Goal: Task Accomplishment & Management: Manage account settings

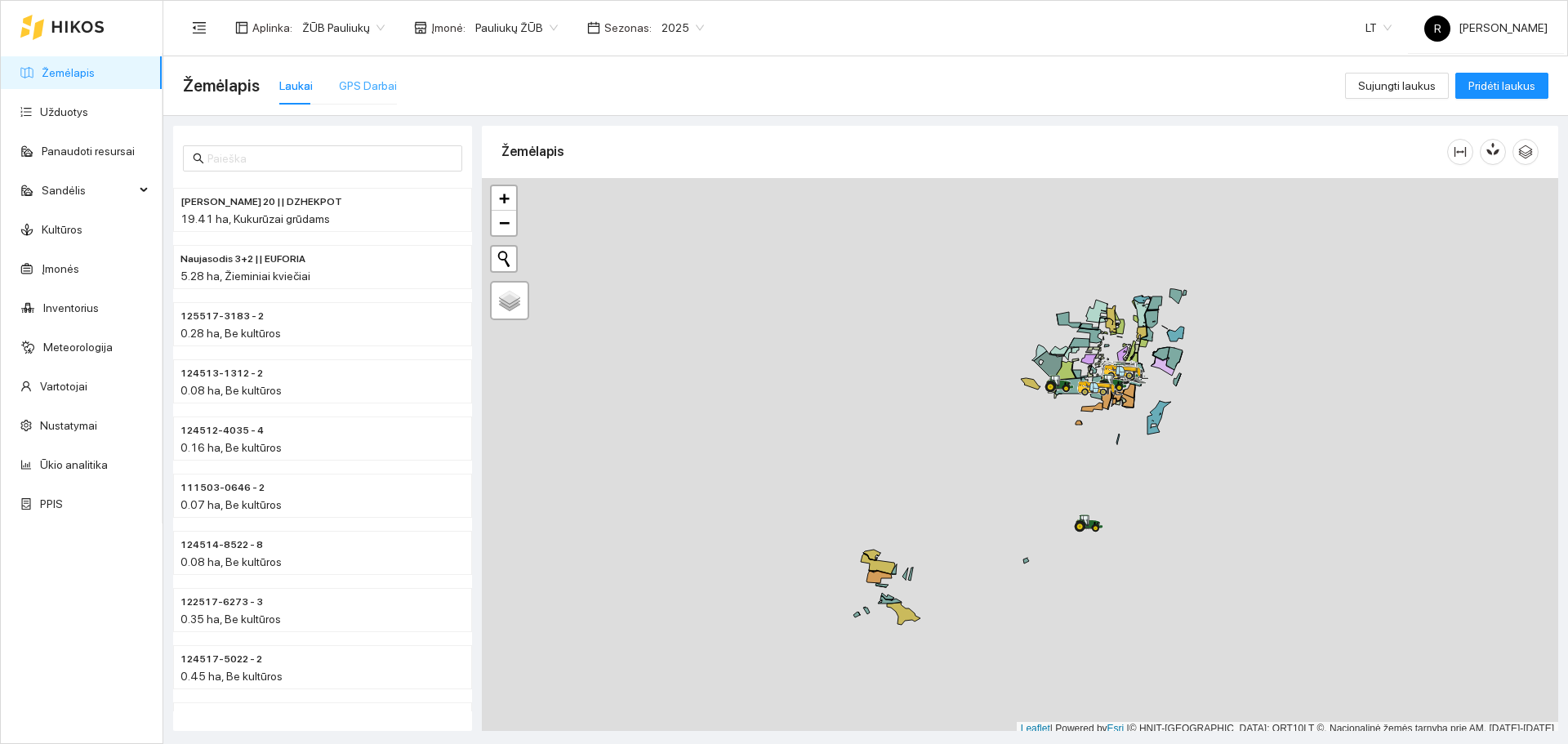
click at [368, 76] on div "GPS Darbai" at bounding box center [368, 86] width 58 height 37
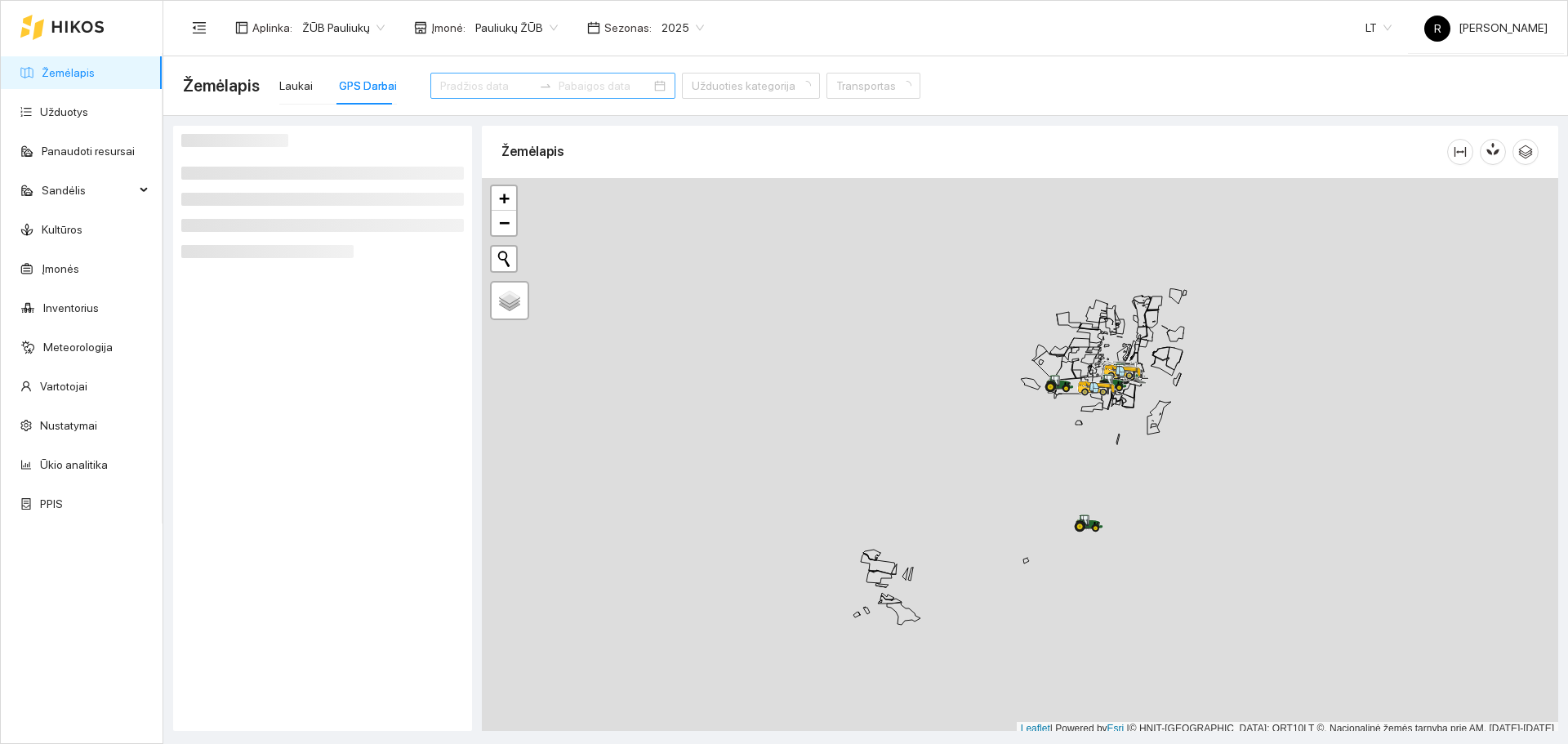
click at [475, 76] on div at bounding box center [552, 86] width 245 height 26
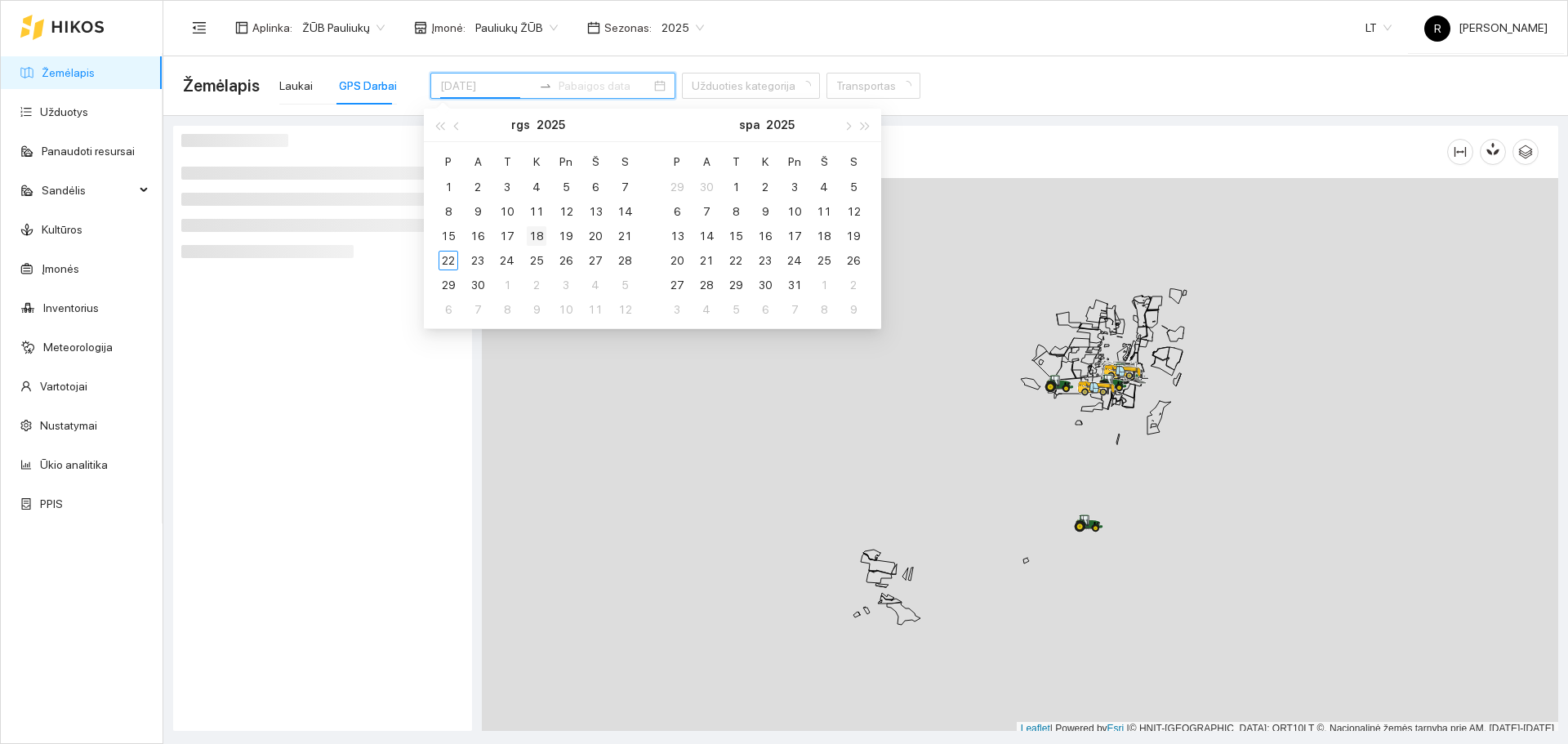
type input "[DATE]"
click at [539, 238] on div "18" at bounding box center [536, 236] width 20 height 20
type input "[DATE]"
click at [591, 232] on div "20" at bounding box center [594, 236] width 20 height 20
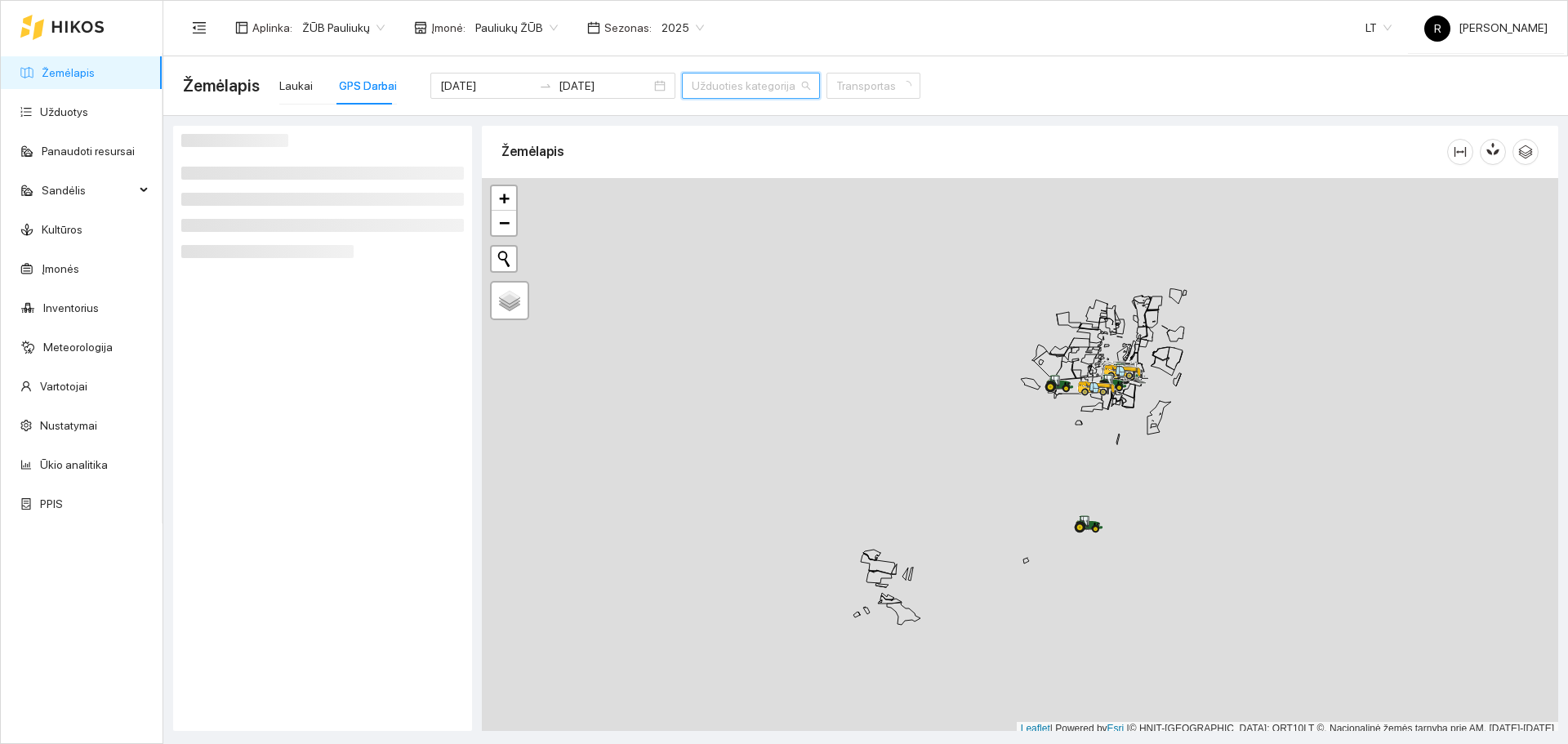
click at [750, 92] on input "search" at bounding box center [745, 86] width 107 height 25
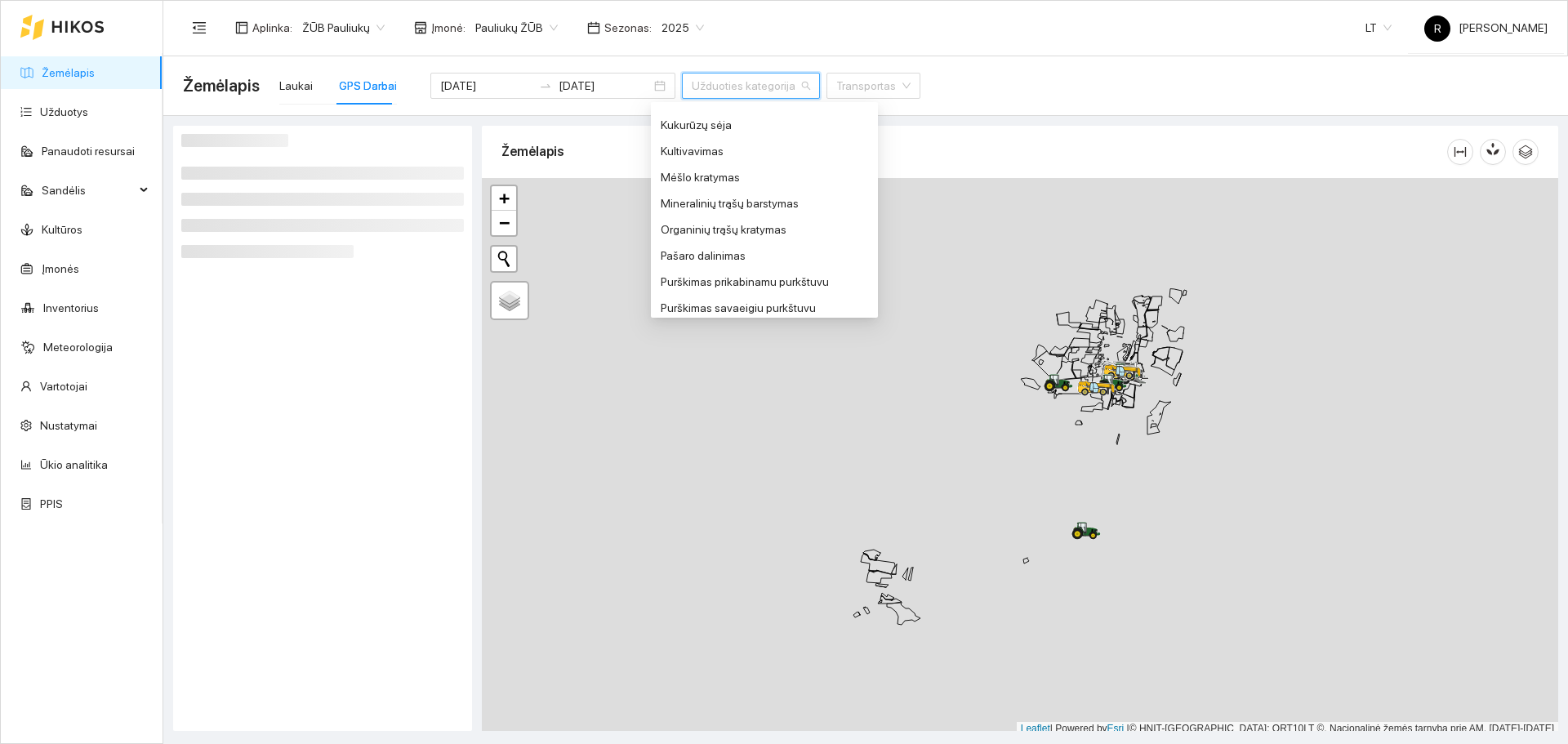
scroll to position [572, 0]
click at [742, 230] on div "Purškimas savaeigiu purkštuvu" at bounding box center [764, 226] width 208 height 18
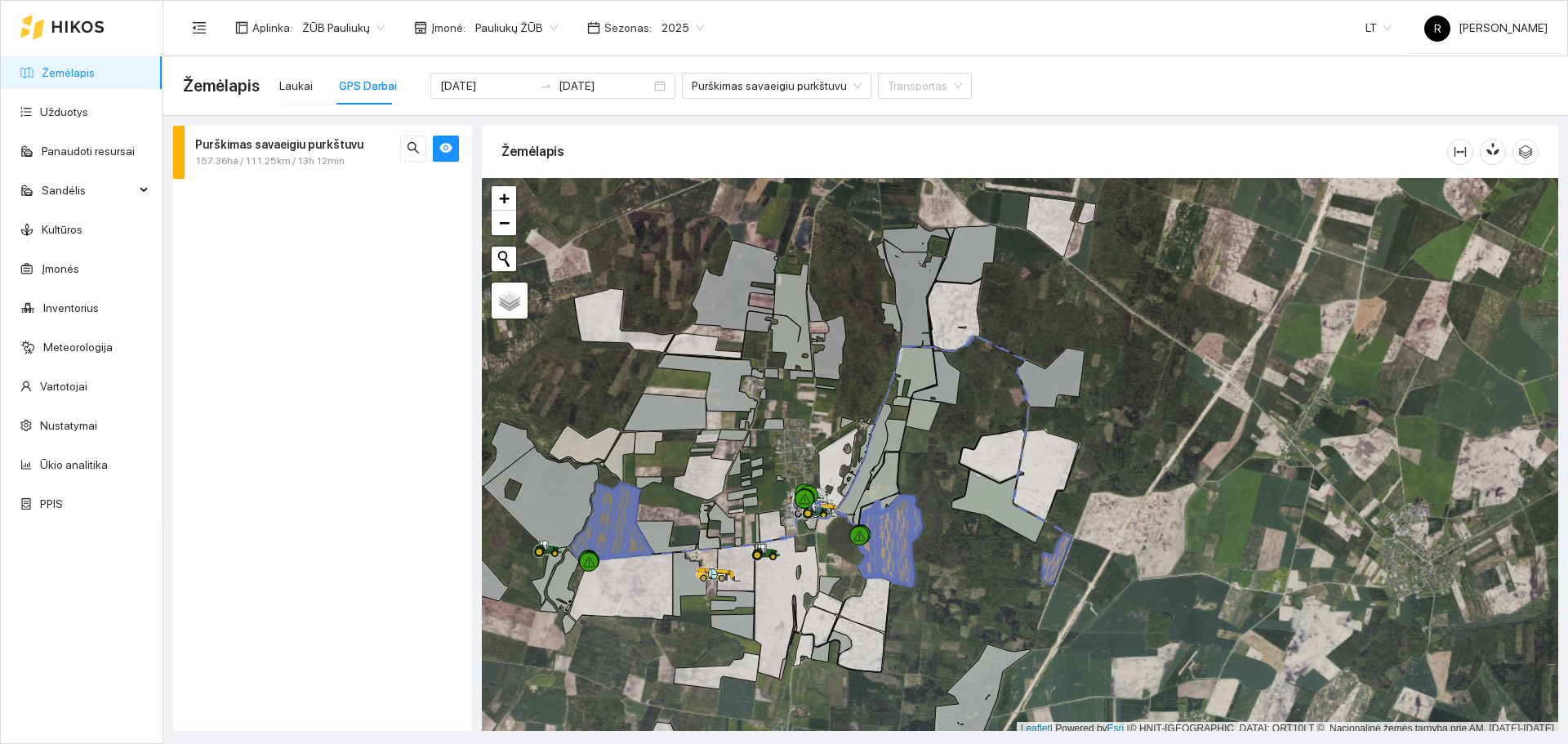
scroll to position [5, 0]
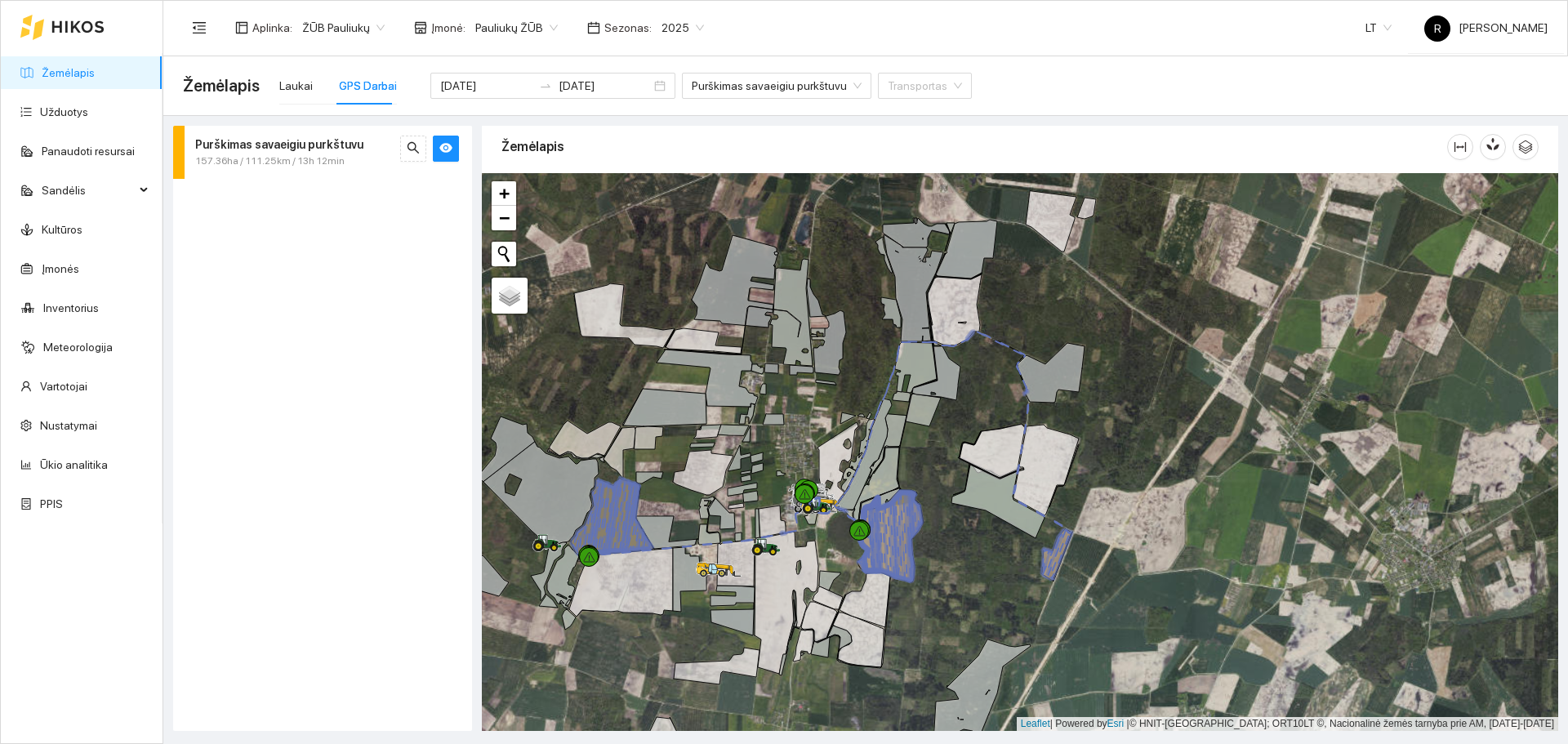
click at [66, 11] on div at bounding box center [62, 27] width 84 height 53
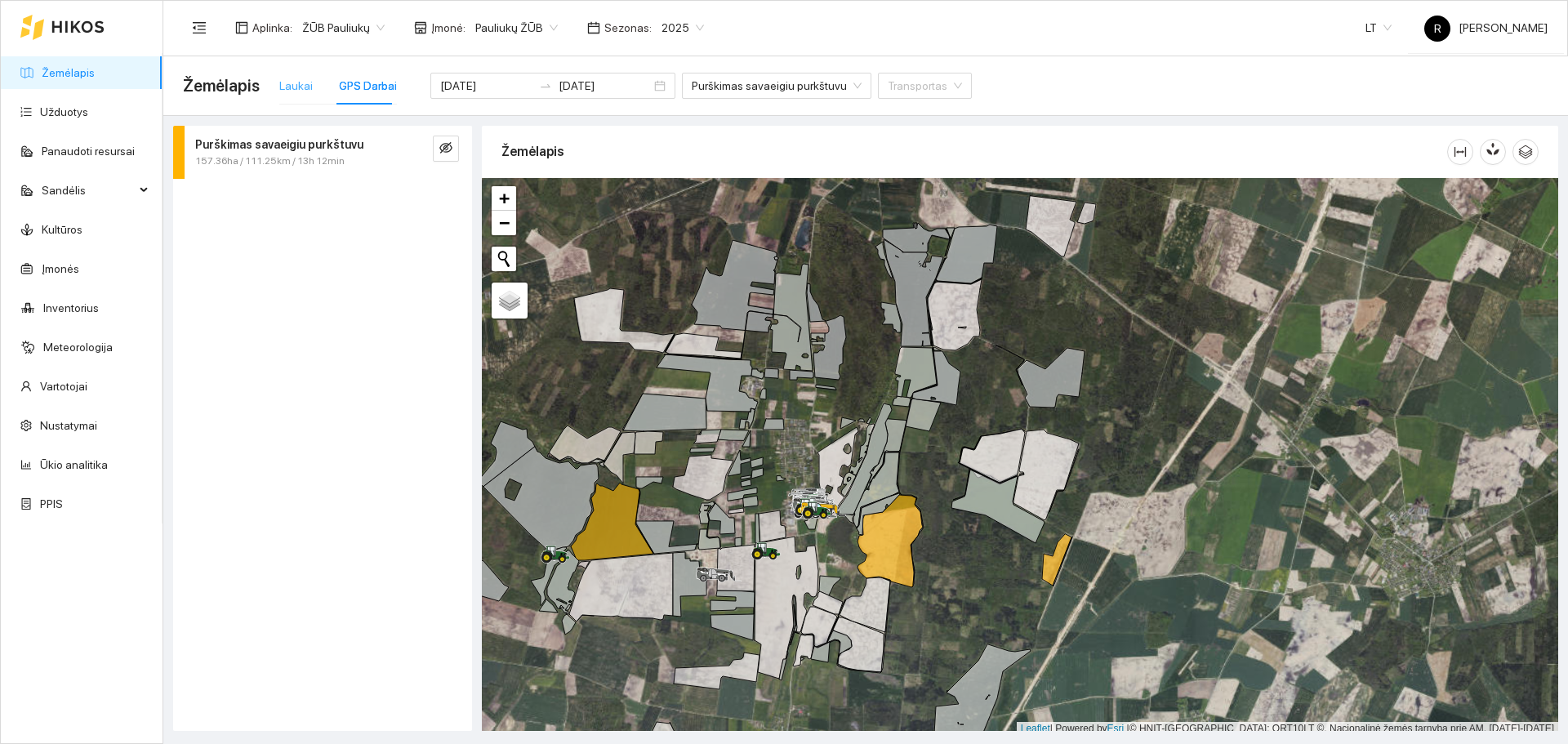
click at [293, 97] on div "Laukai" at bounding box center [295, 86] width 33 height 37
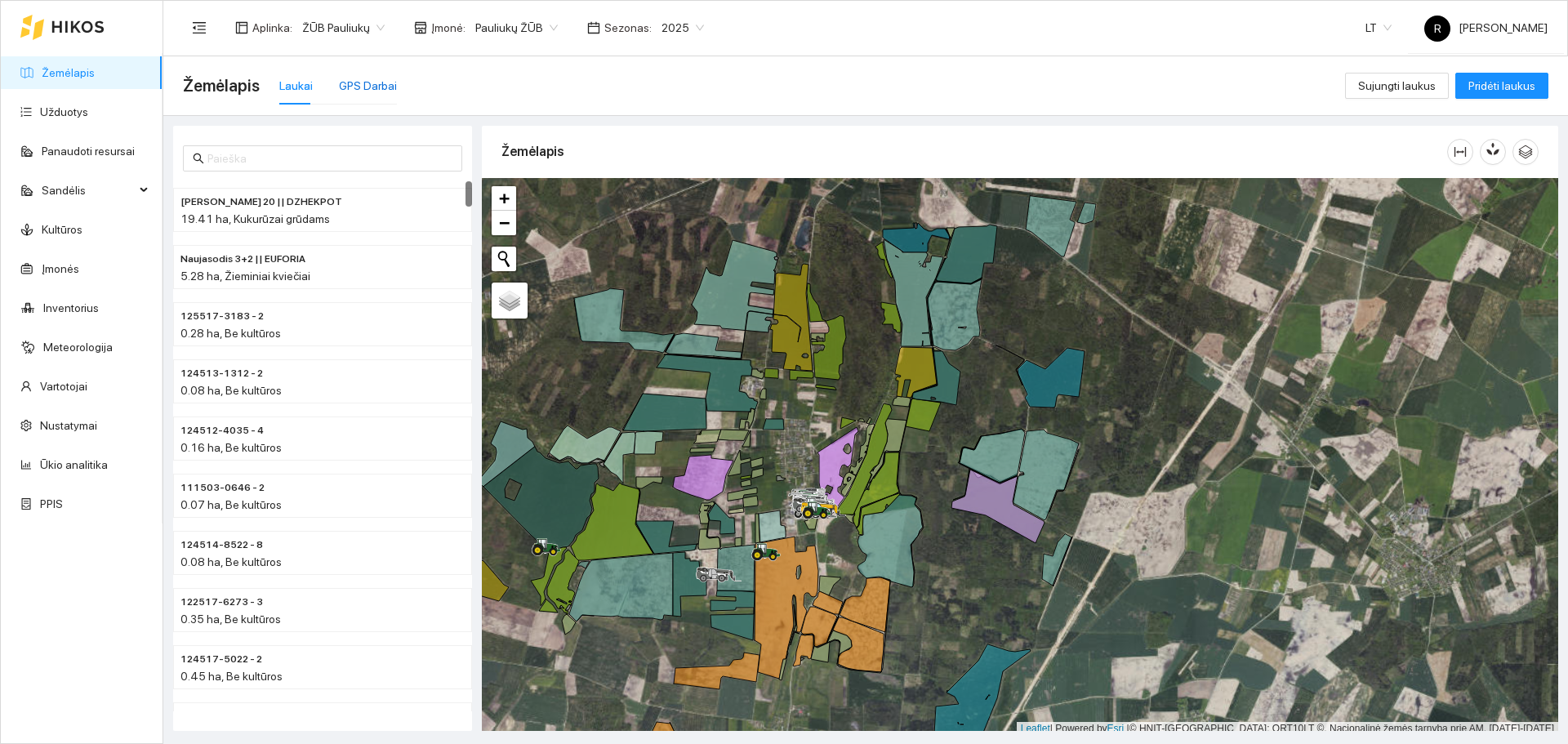
click at [384, 77] on div "GPS Darbai" at bounding box center [368, 86] width 58 height 18
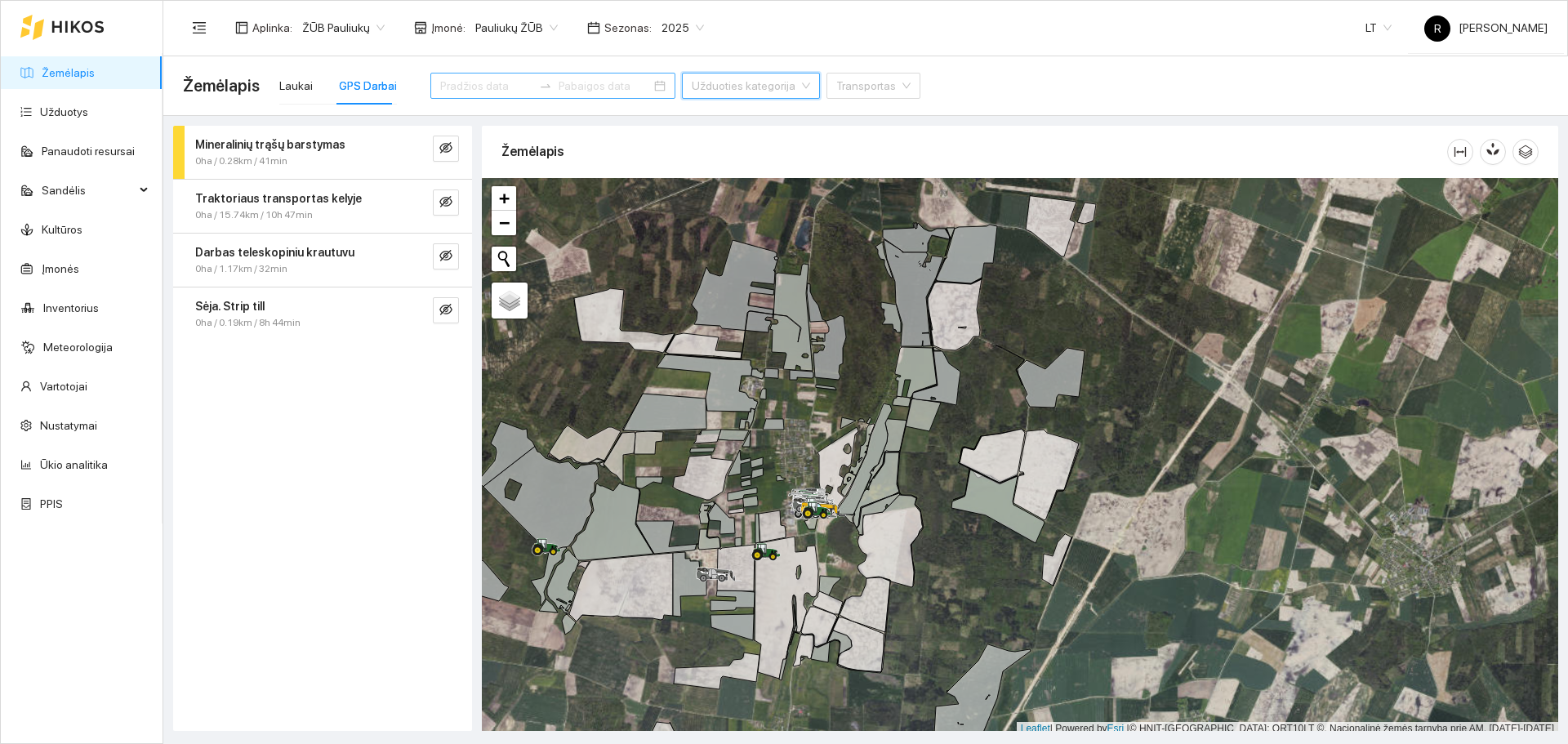
click at [319, 83] on div "Laukai GPS Darbai" at bounding box center [338, 86] width 118 height 37
click at [449, 196] on icon "eye-invisible" at bounding box center [445, 201] width 13 height 13
click at [449, 196] on icon "eye" at bounding box center [445, 201] width 13 height 13
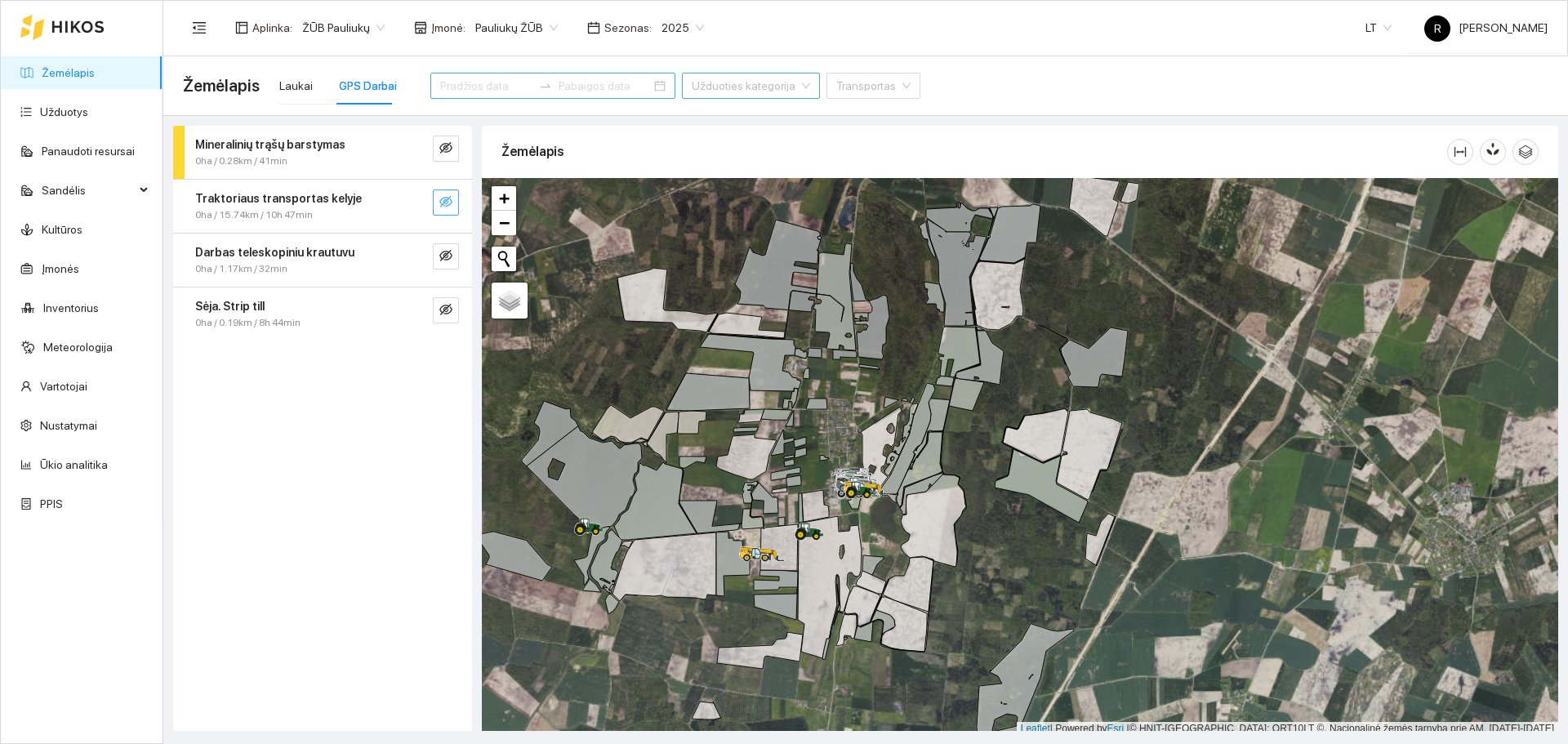
click at [681, 36] on span "2025" at bounding box center [683, 27] width 42 height 25
click at [666, 215] on div "2026" at bounding box center [669, 216] width 42 height 18
click at [299, 84] on div "Laukai" at bounding box center [295, 86] width 33 height 18
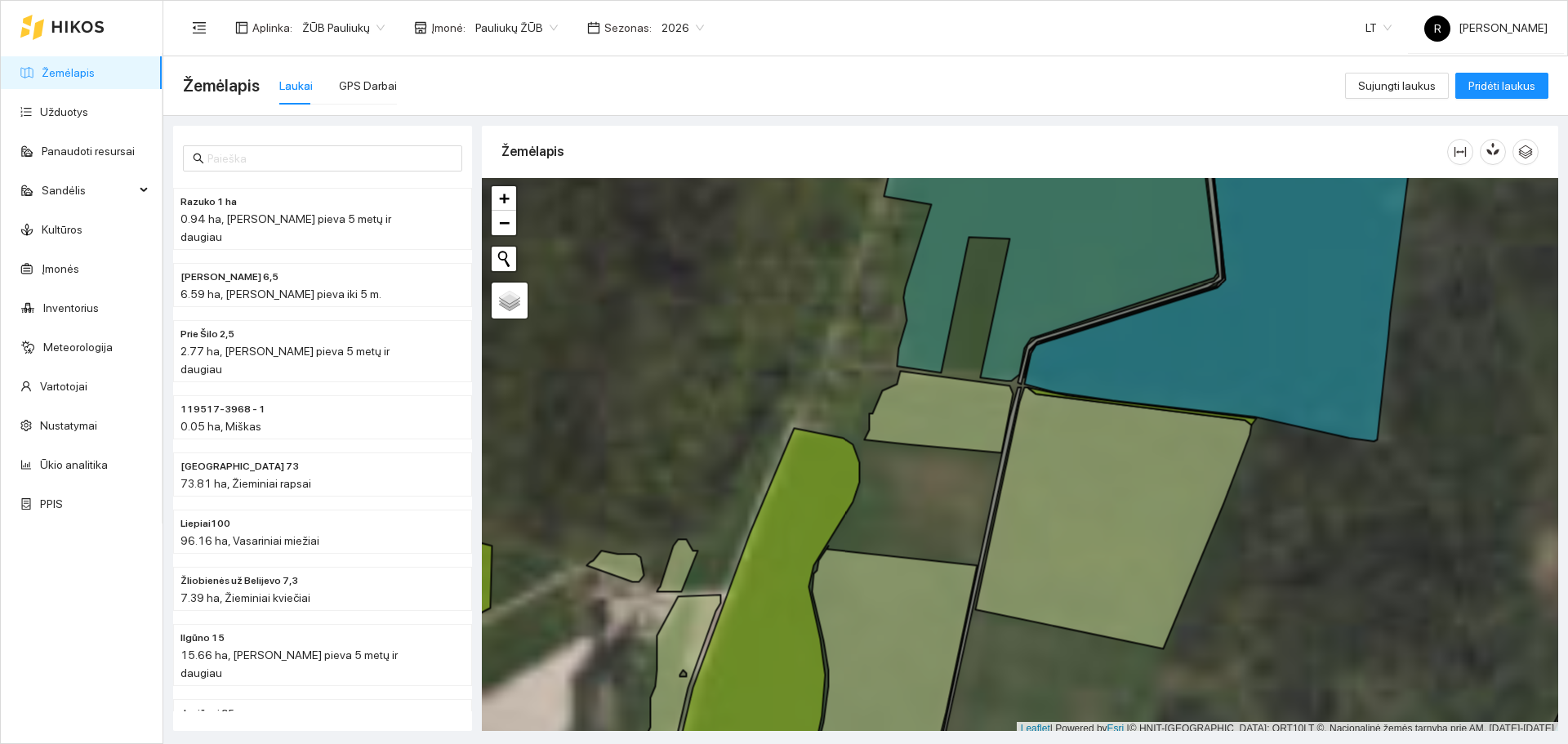
scroll to position [5, 0]
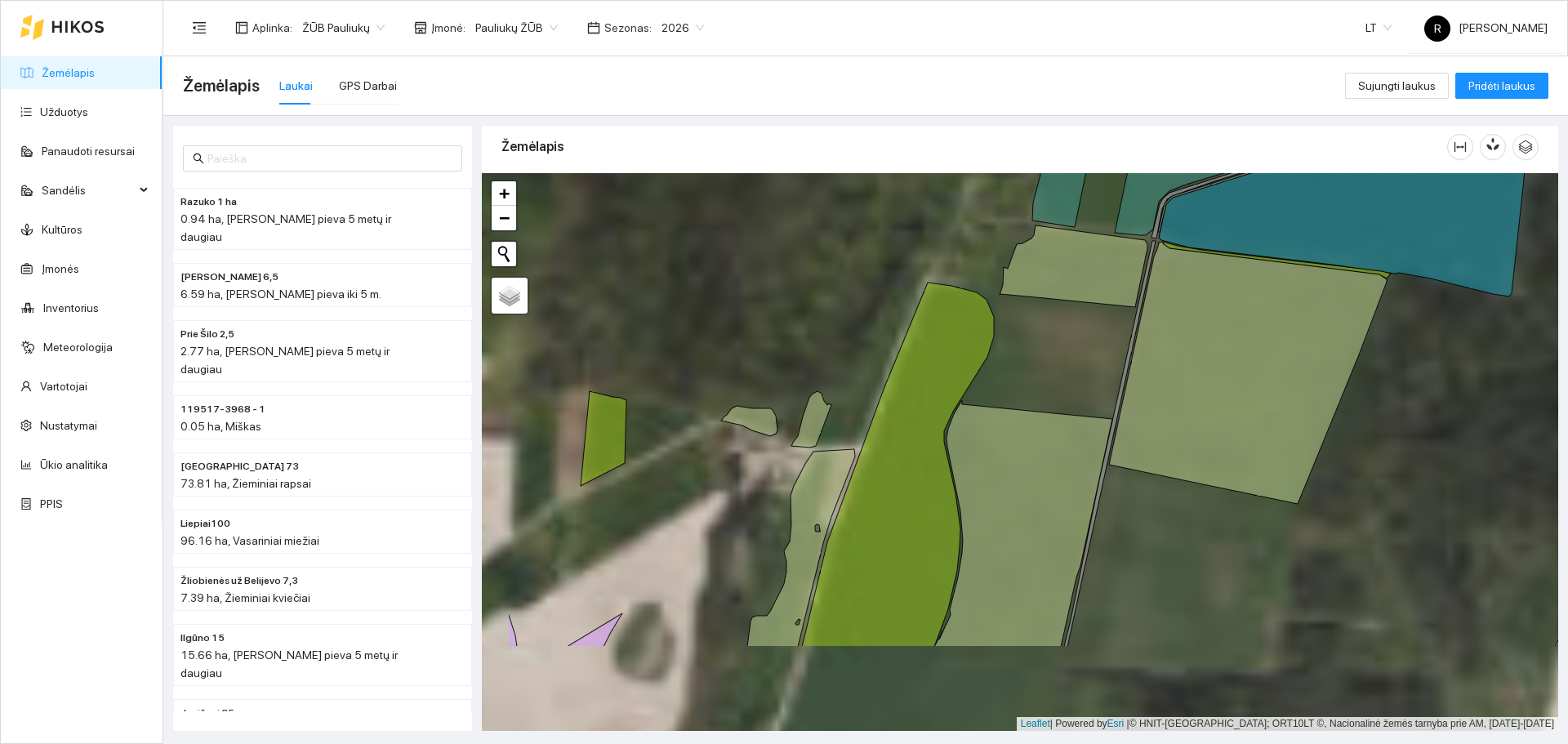
drag, startPoint x: 760, startPoint y: 333, endPoint x: 911, endPoint y: 232, distance: 181.7
click at [910, 232] on div at bounding box center [1019, 452] width 1076 height 558
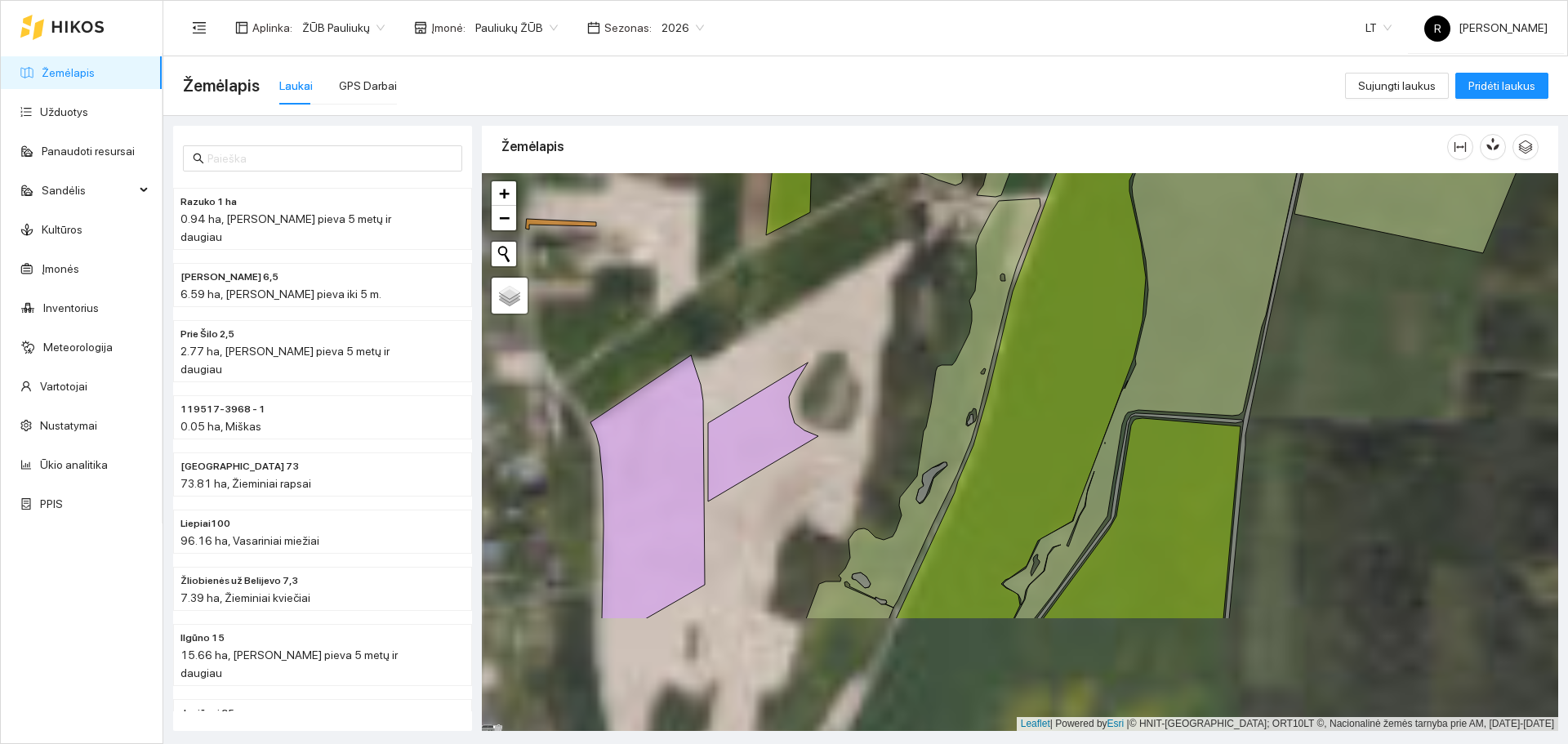
drag, startPoint x: 886, startPoint y: 358, endPoint x: 912, endPoint y: 311, distance: 53.7
click at [912, 311] on div at bounding box center [1019, 452] width 1076 height 558
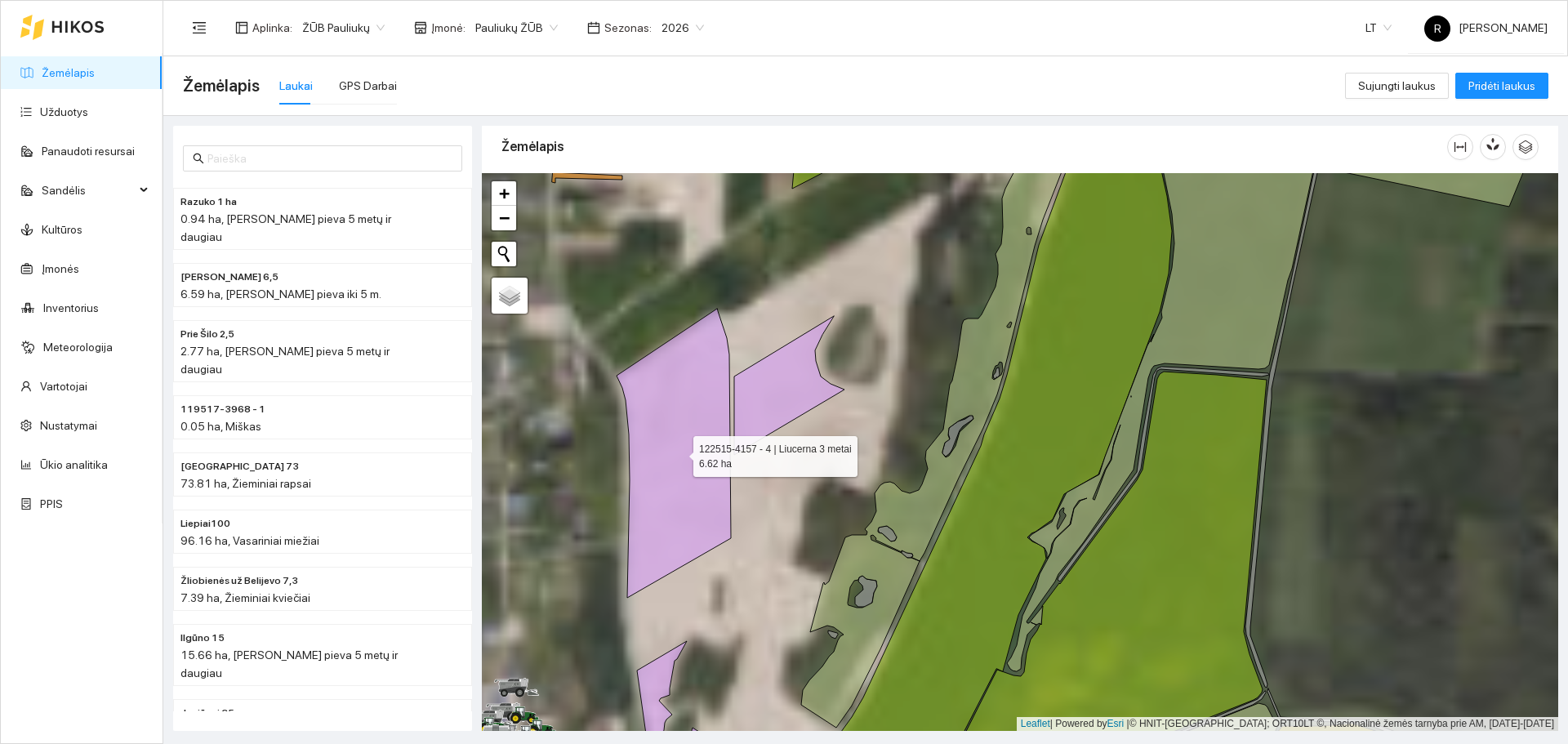
click at [645, 462] on icon at bounding box center [673, 453] width 114 height 289
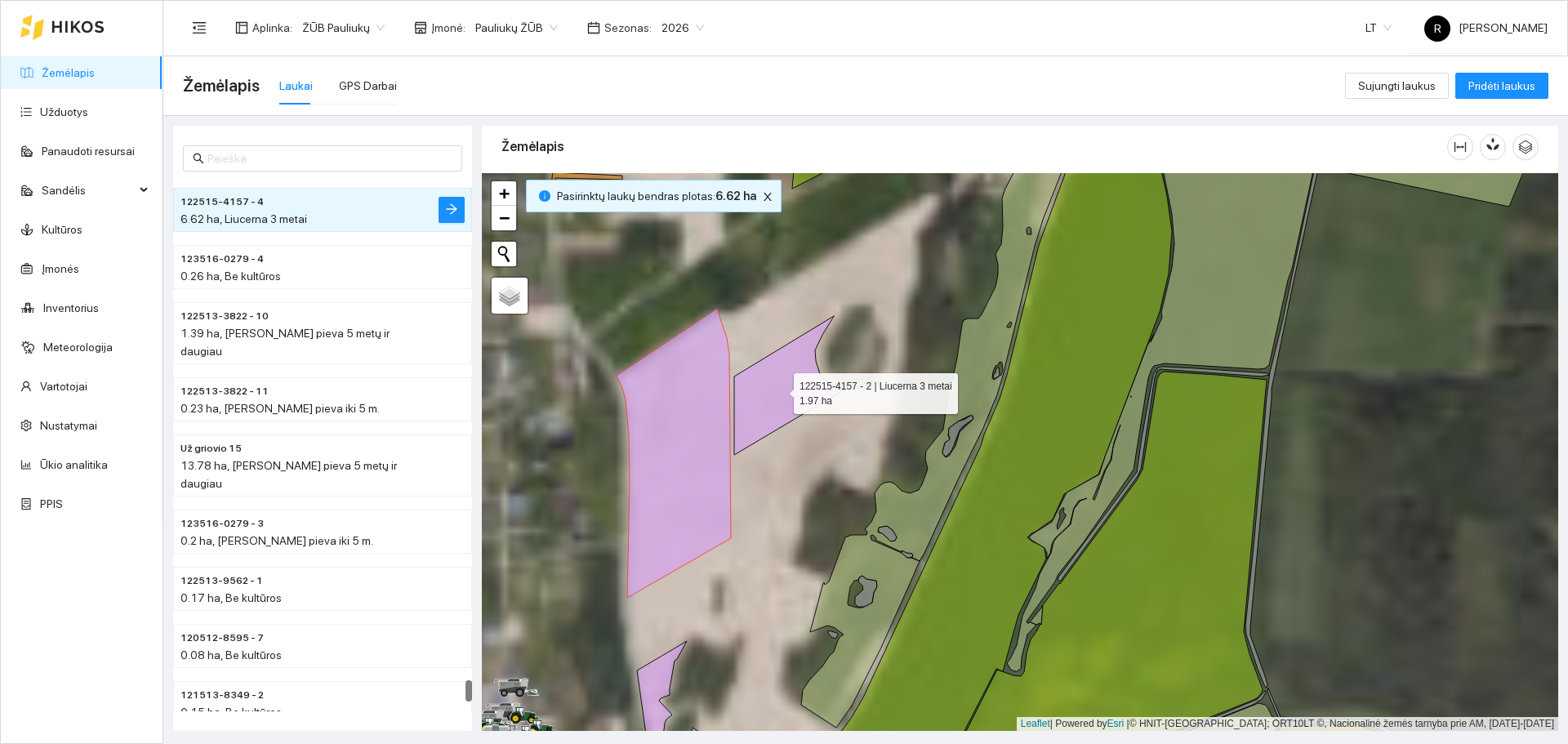
click at [789, 412] on icon at bounding box center [790, 386] width 110 height 139
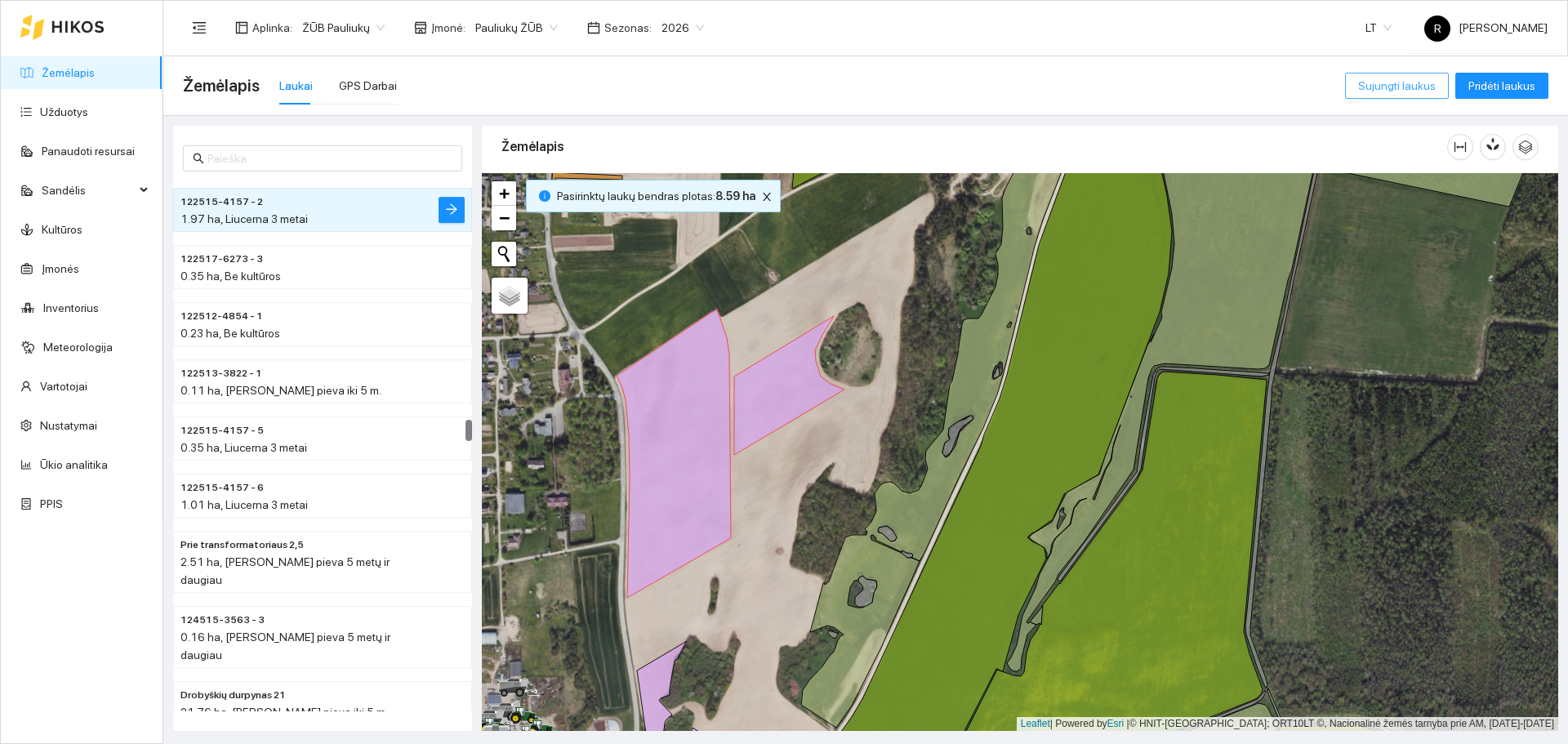
click at [1385, 95] on button "Sujungti laukus" at bounding box center [1397, 86] width 103 height 26
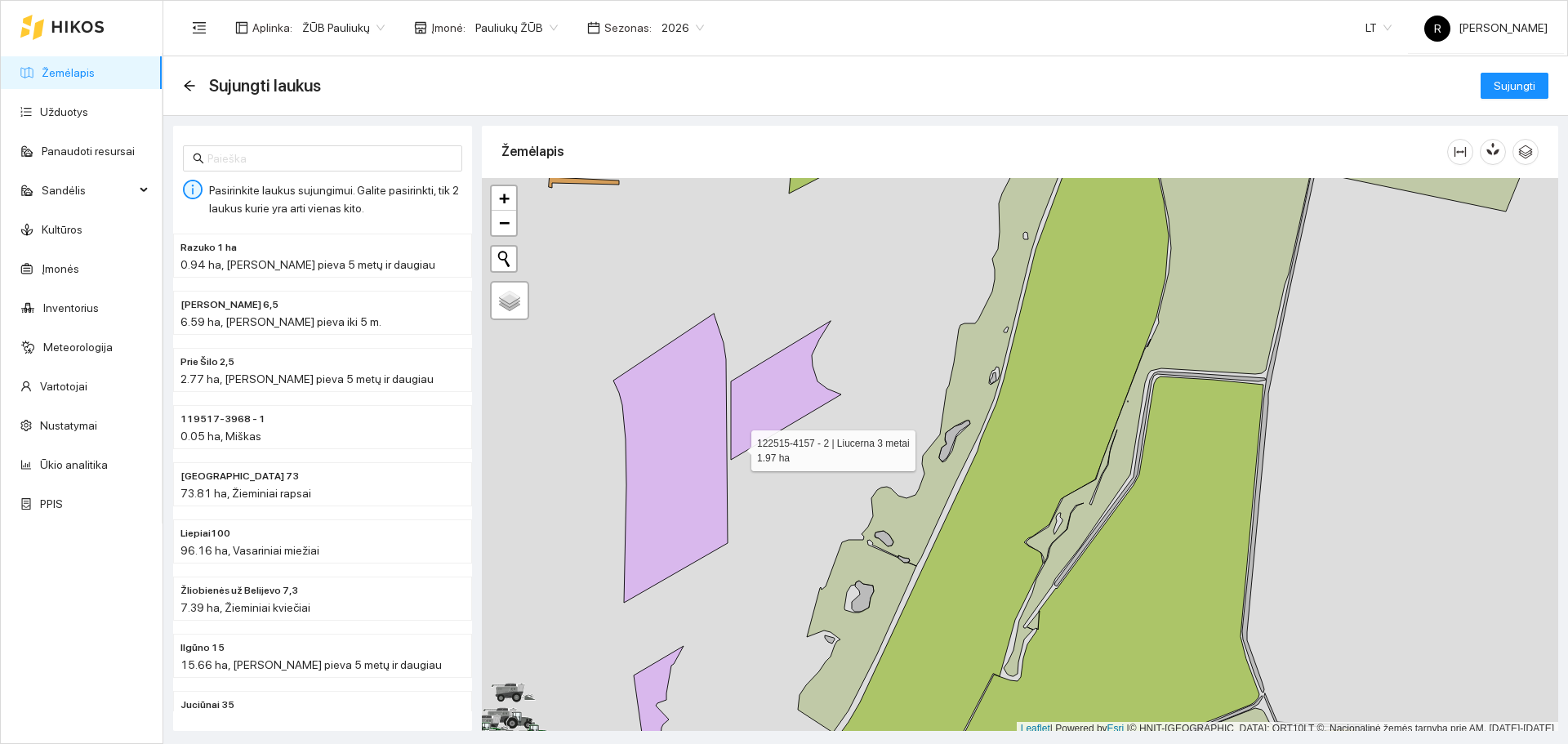
scroll to position [5, 0]
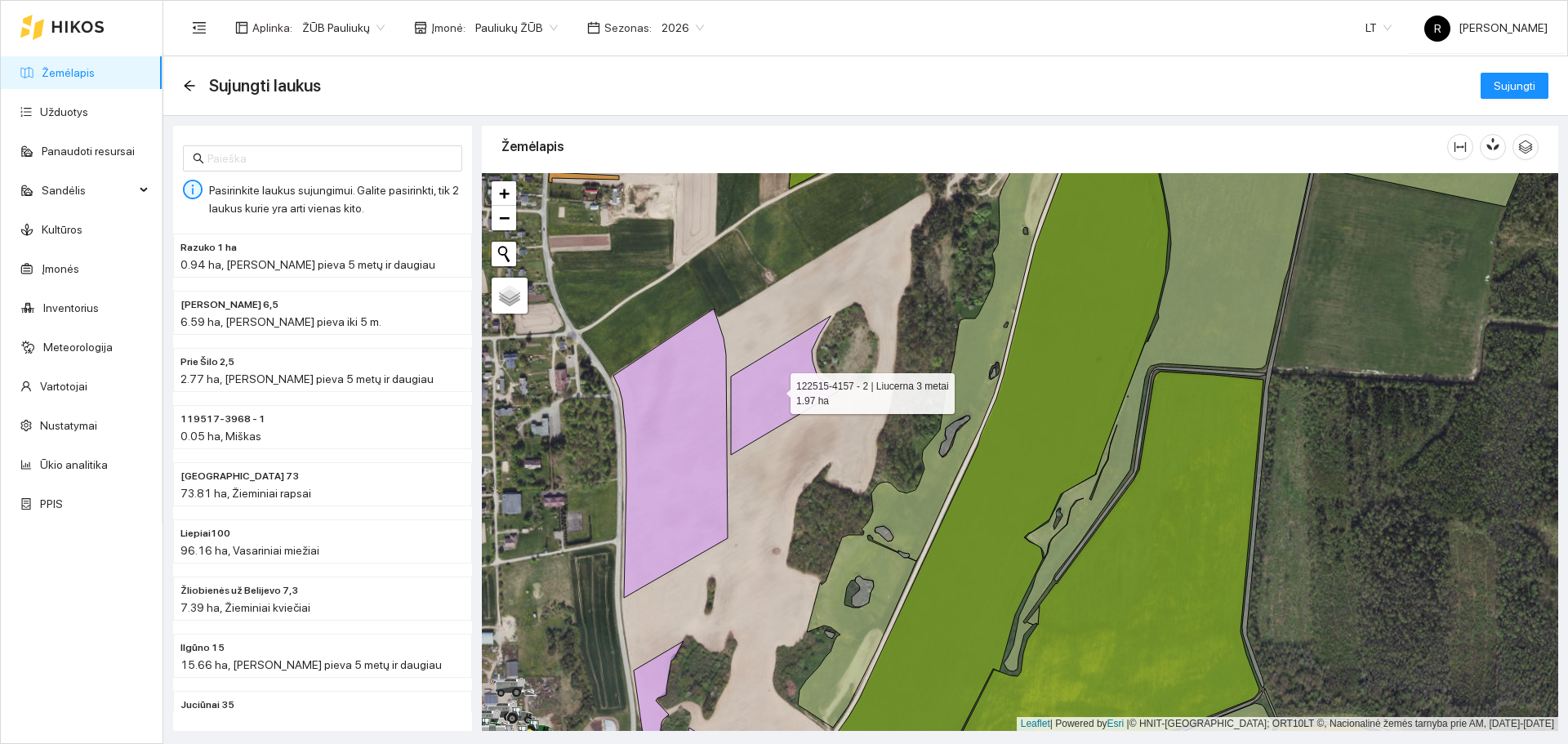
drag, startPoint x: 731, startPoint y: 447, endPoint x: 650, endPoint y: 529, distance: 115.3
click at [650, 529] on icon at bounding box center [670, 453] width 114 height 289
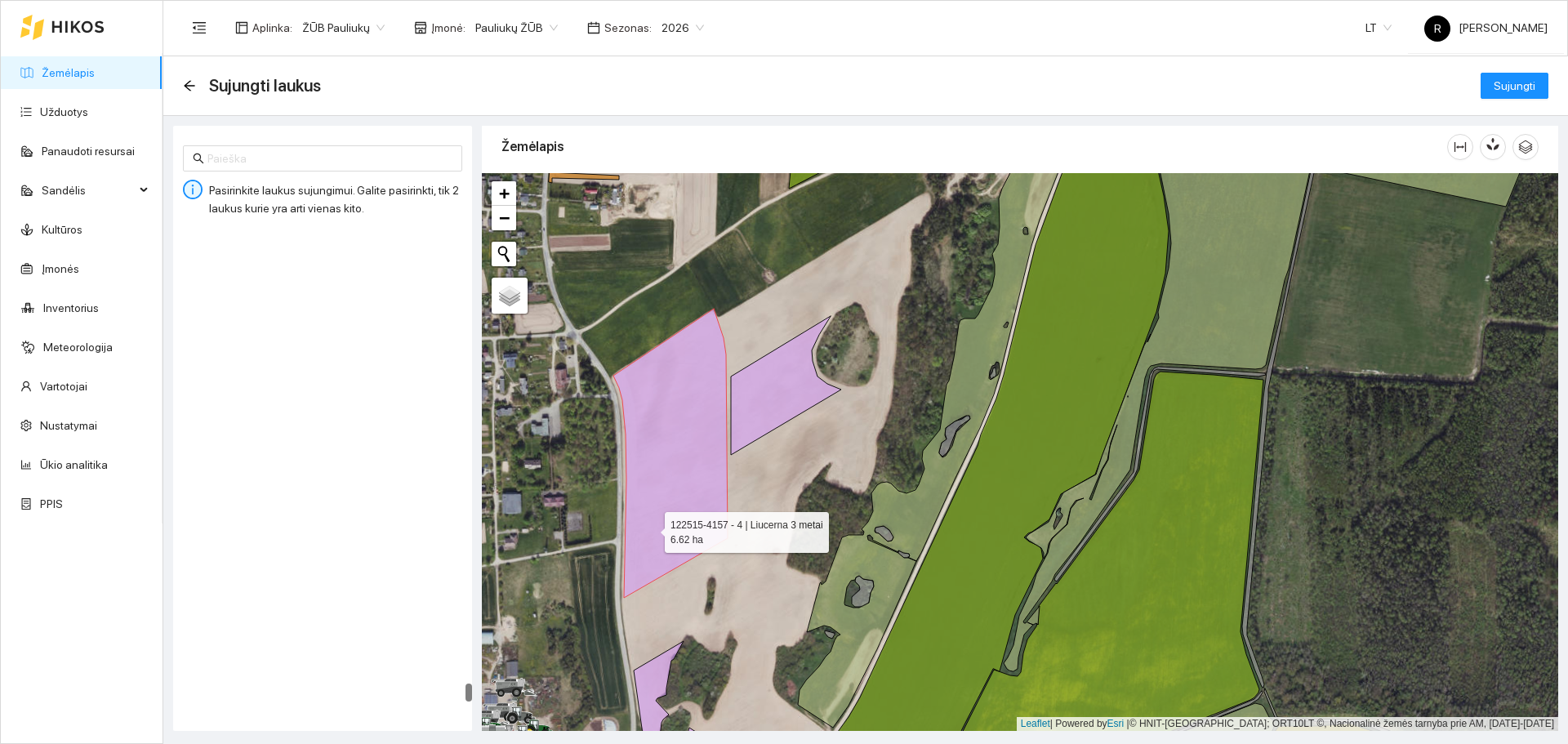
scroll to position [12090, 0]
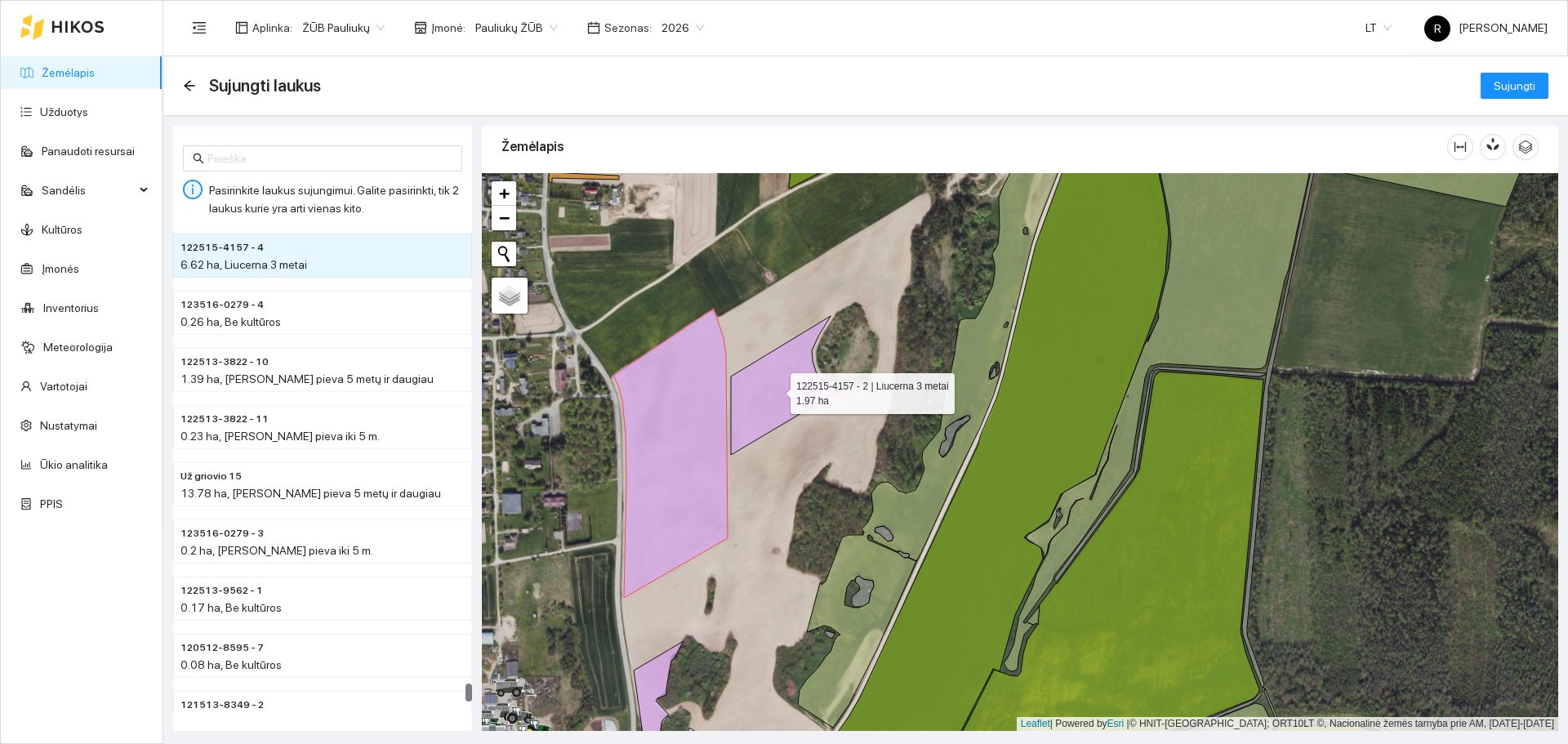
click at [799, 412] on icon at bounding box center [786, 386] width 110 height 139
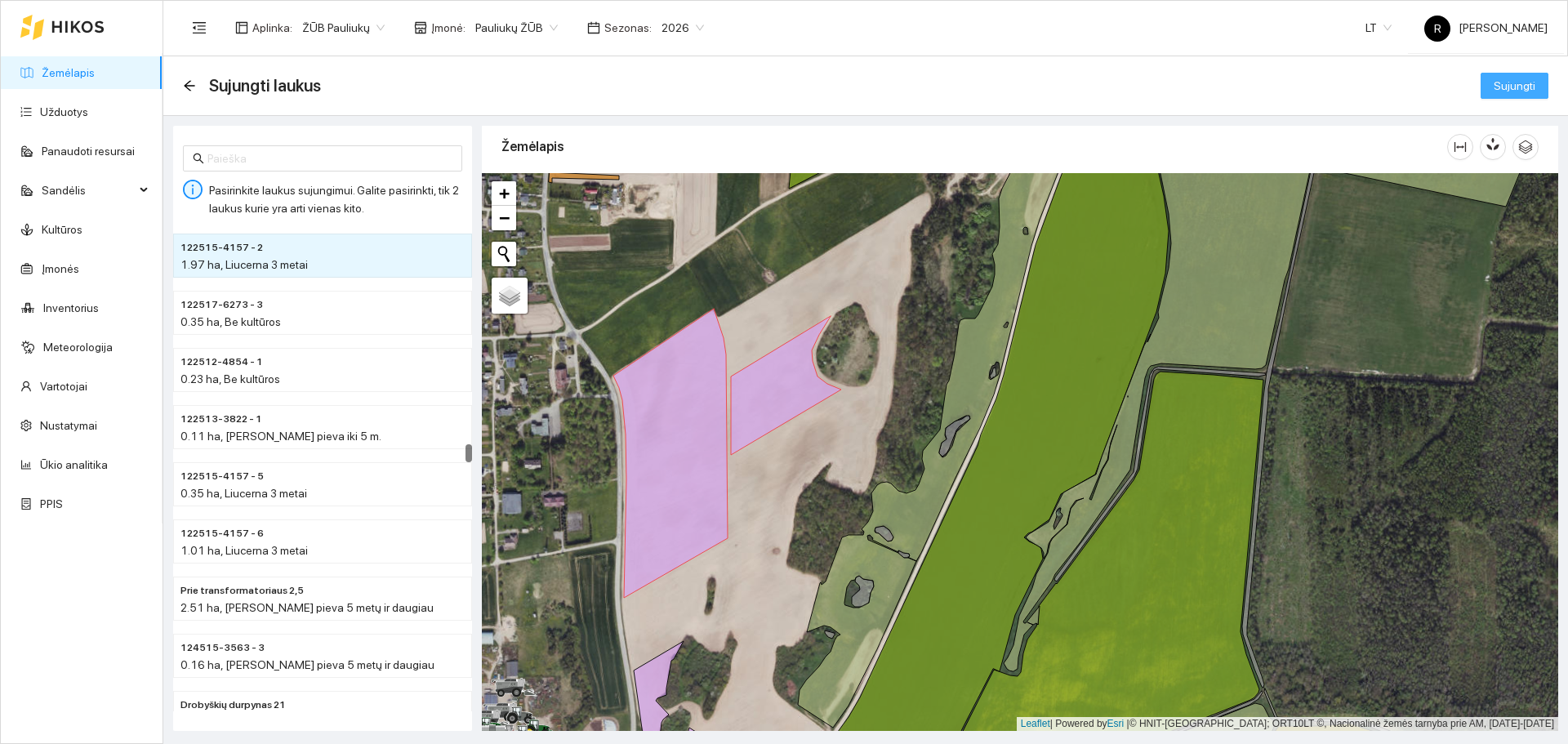
click at [1515, 78] on span "Sujungti" at bounding box center [1514, 86] width 42 height 18
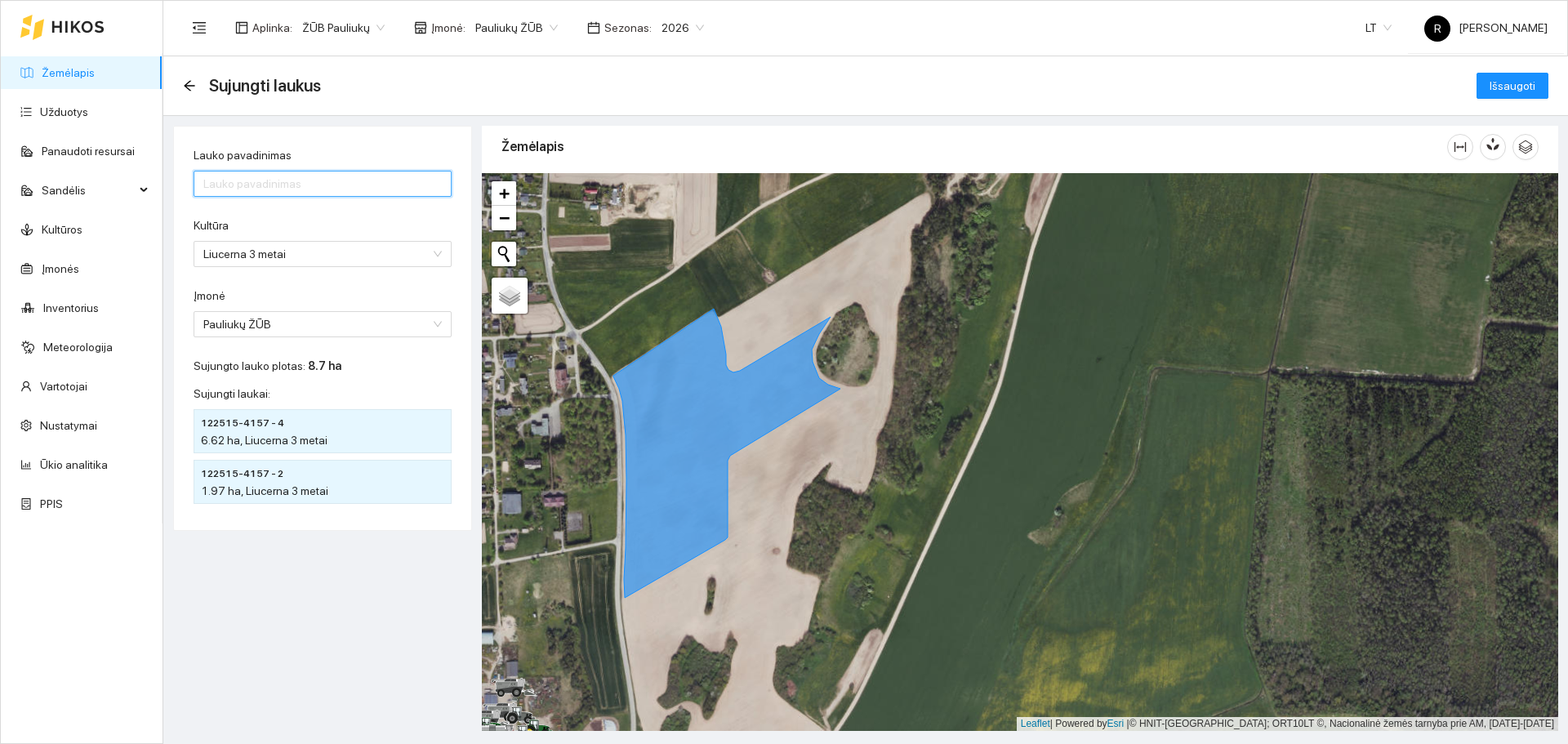
click at [296, 187] on input "Lauko pavadinimas" at bounding box center [322, 183] width 258 height 26
type input "Parduotuves kalnai"
click at [1538, 76] on button "Išsaugoti" at bounding box center [1512, 86] width 72 height 26
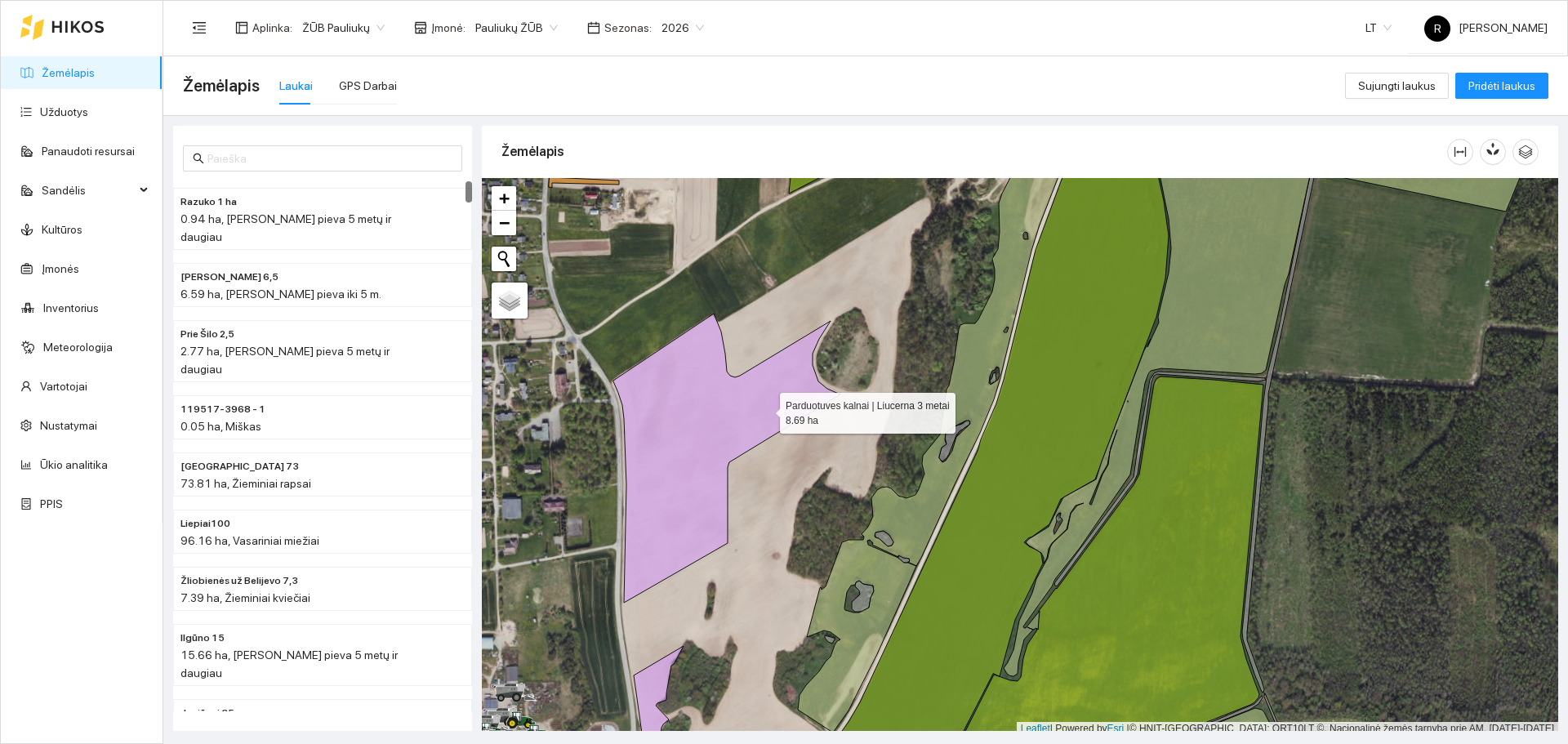
click at [765, 409] on icon at bounding box center [727, 458] width 227 height 289
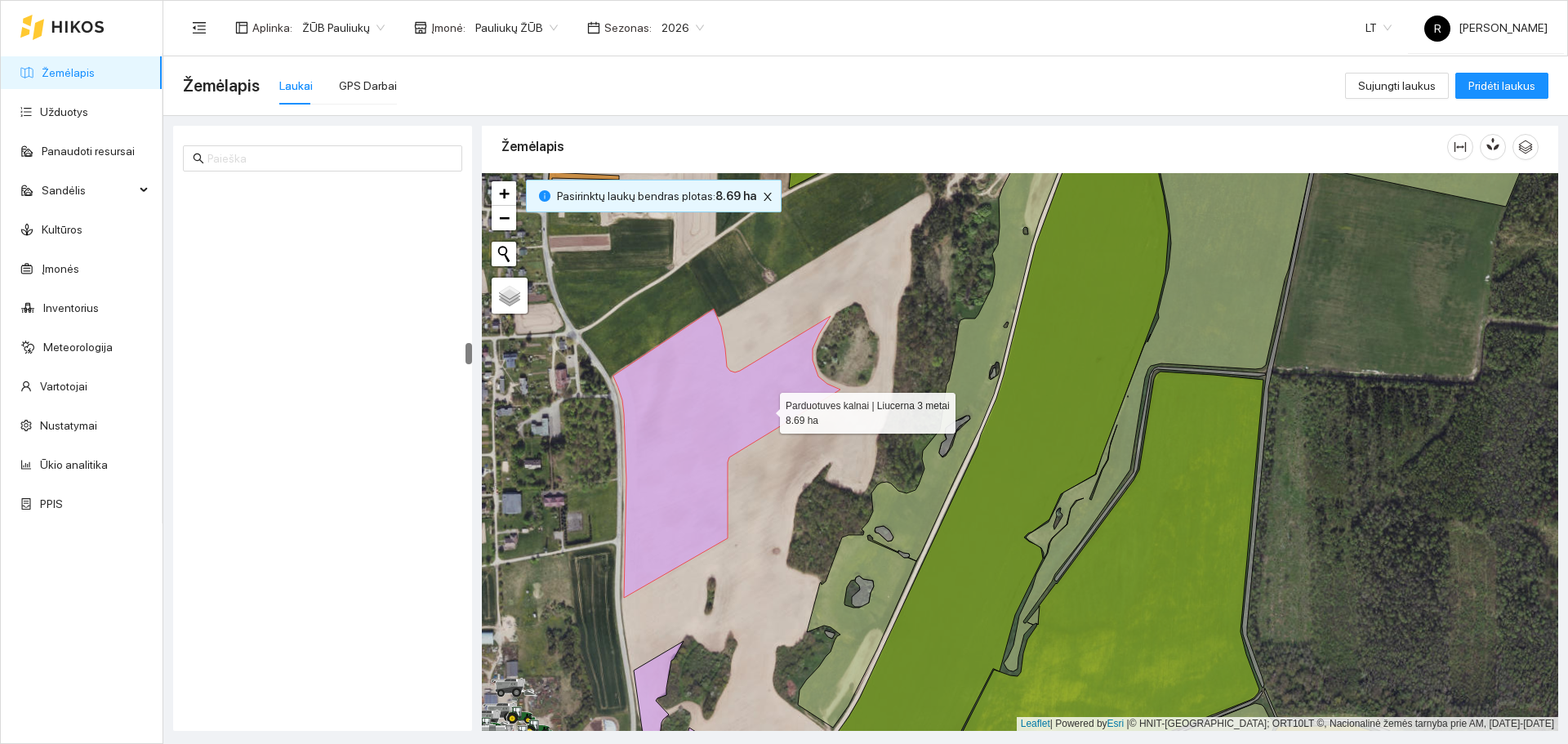
scroll to position [3897, 0]
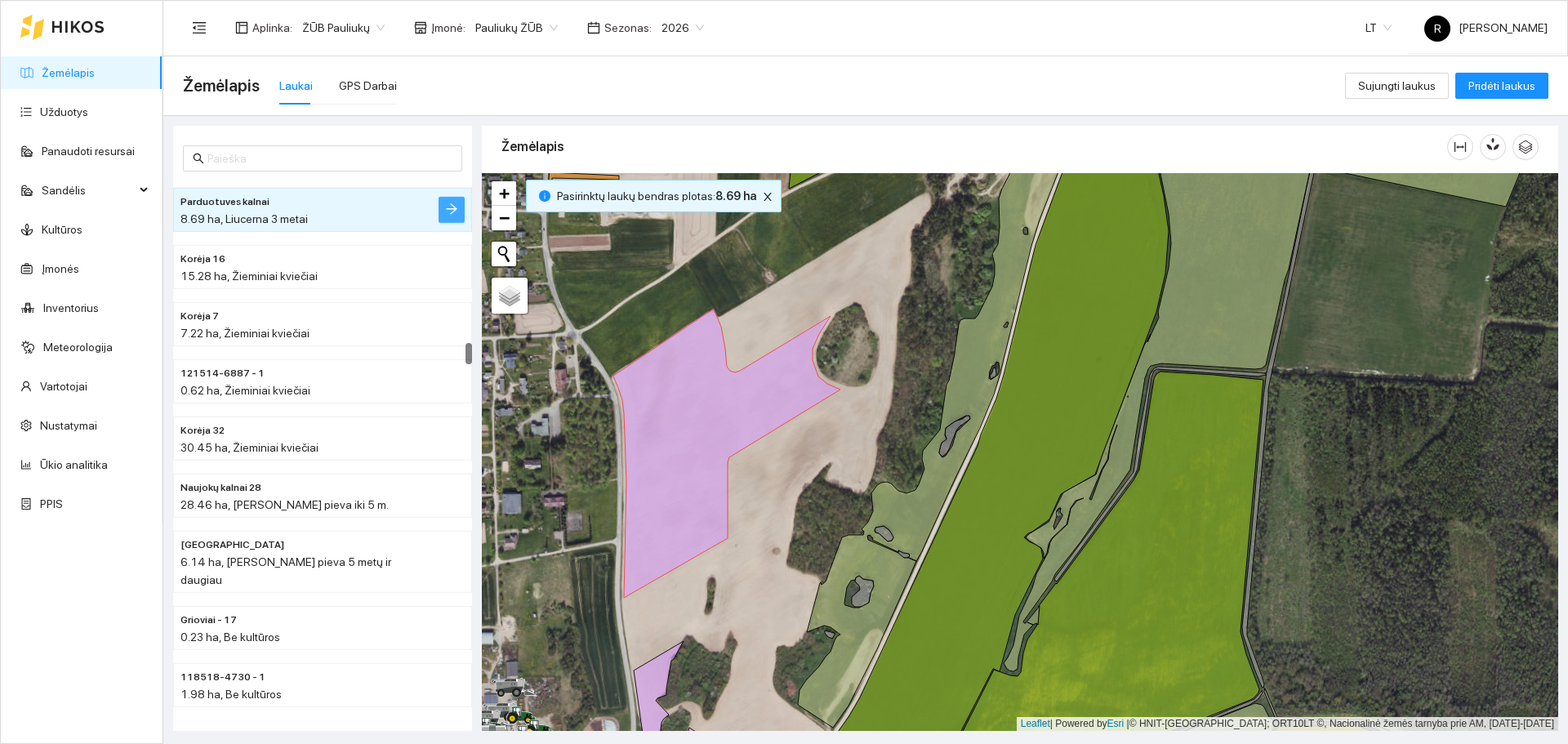
click at [440, 216] on button "button" at bounding box center [451, 210] width 26 height 26
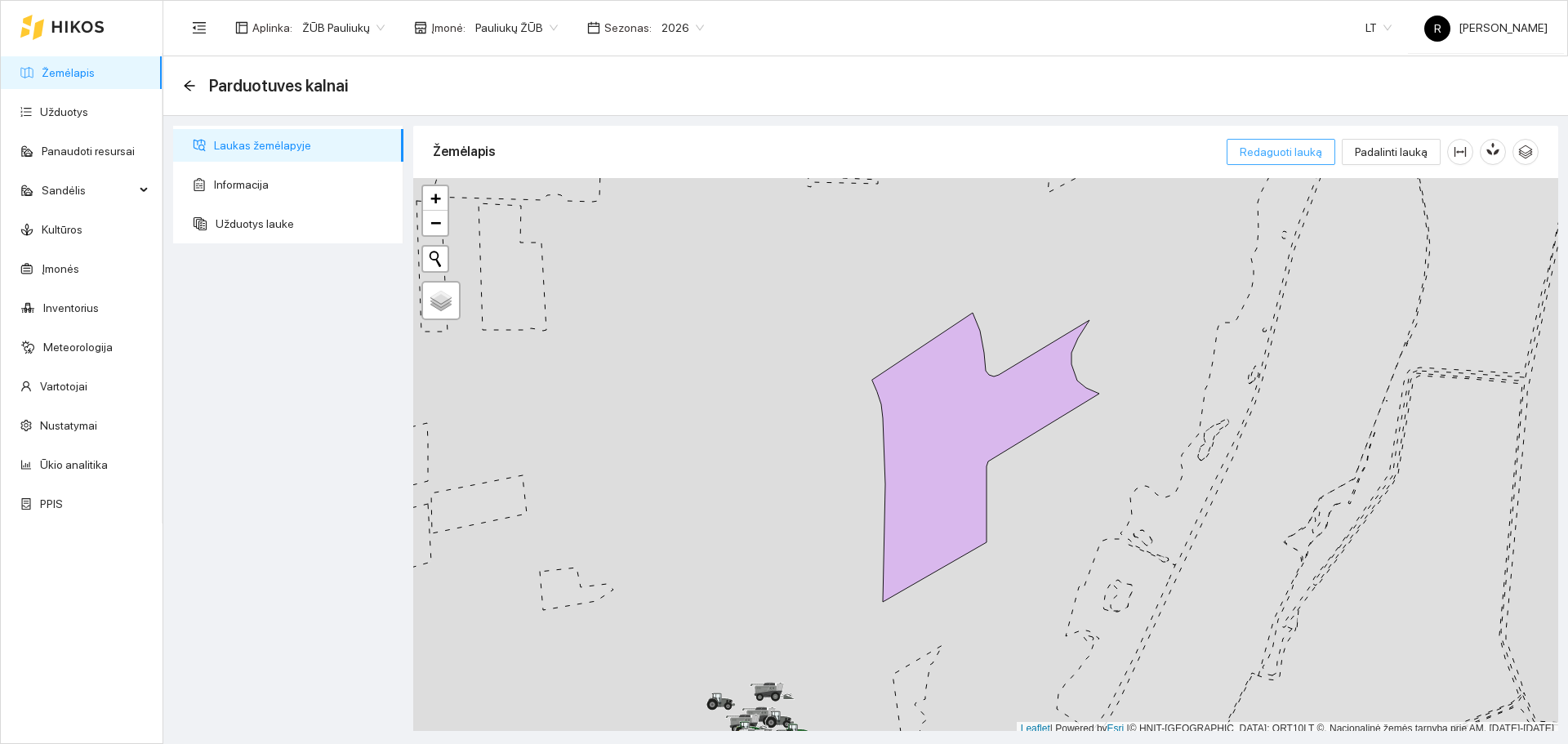
click at [1304, 160] on span "Redaguoti lauką" at bounding box center [1281, 152] width 82 height 18
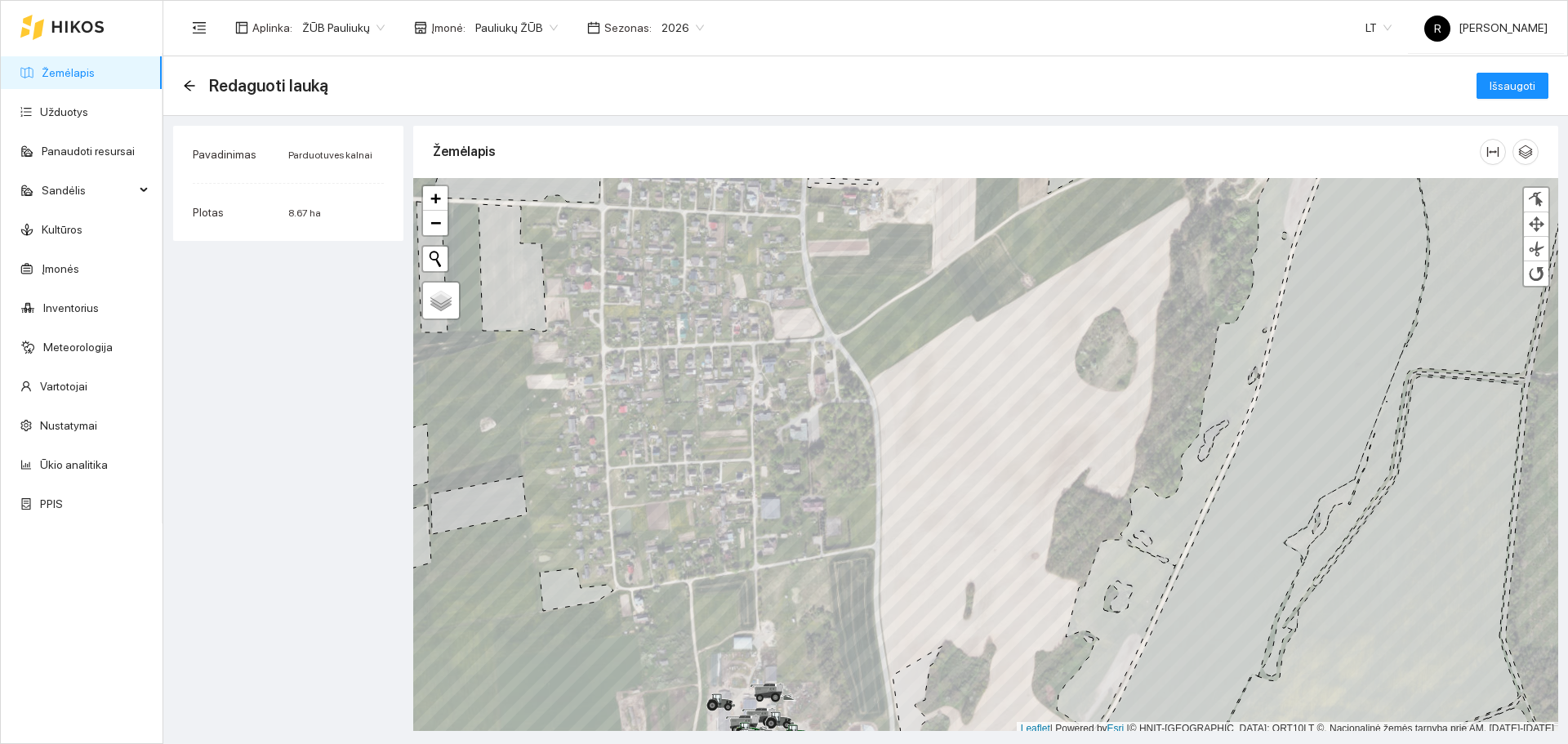
scroll to position [5, 0]
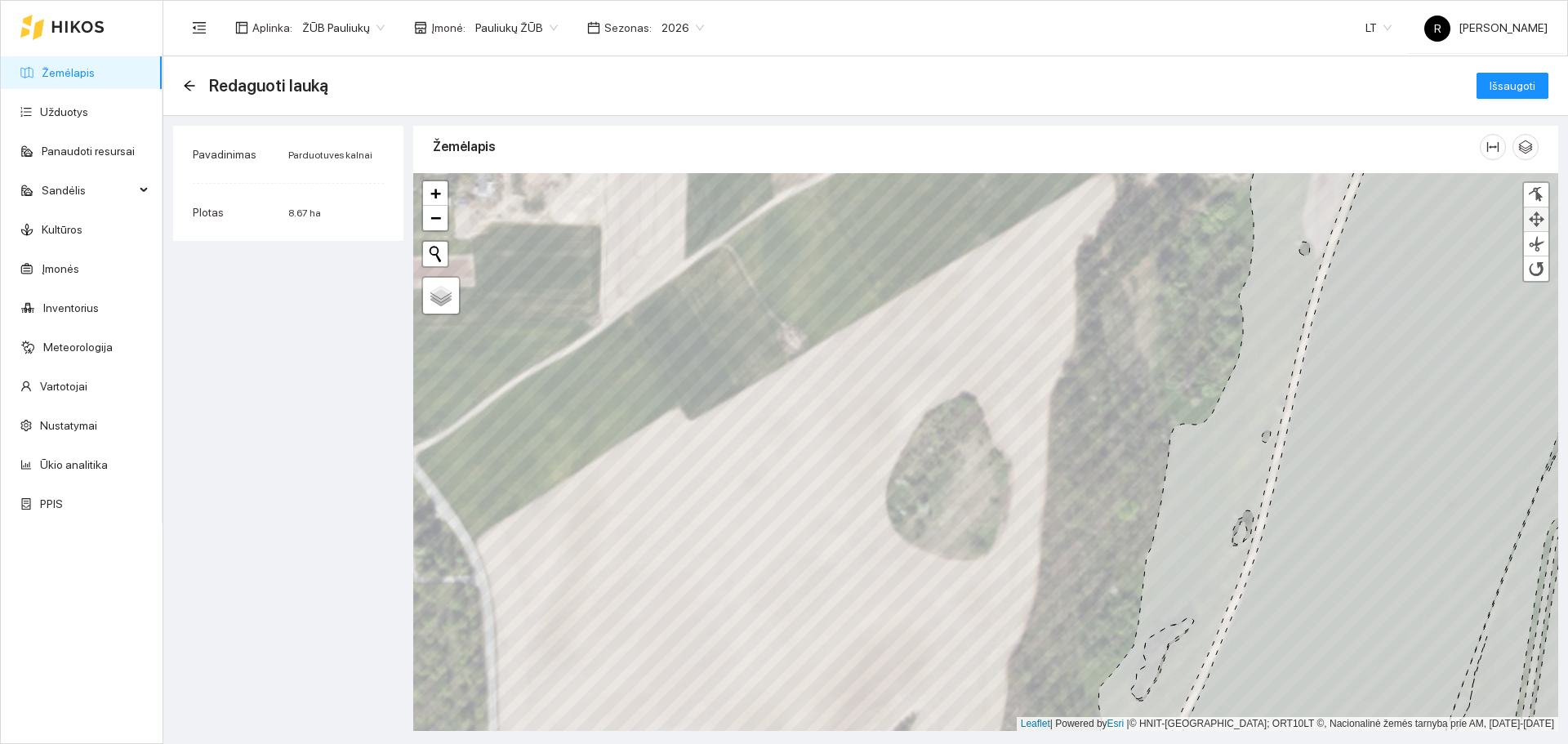
click at [1534, 210] on link at bounding box center [1536, 220] width 25 height 25
click at [1542, 194] on div at bounding box center [1536, 195] width 16 height 15
drag, startPoint x: 729, startPoint y: 531, endPoint x: 849, endPoint y: 330, distance: 234.1
click at [849, 330] on div at bounding box center [848, 328] width 8 height 8
drag, startPoint x: 713, startPoint y: 529, endPoint x: 773, endPoint y: 372, distance: 168.1
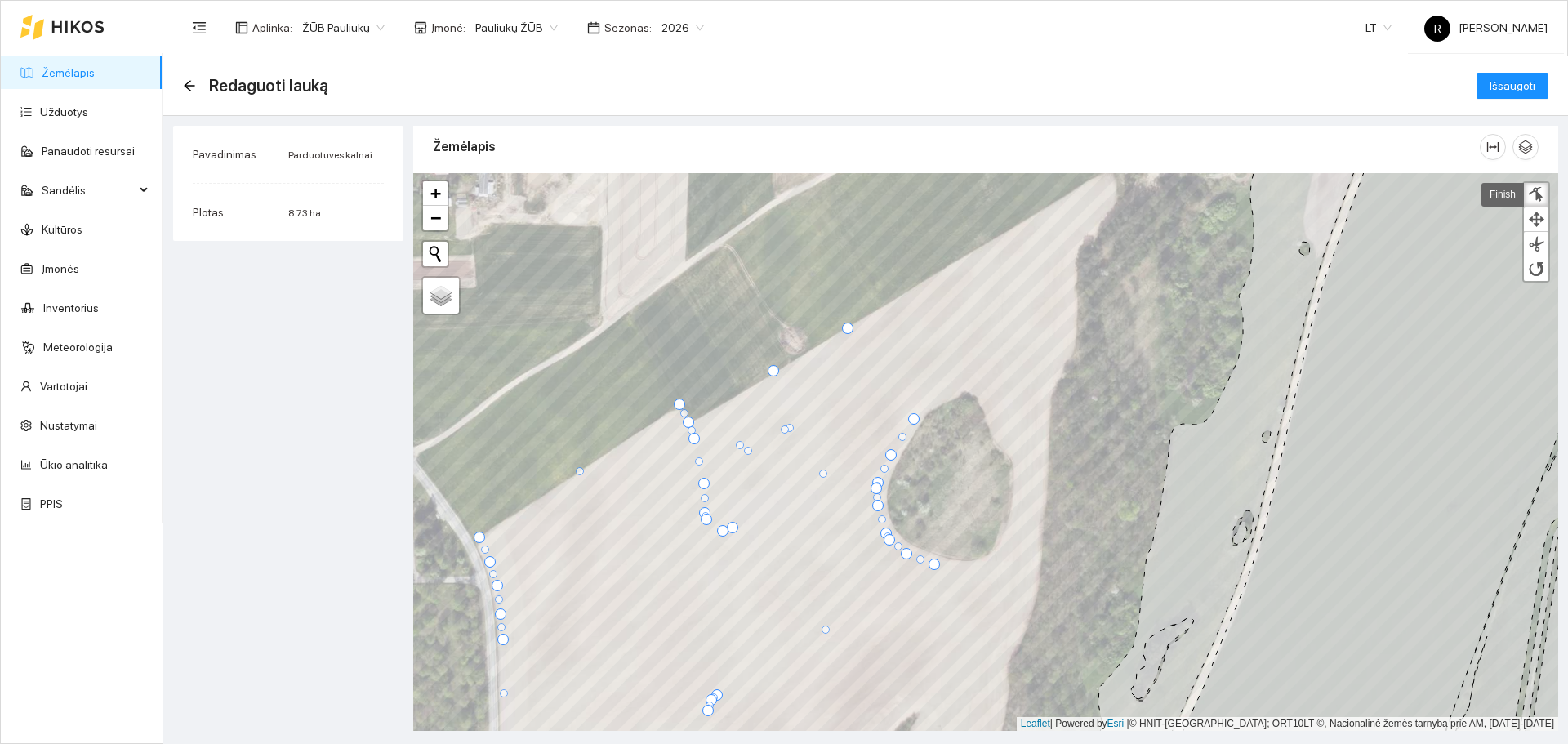
click at [773, 372] on div at bounding box center [773, 370] width 11 height 11
drag, startPoint x: 722, startPoint y: 532, endPoint x: 807, endPoint y: 355, distance: 196.4
click at [807, 355] on div at bounding box center [807, 355] width 11 height 11
drag, startPoint x: 706, startPoint y: 517, endPoint x: 741, endPoint y: 394, distance: 127.9
click at [741, 394] on div at bounding box center [742, 396] width 11 height 11
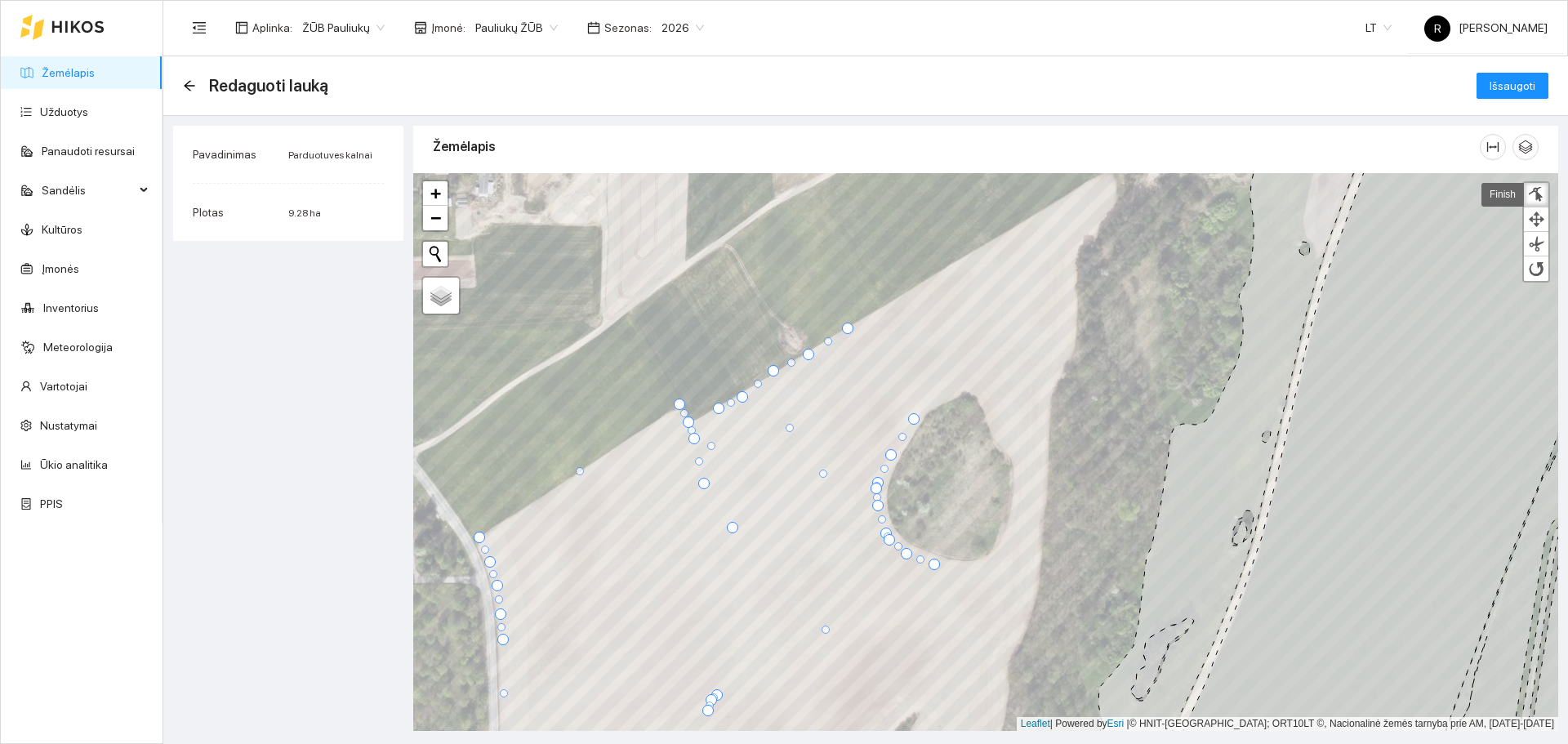
drag, startPoint x: 703, startPoint y: 512, endPoint x: 717, endPoint y: 407, distance: 105.9
click at [717, 407] on div at bounding box center [718, 408] width 11 height 11
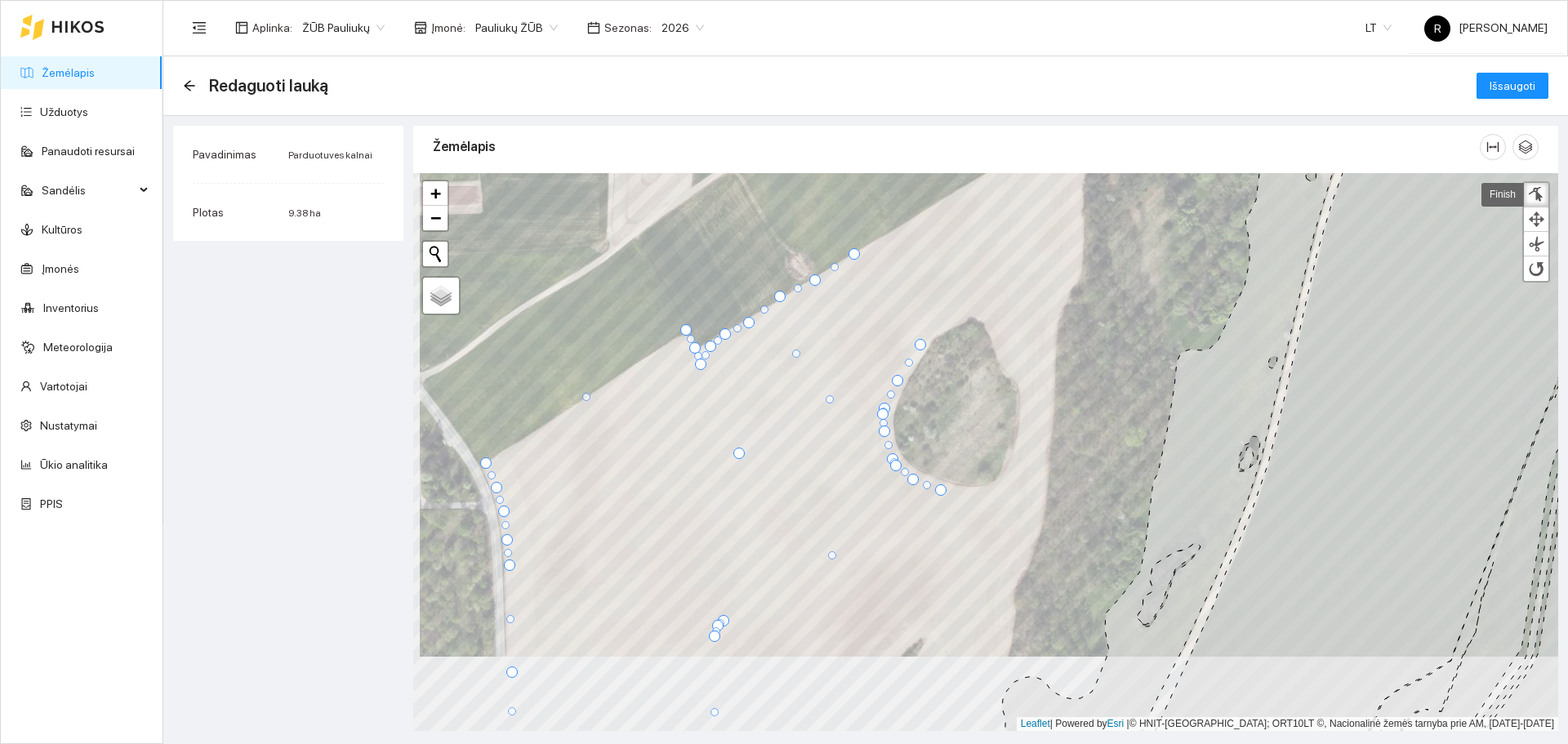
drag, startPoint x: 708, startPoint y: 410, endPoint x: 709, endPoint y: 347, distance: 63.0
click at [709, 347] on div at bounding box center [710, 346] width 11 height 11
drag, startPoint x: 697, startPoint y: 364, endPoint x: 697, endPoint y: 344, distance: 20.0
click at [697, 344] on div at bounding box center [700, 344] width 11 height 11
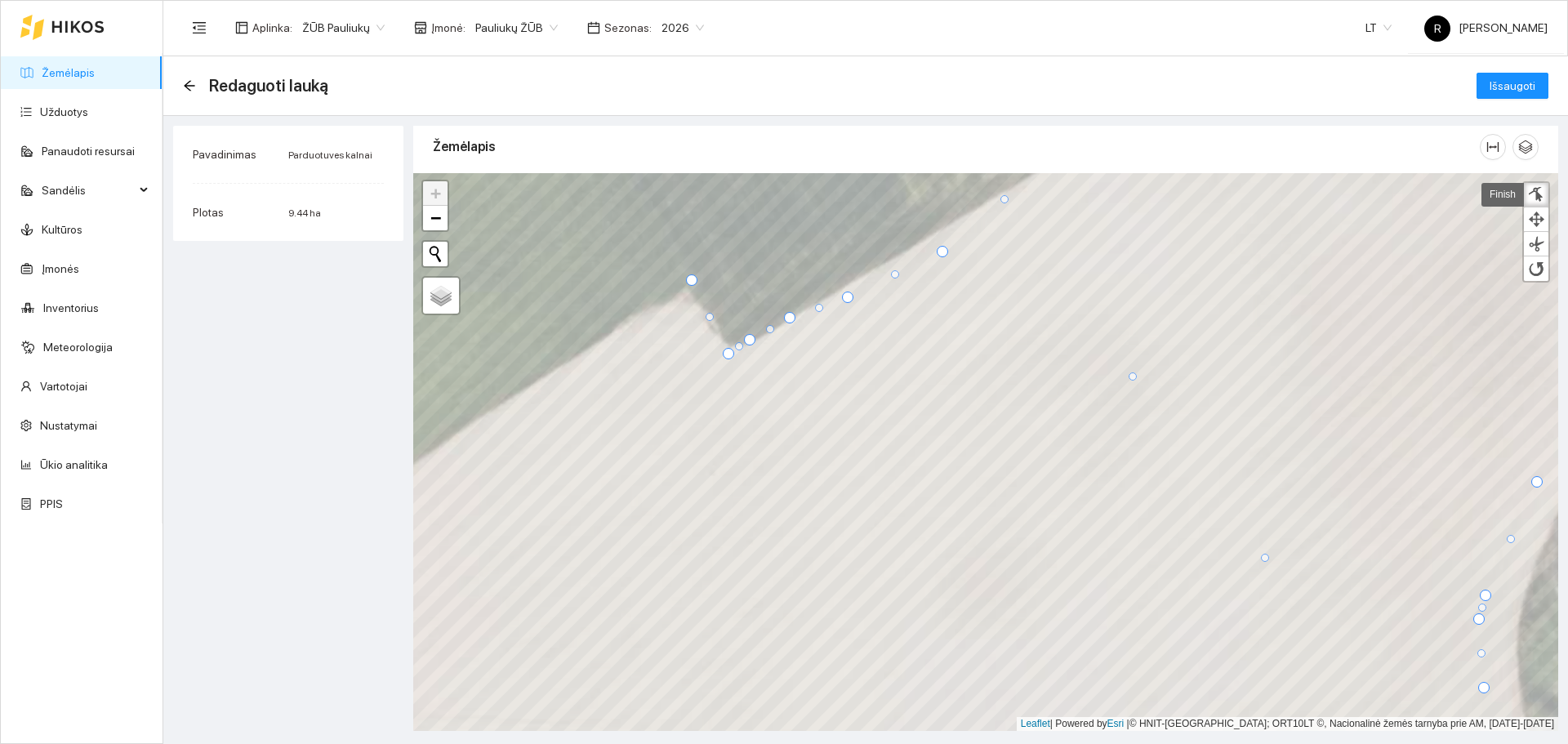
drag, startPoint x: 793, startPoint y: 347, endPoint x: 790, endPoint y: 319, distance: 28.2
click at [790, 319] on div at bounding box center [789, 317] width 11 height 11
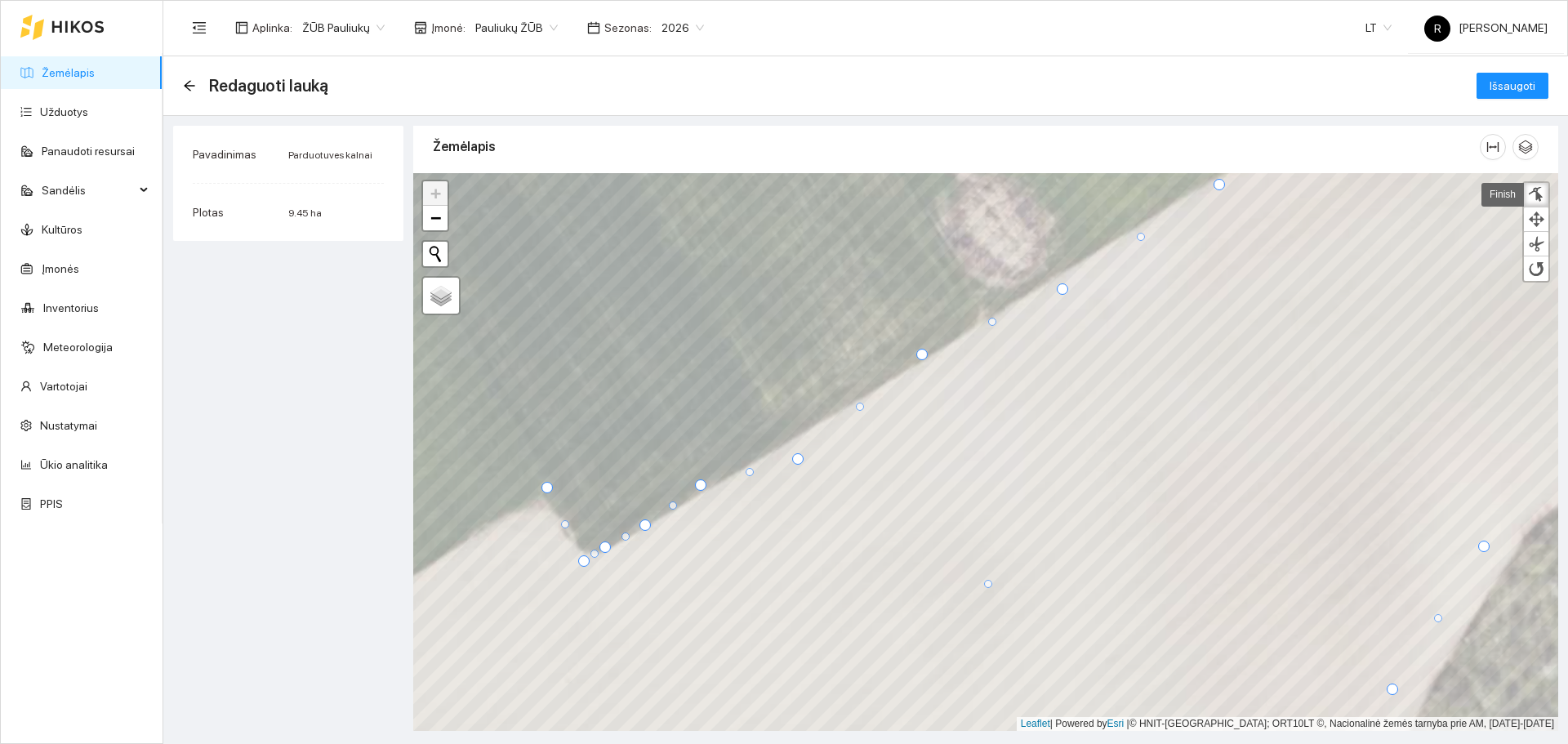
drag, startPoint x: 702, startPoint y: 506, endPoint x: 700, endPoint y: 486, distance: 20.1
click at [700, 486] on div at bounding box center [700, 484] width 11 height 11
click at [700, 486] on div at bounding box center [700, 484] width 11 height 11
drag, startPoint x: 795, startPoint y: 456, endPoint x: 795, endPoint y: 437, distance: 19.0
click at [795, 437] on div at bounding box center [798, 439] width 11 height 11
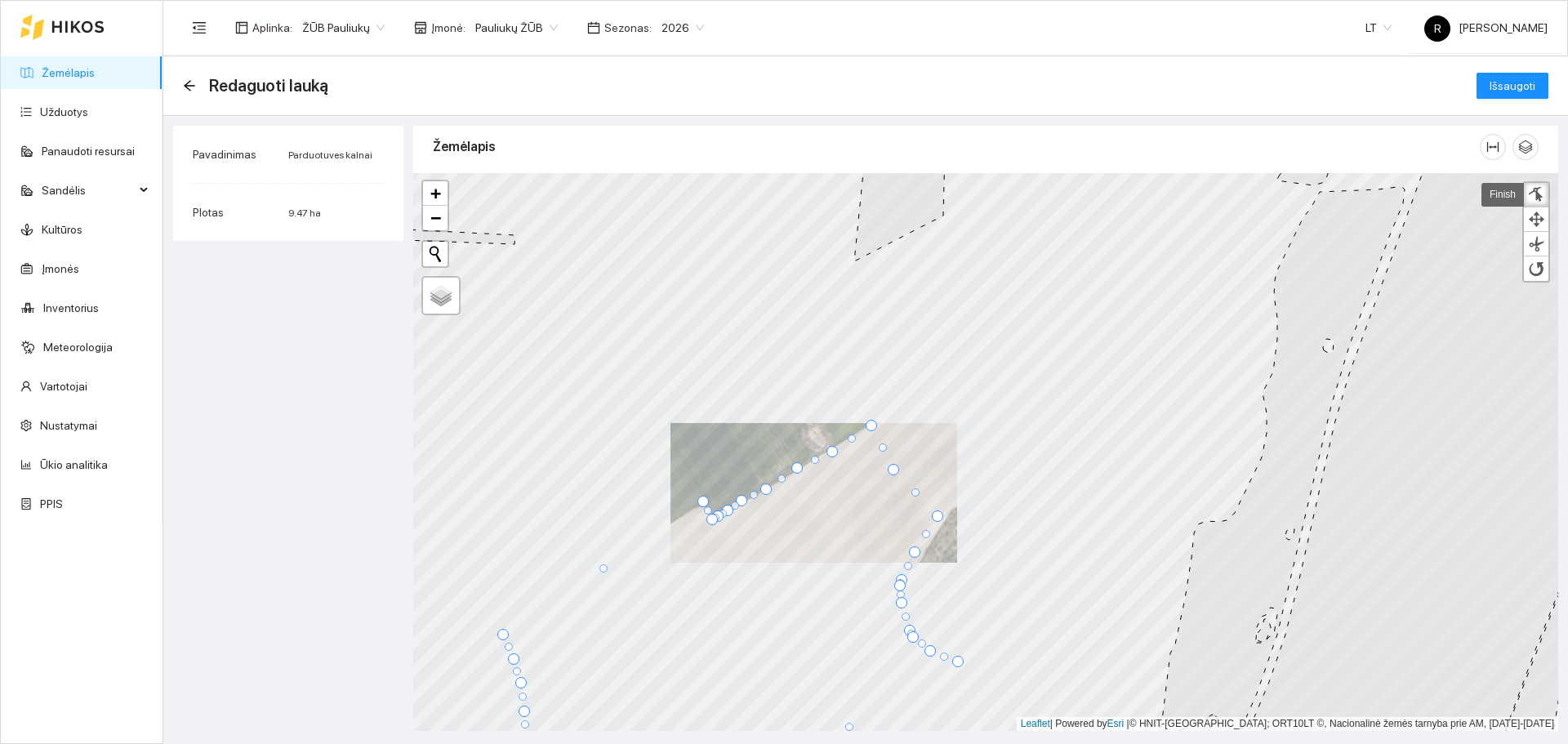
drag, startPoint x: 755, startPoint y: 625, endPoint x: 892, endPoint y: 470, distance: 206.9
click at [892, 470] on div at bounding box center [893, 469] width 11 height 11
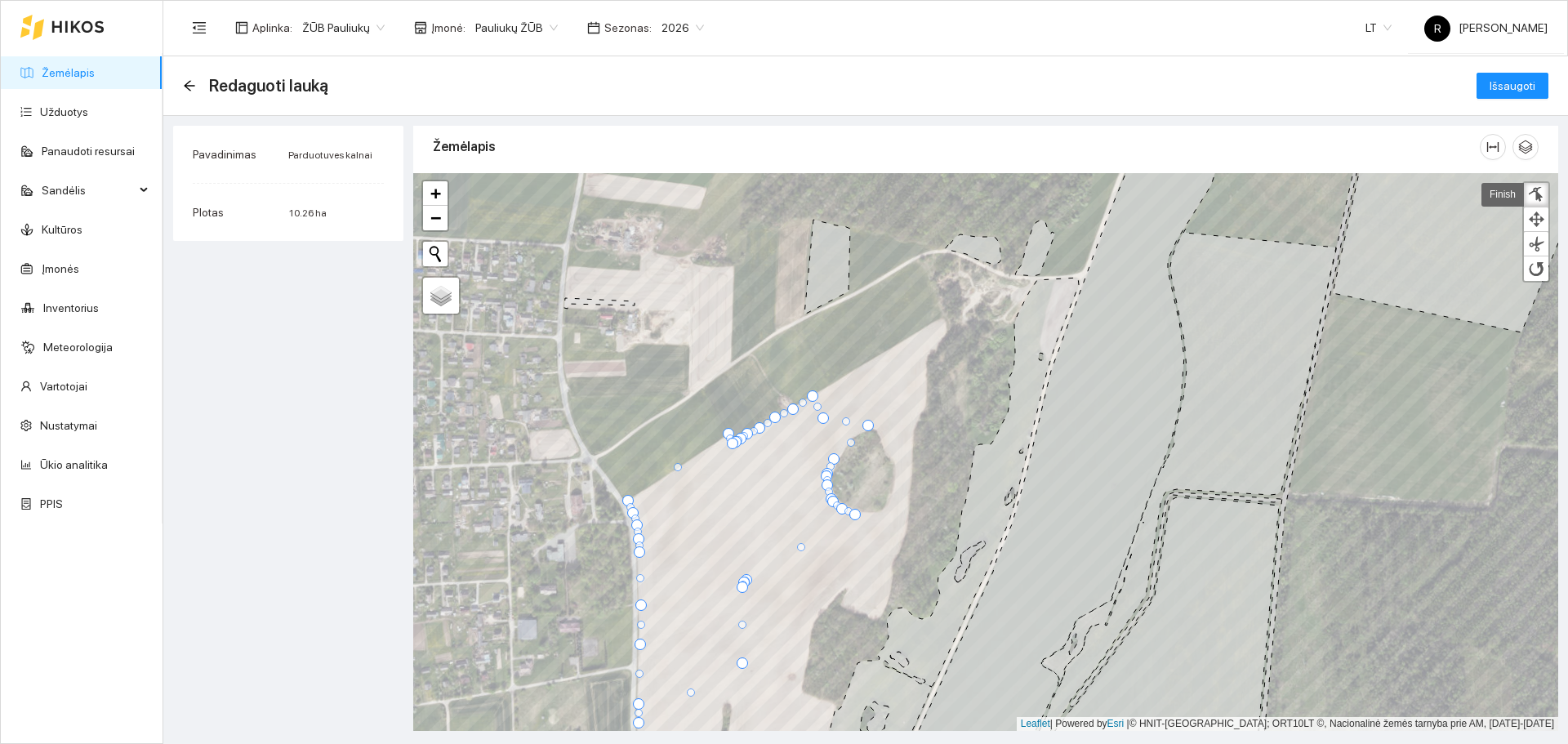
drag, startPoint x: 849, startPoint y: 437, endPoint x: 872, endPoint y: 422, distance: 27.5
click at [872, 422] on div at bounding box center [868, 425] width 11 height 11
drag, startPoint x: 821, startPoint y: 415, endPoint x: 943, endPoint y: 312, distance: 159.7
click at [943, 312] on div at bounding box center [945, 315] width 11 height 11
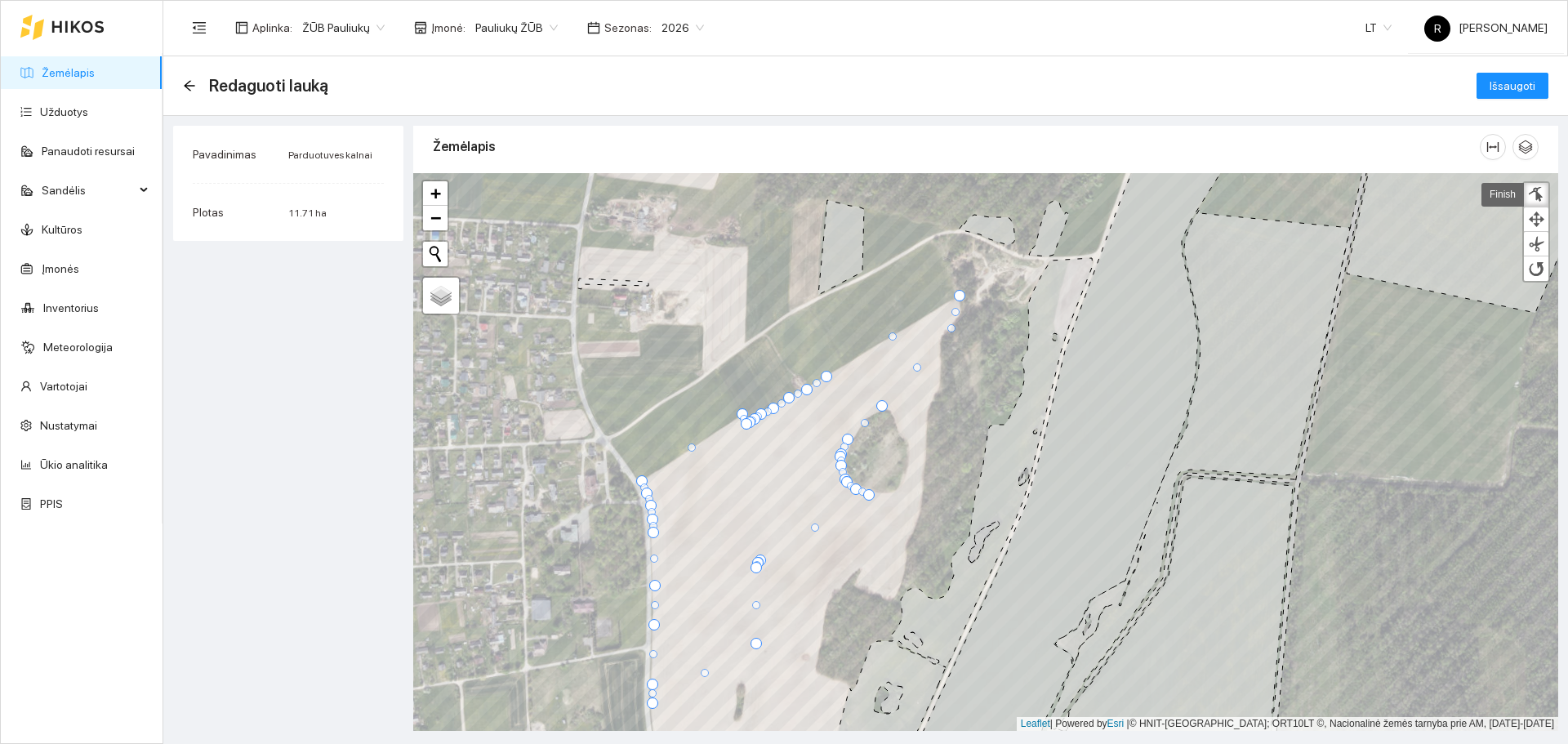
drag, startPoint x: 917, startPoint y: 351, endPoint x: 947, endPoint y: 328, distance: 37.8
click at [947, 328] on div at bounding box center [951, 328] width 8 height 8
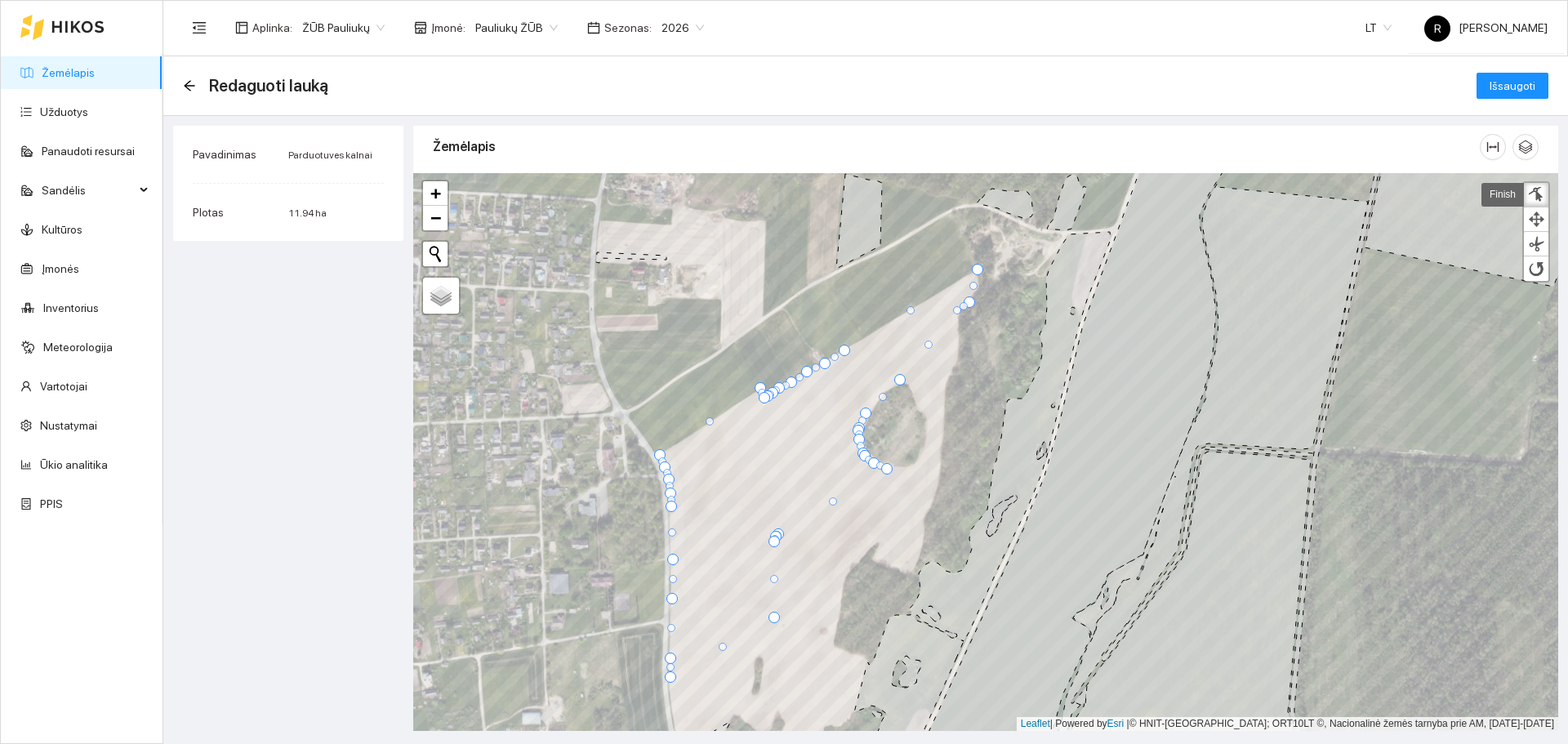
drag, startPoint x: 933, startPoint y: 342, endPoint x: 955, endPoint y: 311, distance: 38.0
click at [955, 311] on div at bounding box center [957, 310] width 8 height 8
drag, startPoint x: 923, startPoint y: 372, endPoint x: 956, endPoint y: 362, distance: 34.5
click at [956, 362] on div at bounding box center [957, 361] width 11 height 11
drag, startPoint x: 864, startPoint y: 411, endPoint x: 933, endPoint y: 480, distance: 97.6
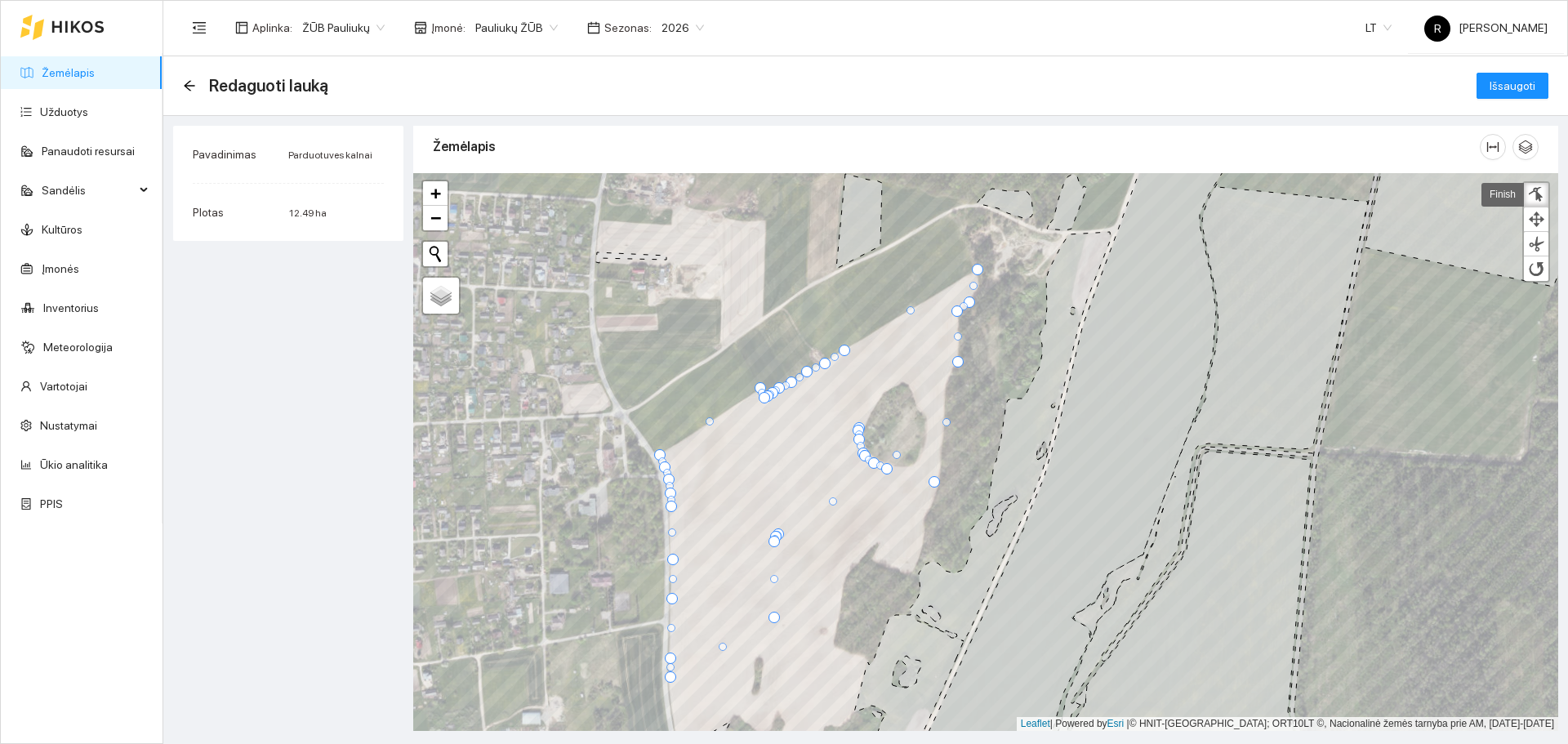
click at [933, 480] on div at bounding box center [934, 481] width 11 height 11
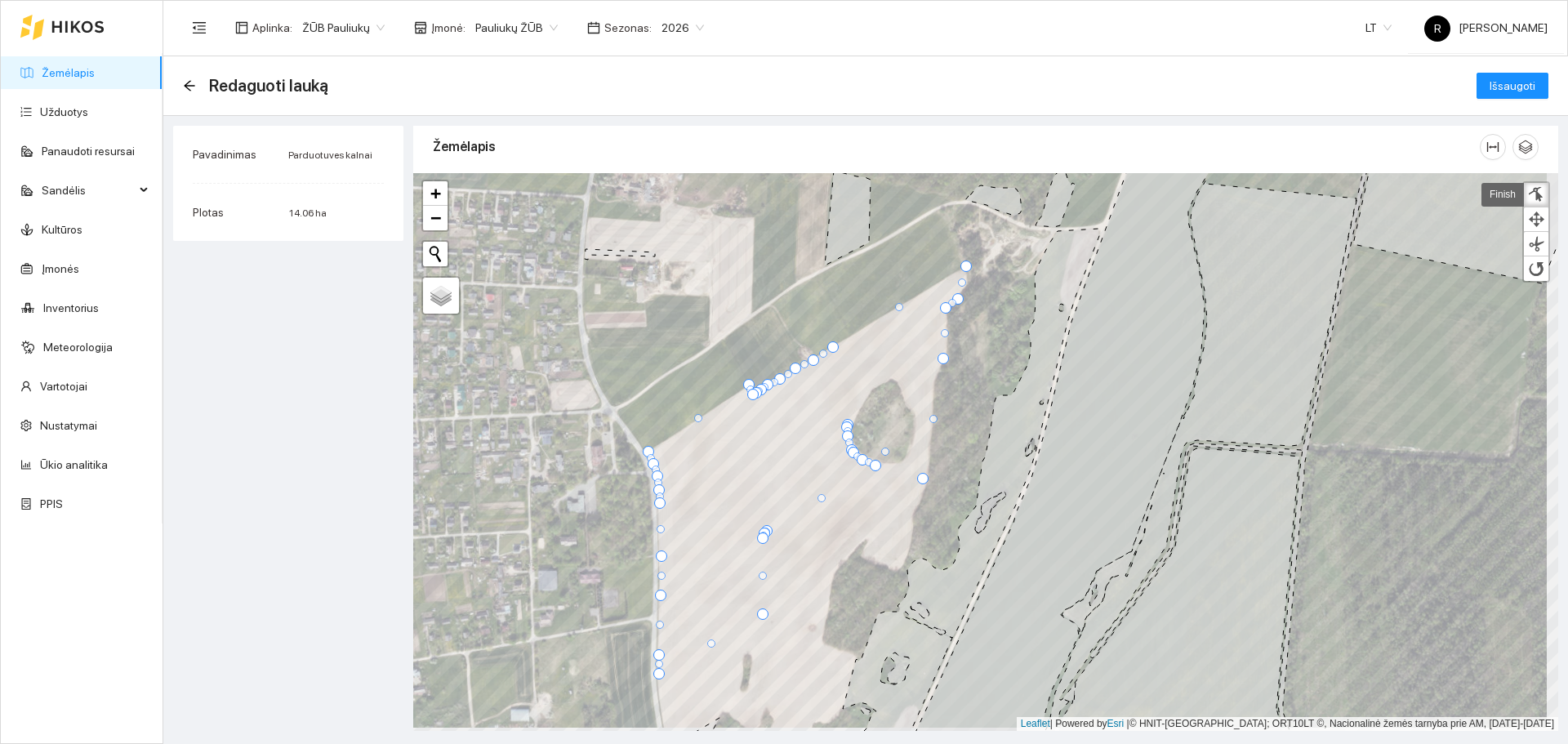
click at [940, 359] on div at bounding box center [942, 358] width 11 height 11
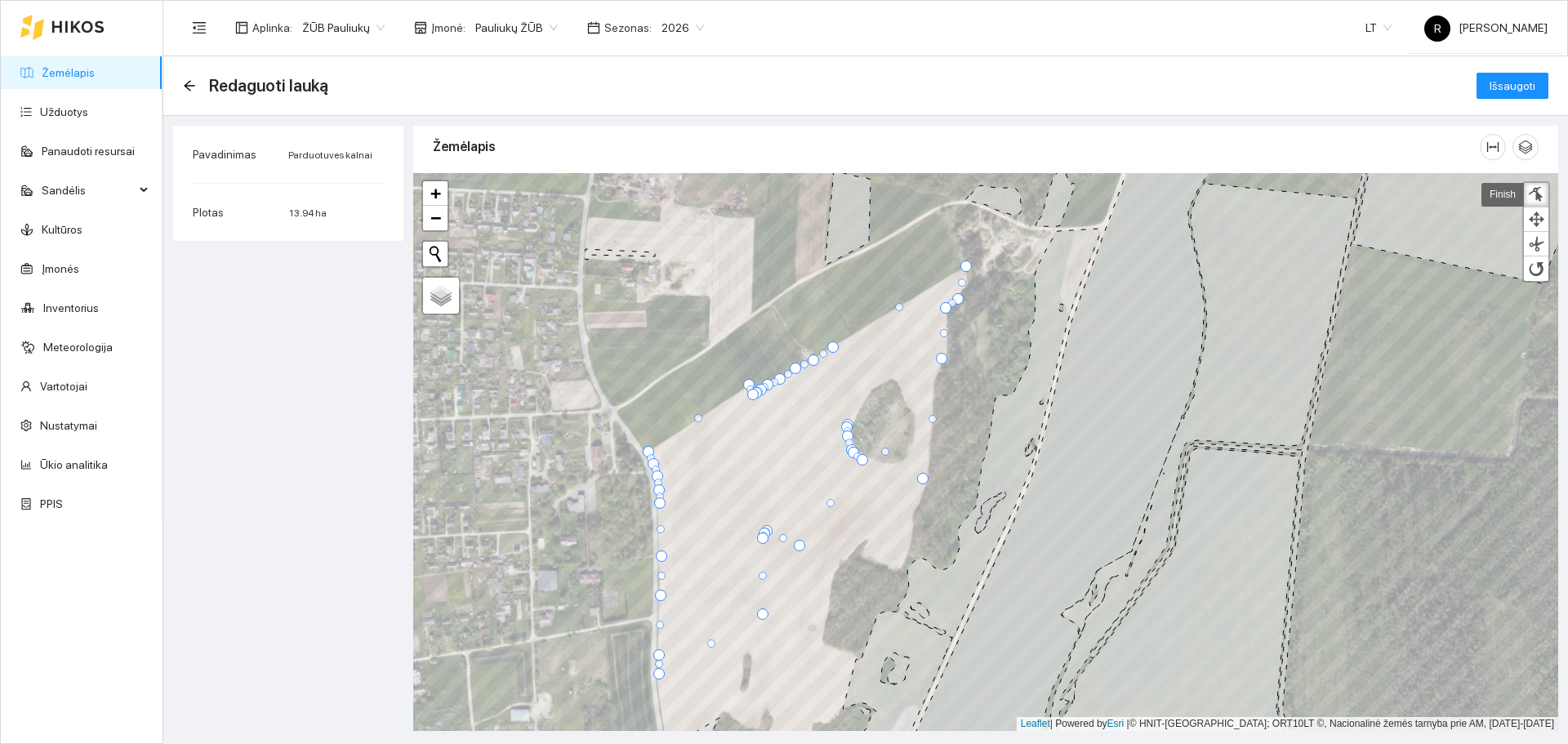
drag, startPoint x: 876, startPoint y: 467, endPoint x: 801, endPoint y: 547, distance: 109.7
click at [801, 547] on div at bounding box center [799, 545] width 11 height 11
drag, startPoint x: 865, startPoint y: 463, endPoint x: 848, endPoint y: 450, distance: 21.4
click at [843, 555] on div at bounding box center [840, 557] width 11 height 11
drag, startPoint x: 852, startPoint y: 450, endPoint x: 862, endPoint y: 540, distance: 90.6
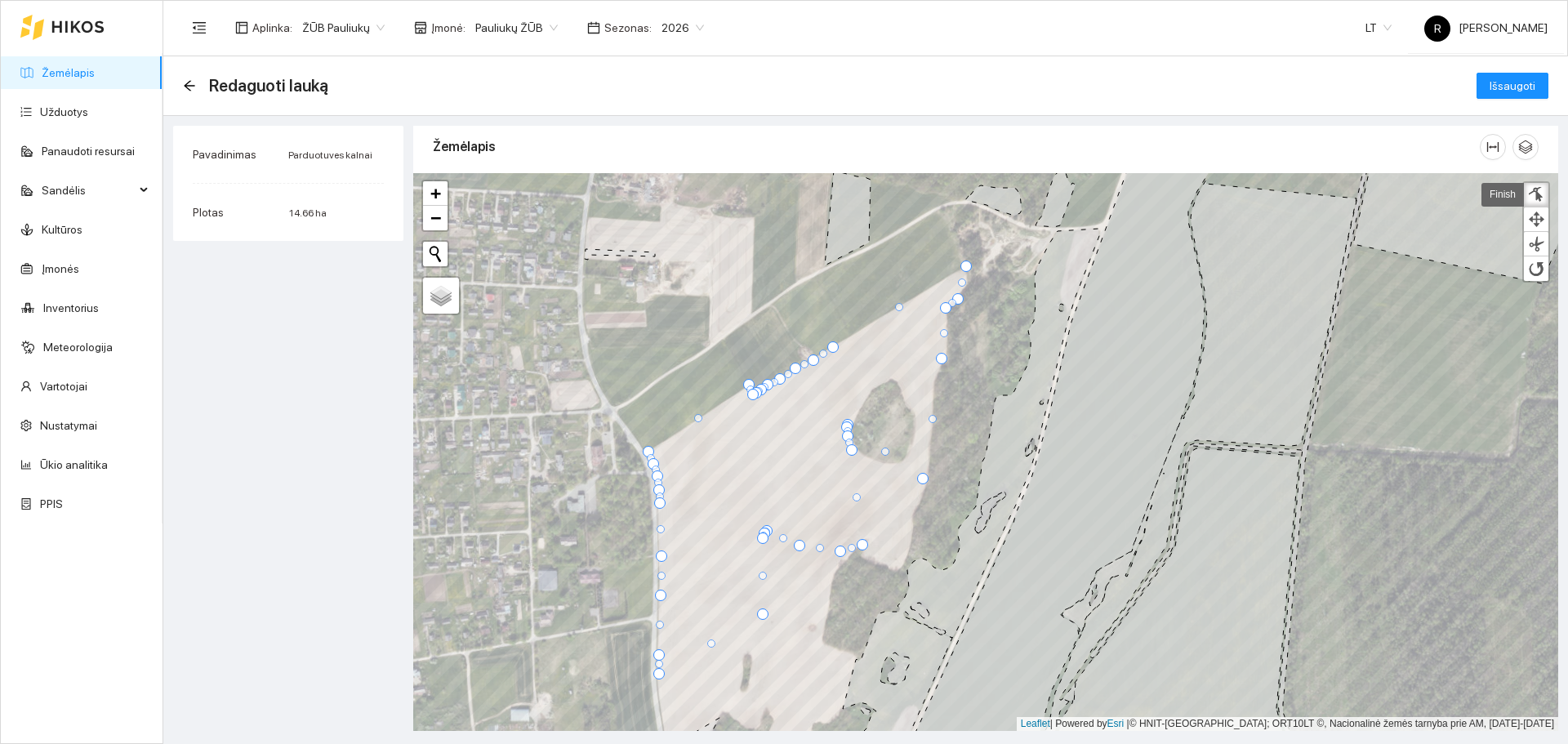
click at [862, 540] on div at bounding box center [862, 545] width 11 height 11
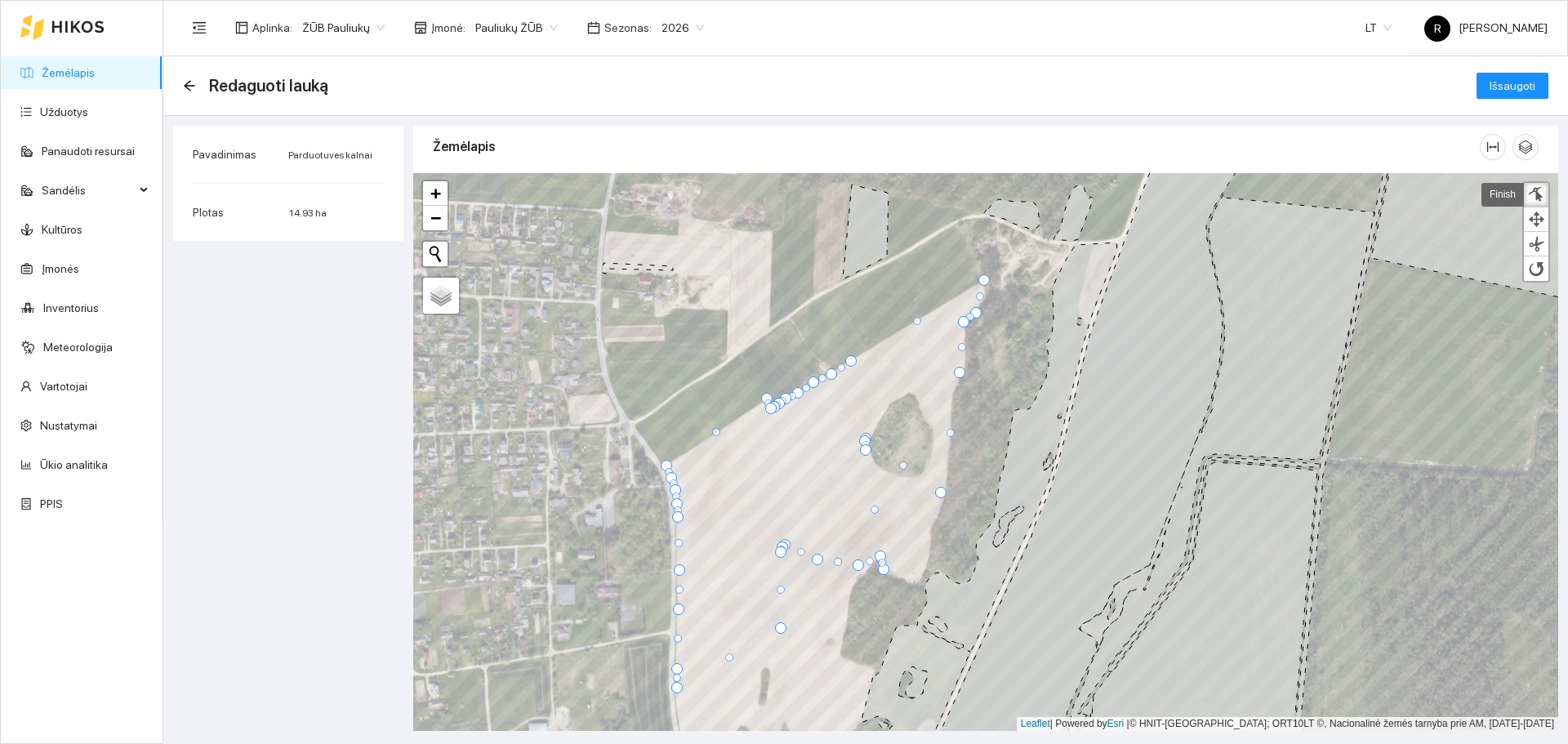
drag, startPoint x: 870, startPoint y: 465, endPoint x: 884, endPoint y: 570, distance: 105.9
click at [884, 570] on div at bounding box center [883, 568] width 11 height 11
drag, startPoint x: 869, startPoint y: 453, endPoint x: 901, endPoint y: 573, distance: 124.2
click at [901, 579] on div at bounding box center [897, 577] width 11 height 11
drag, startPoint x: 863, startPoint y: 438, endPoint x: 915, endPoint y: 585, distance: 155.9
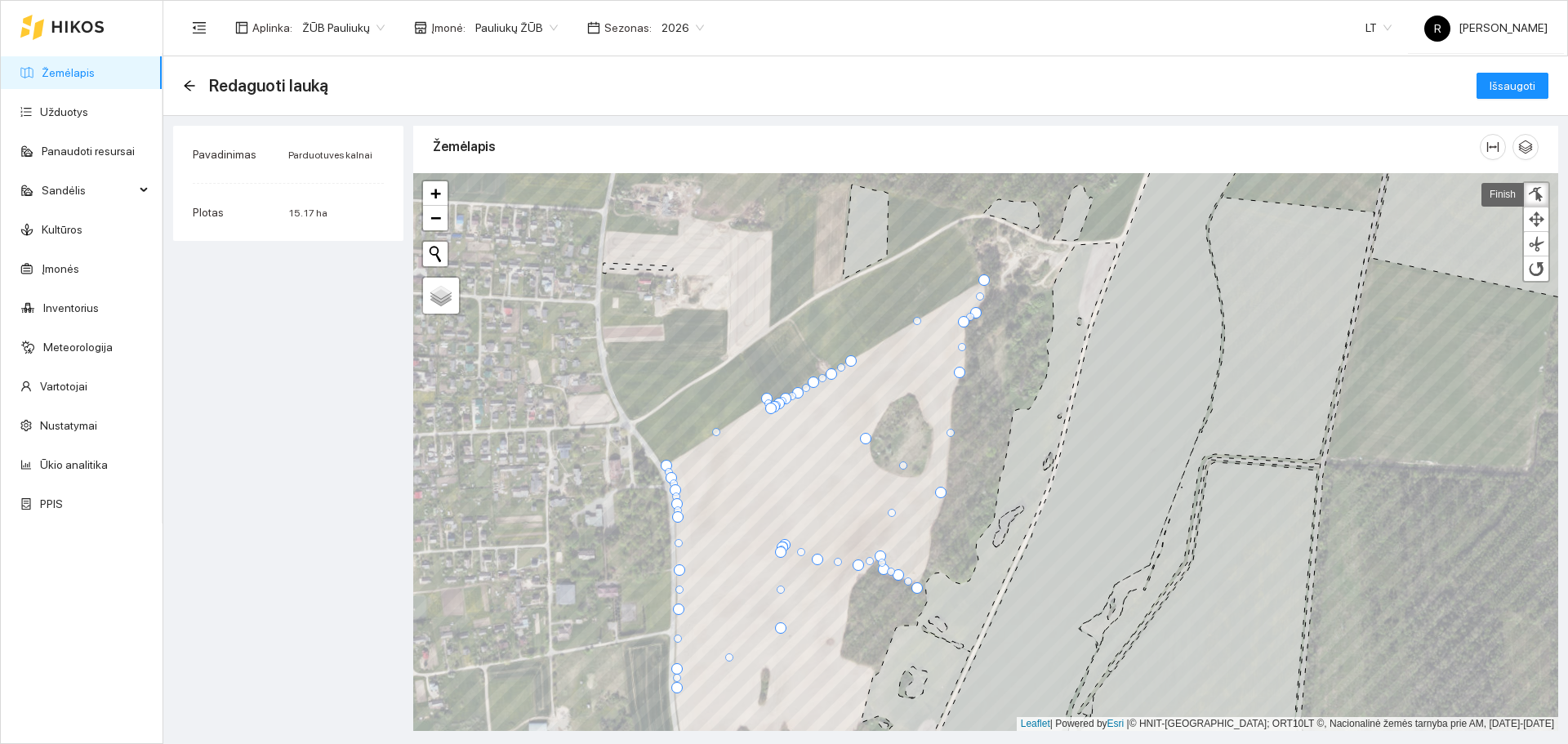
click at [915, 585] on div at bounding box center [917, 588] width 11 height 11
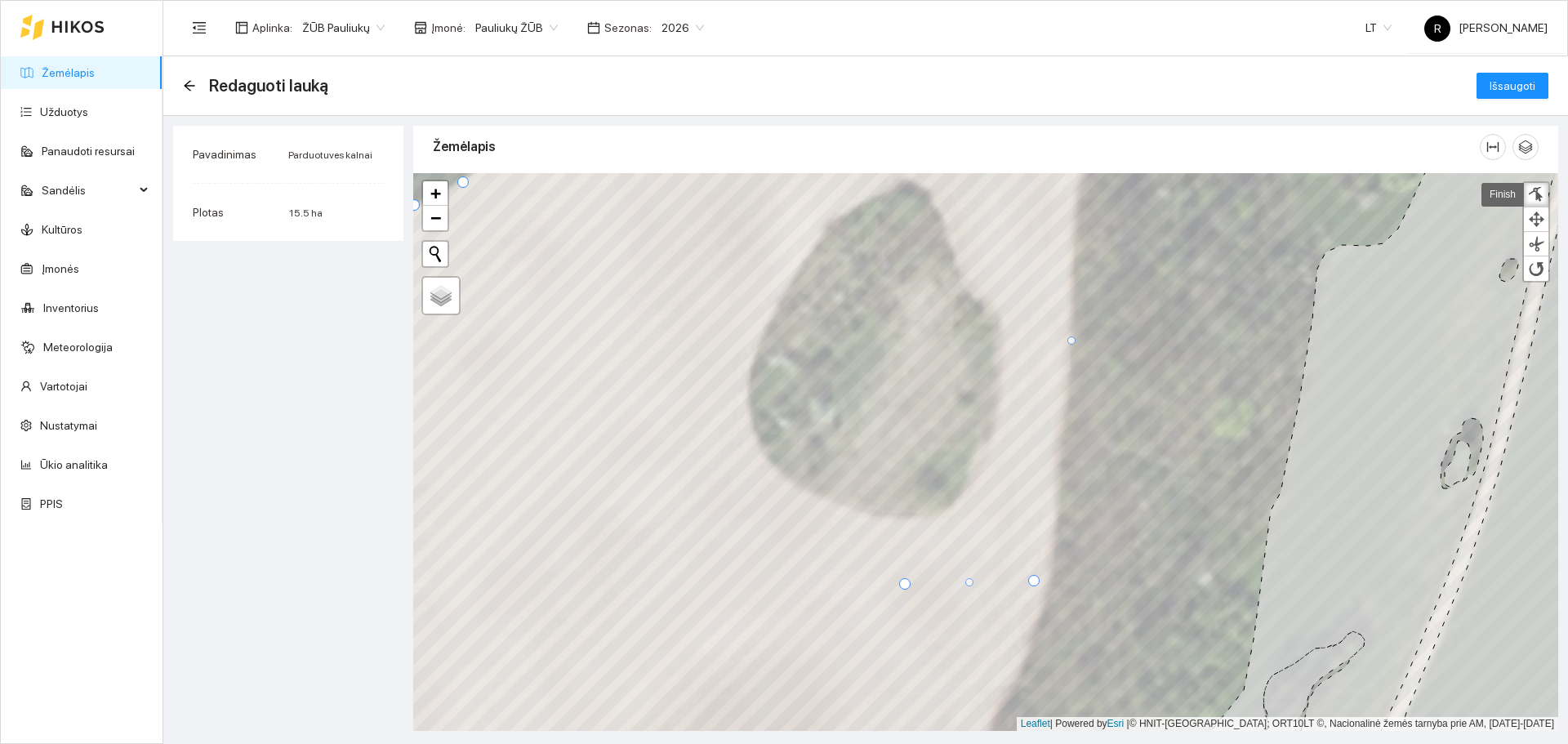
drag, startPoint x: 735, startPoint y: 367, endPoint x: 904, endPoint y: 582, distance: 273.5
click at [904, 582] on div at bounding box center [904, 584] width 11 height 11
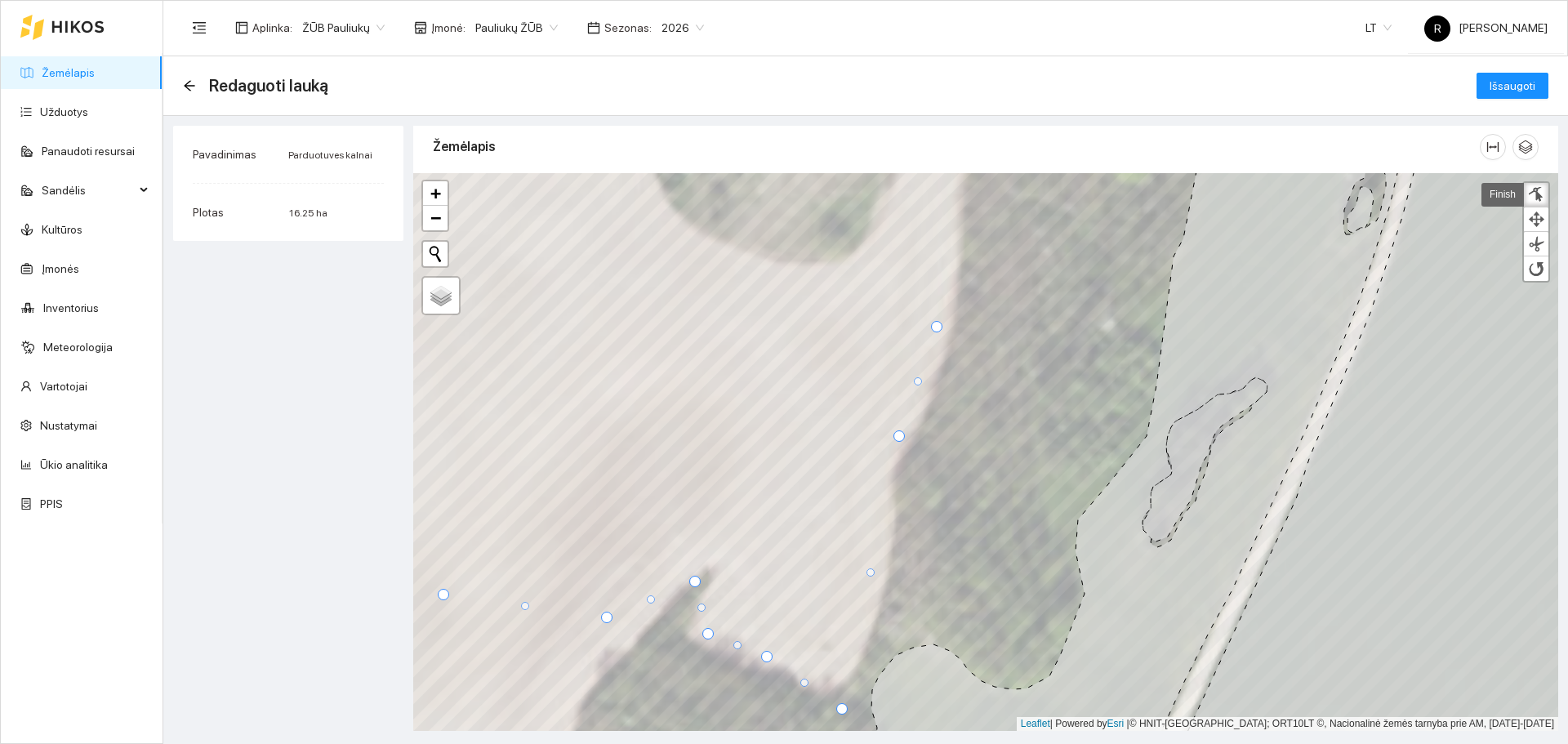
drag, startPoint x: 808, startPoint y: 333, endPoint x: 900, endPoint y: 439, distance: 140.4
click at [900, 439] on div at bounding box center [898, 435] width 11 height 11
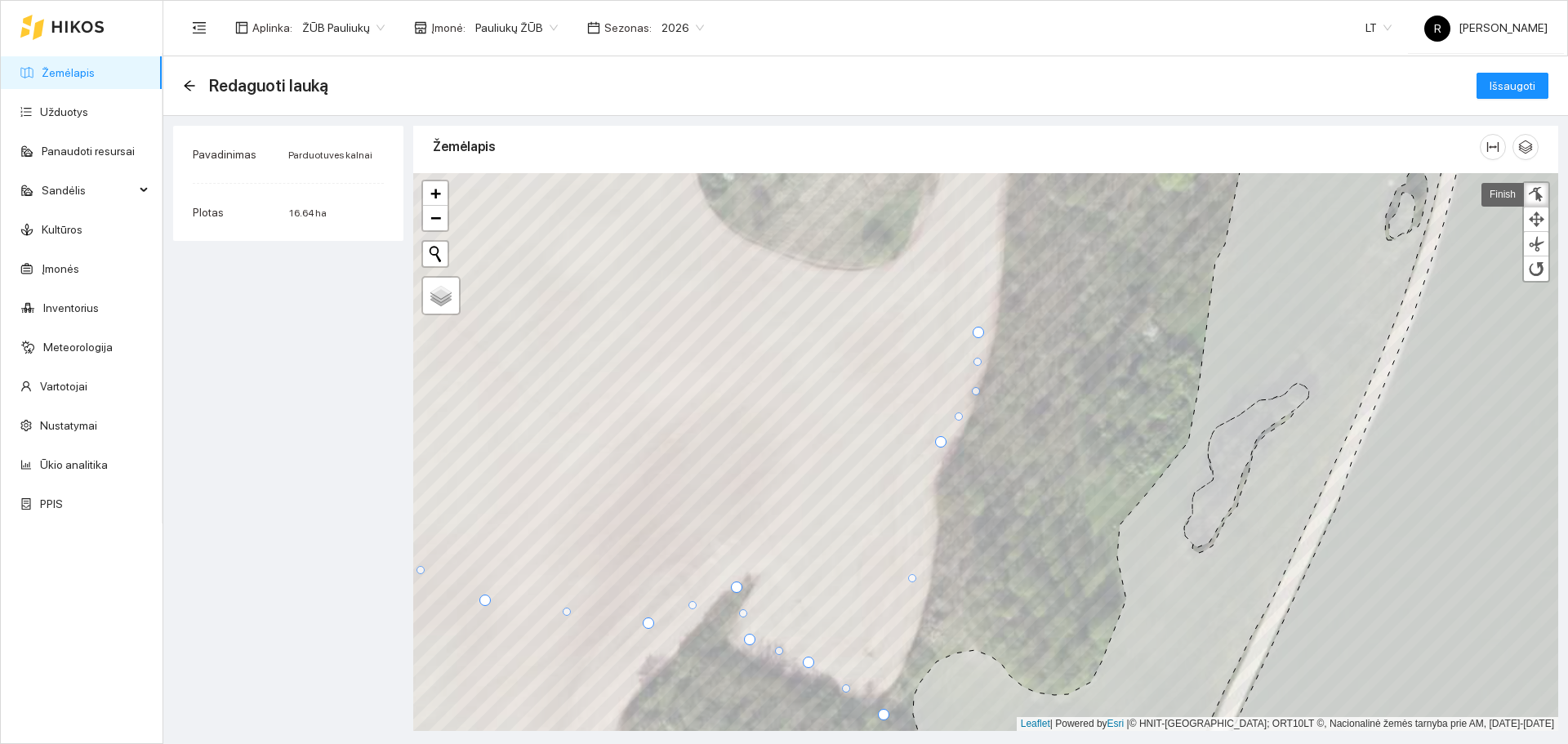
drag, startPoint x: 958, startPoint y: 384, endPoint x: 974, endPoint y: 388, distance: 16.5
click at [974, 388] on div at bounding box center [976, 391] width 8 height 8
drag, startPoint x: 981, startPoint y: 328, endPoint x: 997, endPoint y: 303, distance: 29.7
click at [997, 303] on div at bounding box center [993, 306] width 11 height 11
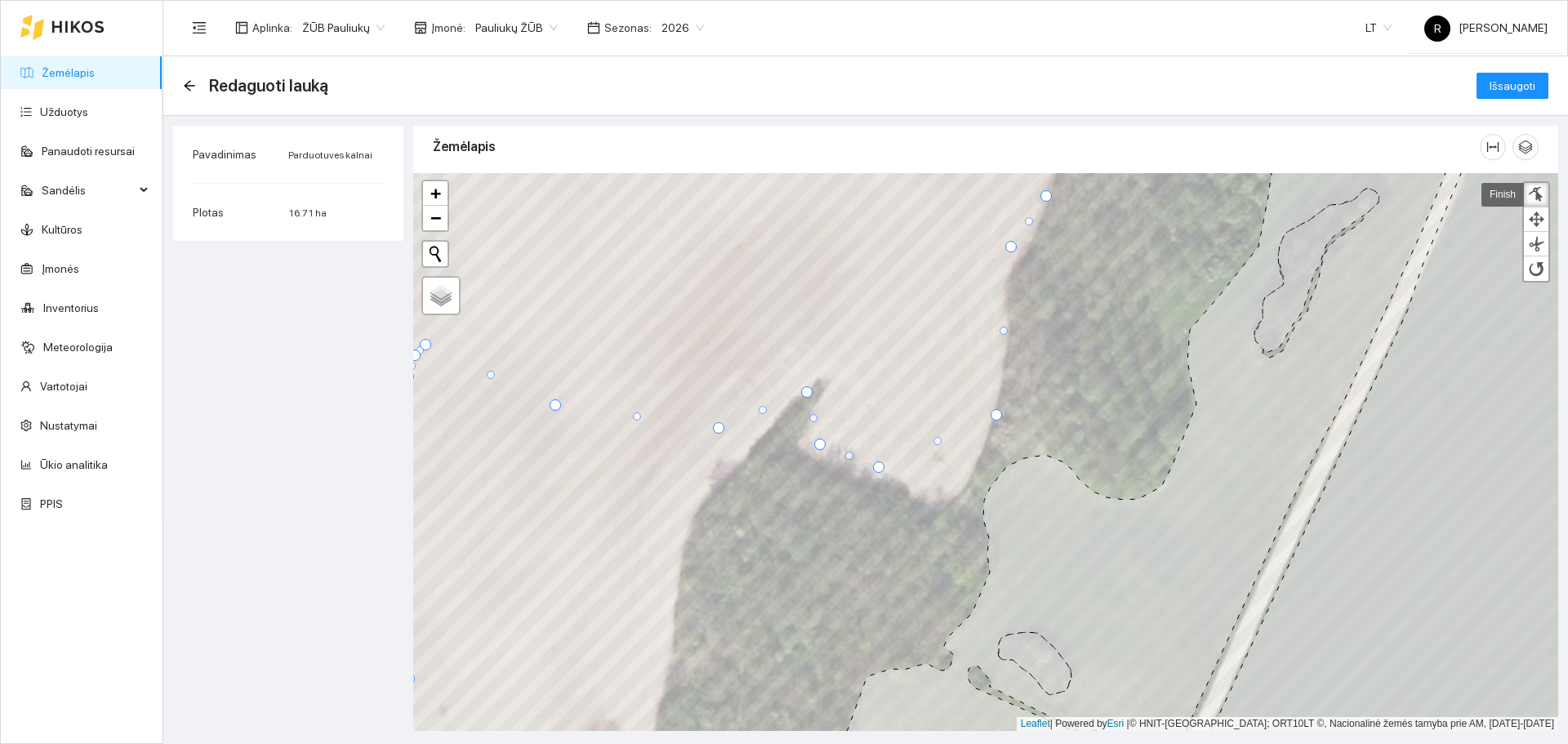
drag, startPoint x: 953, startPoint y: 522, endPoint x: 996, endPoint y: 417, distance: 113.5
click at [996, 417] on div at bounding box center [996, 414] width 11 height 11
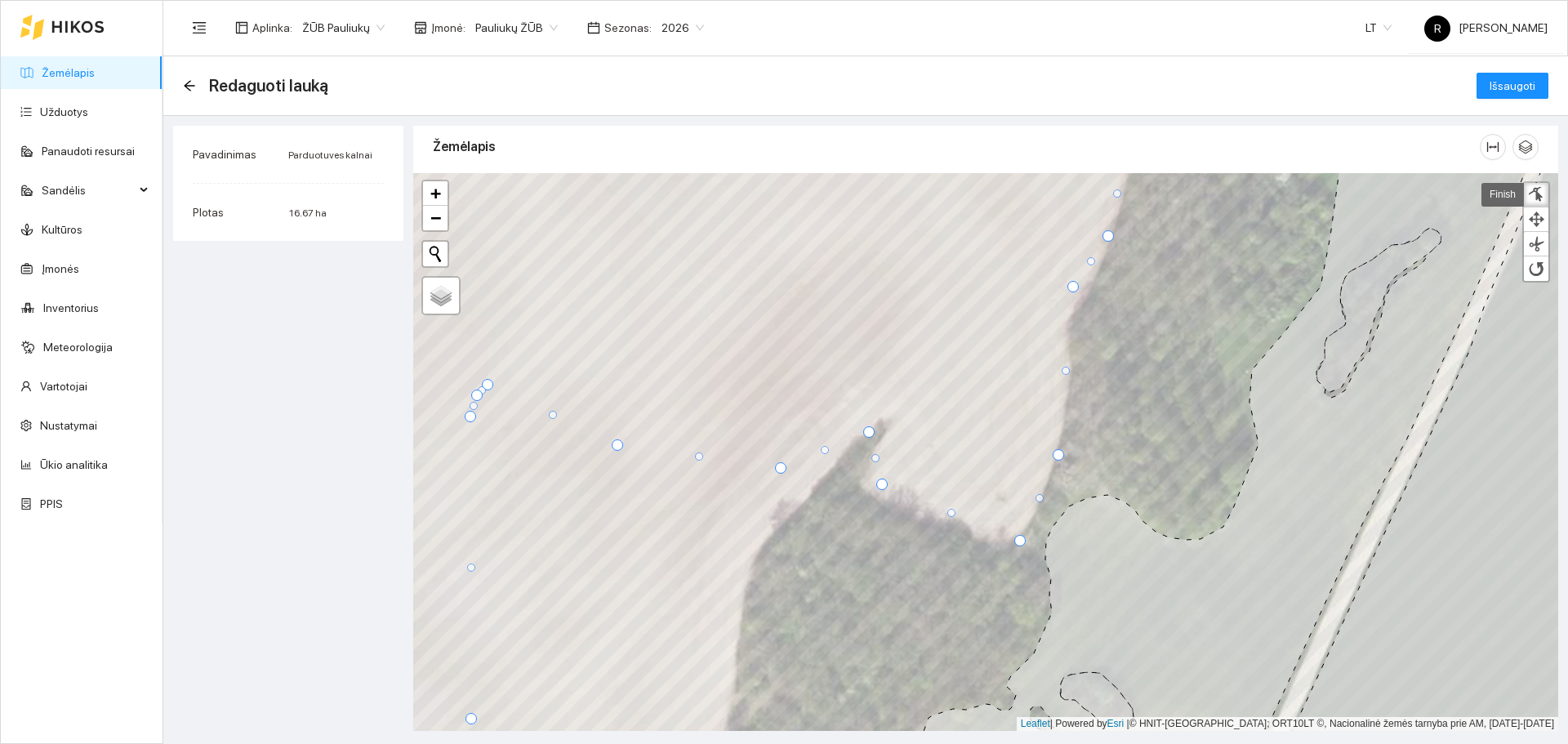
drag, startPoint x: 941, startPoint y: 507, endPoint x: 1021, endPoint y: 540, distance: 86.5
click at [1021, 540] on div at bounding box center [1019, 540] width 11 height 11
drag, startPoint x: 881, startPoint y: 487, endPoint x: 871, endPoint y: 495, distance: 12.8
click at [871, 495] on div at bounding box center [872, 492] width 11 height 11
drag, startPoint x: 871, startPoint y: 435, endPoint x: 892, endPoint y: 422, distance: 24.7
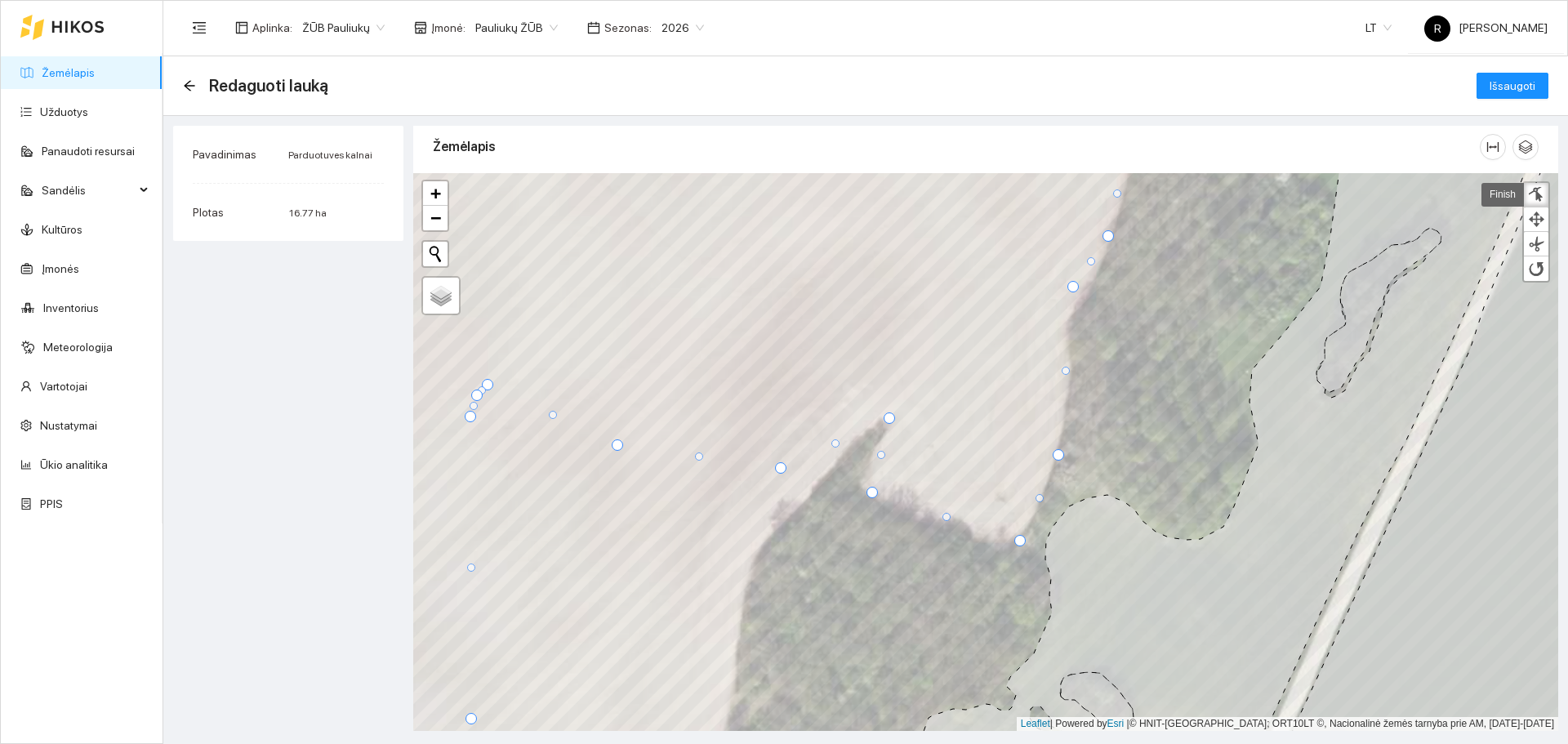
click at [892, 422] on div at bounding box center [889, 417] width 11 height 11
drag, startPoint x: 784, startPoint y: 467, endPoint x: 808, endPoint y: 495, distance: 36.9
click at [809, 496] on div at bounding box center [808, 492] width 11 height 11
drag, startPoint x: 848, startPoint y: 461, endPoint x: 840, endPoint y: 441, distance: 21.5
click at [840, 441] on div at bounding box center [840, 439] width 8 height 8
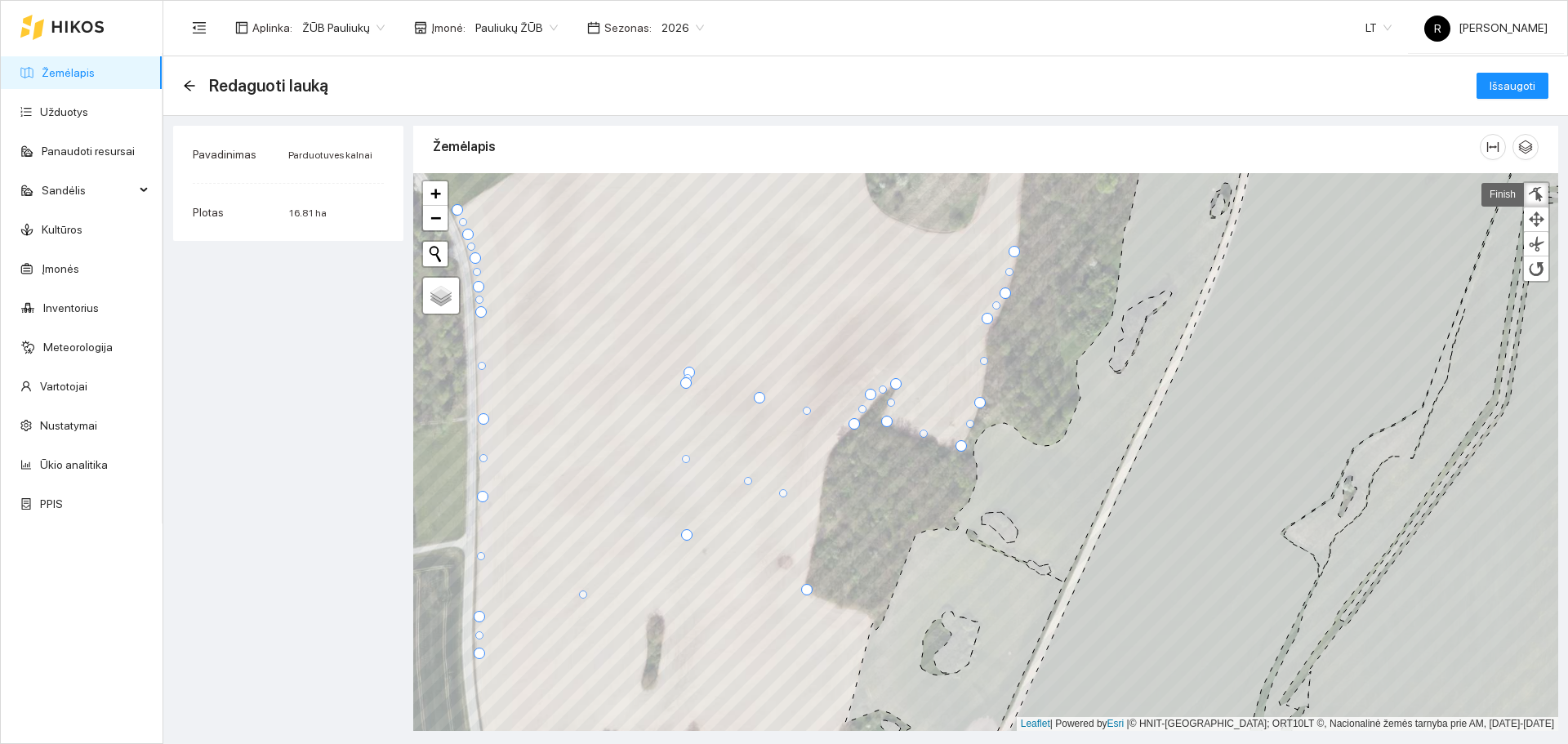
drag, startPoint x: 697, startPoint y: 367, endPoint x: 809, endPoint y: 590, distance: 249.5
click at [809, 590] on div at bounding box center [806, 589] width 11 height 11
drag, startPoint x: 762, startPoint y: 402, endPoint x: 826, endPoint y: 473, distance: 95.6
click at [826, 473] on div at bounding box center [822, 471] width 11 height 11
drag, startPoint x: 689, startPoint y: 383, endPoint x: 709, endPoint y: 660, distance: 277.7
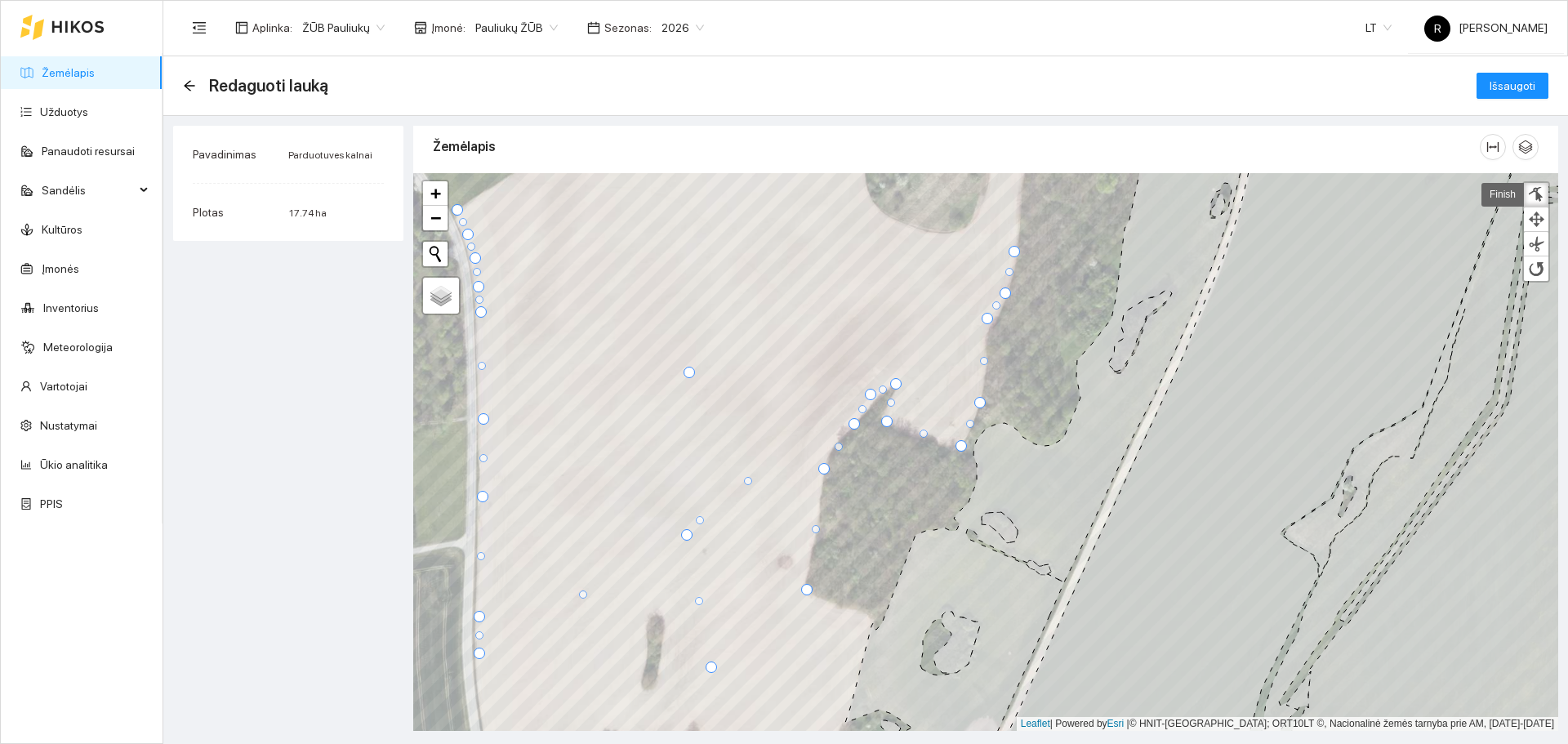
click at [712, 663] on div at bounding box center [711, 667] width 11 height 11
drag, startPoint x: 692, startPoint y: 376, endPoint x: 873, endPoint y: 620, distance: 303.8
click at [873, 620] on div at bounding box center [871, 619] width 11 height 11
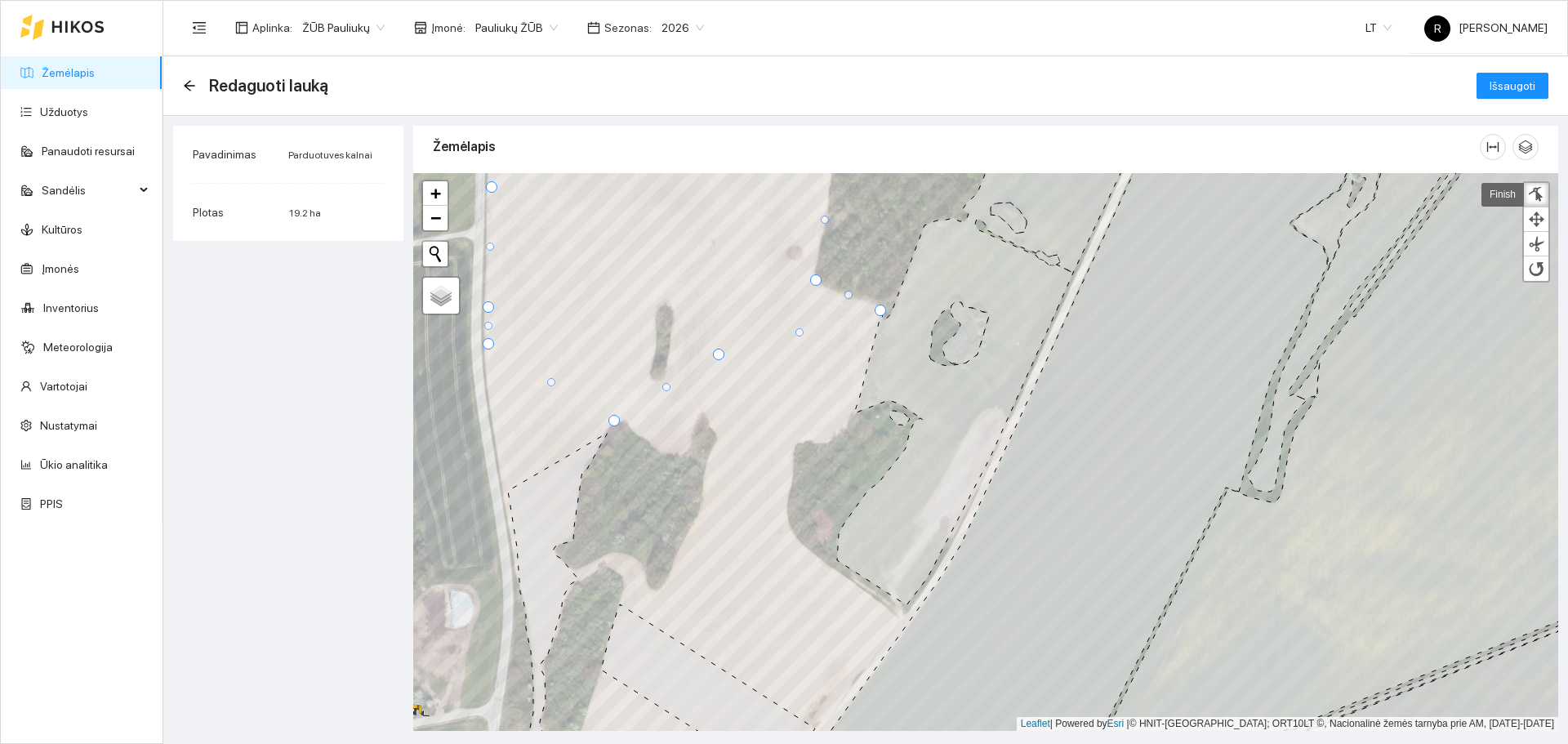
drag, startPoint x: 694, startPoint y: 225, endPoint x: 547, endPoint y: 380, distance: 213.6
click at [613, 425] on div at bounding box center [613, 420] width 11 height 11
drag, startPoint x: 488, startPoint y: 342, endPoint x: 508, endPoint y: 486, distance: 145.4
click at [508, 486] on div at bounding box center [507, 487] width 11 height 11
click at [487, 401] on div at bounding box center [487, 399] width 8 height 8
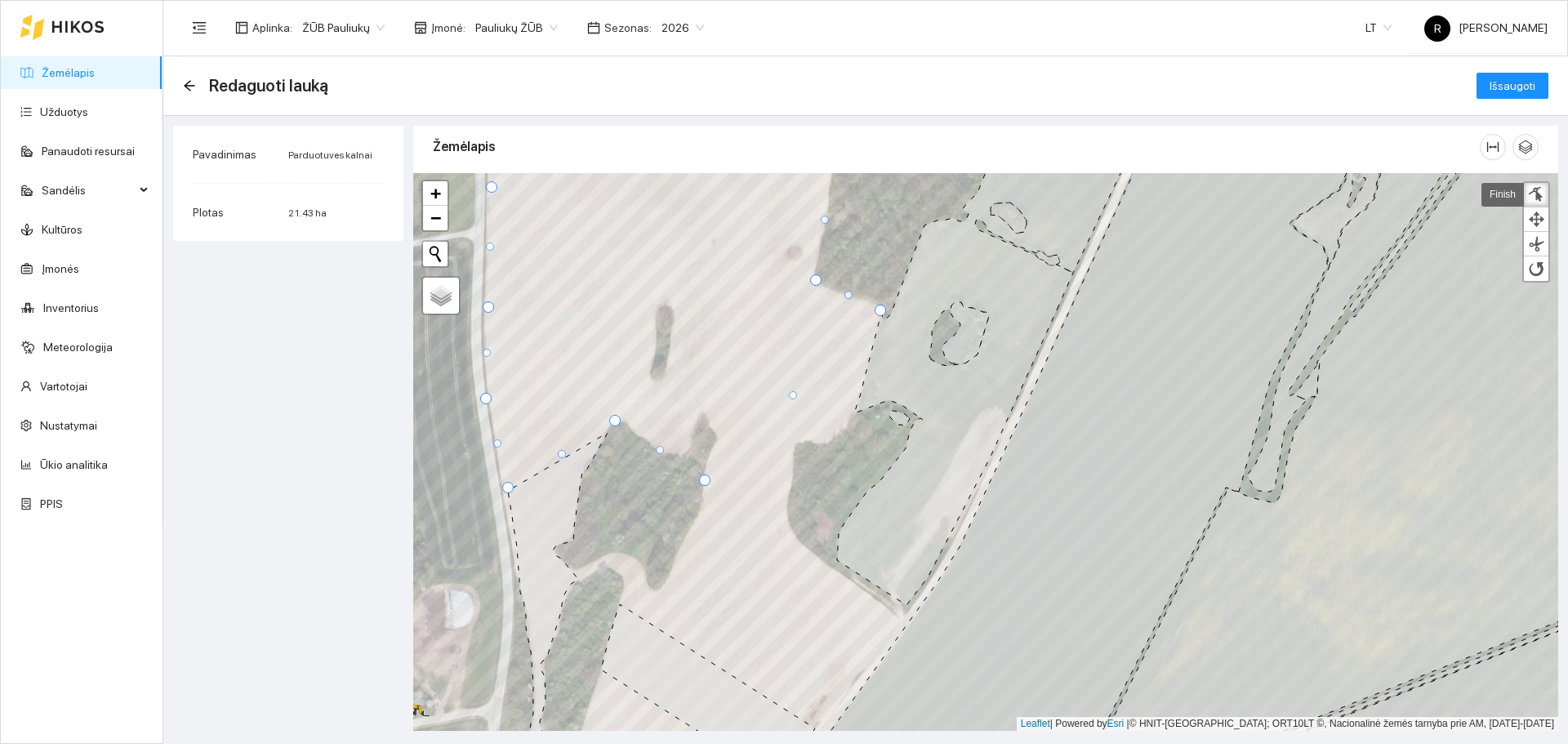
drag, startPoint x: 720, startPoint y: 357, endPoint x: 706, endPoint y: 483, distance: 126.8
click at [706, 483] on div at bounding box center [704, 479] width 11 height 11
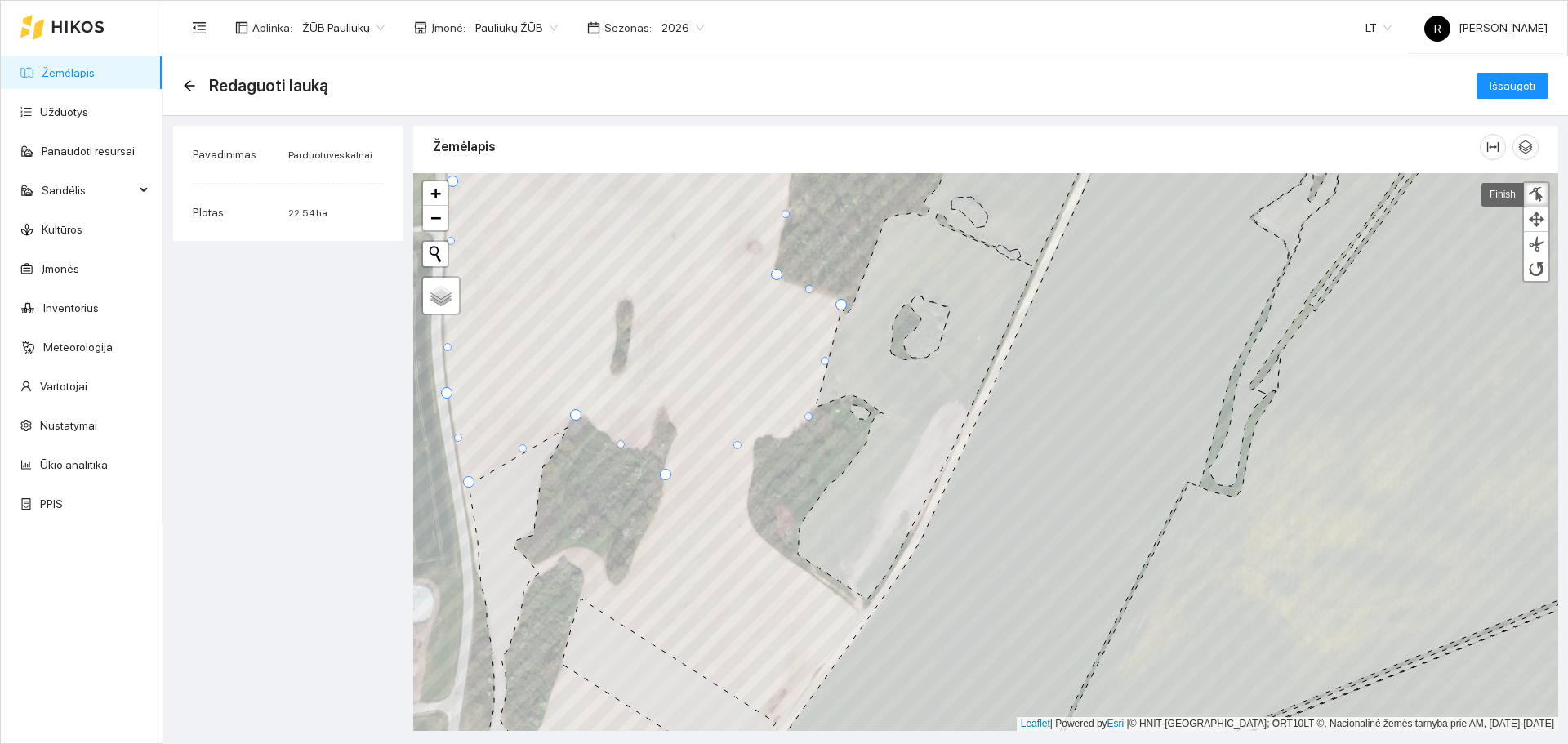
drag, startPoint x: 751, startPoint y: 386, endPoint x: 805, endPoint y: 413, distance: 60.4
click at [805, 413] on div at bounding box center [808, 417] width 8 height 8
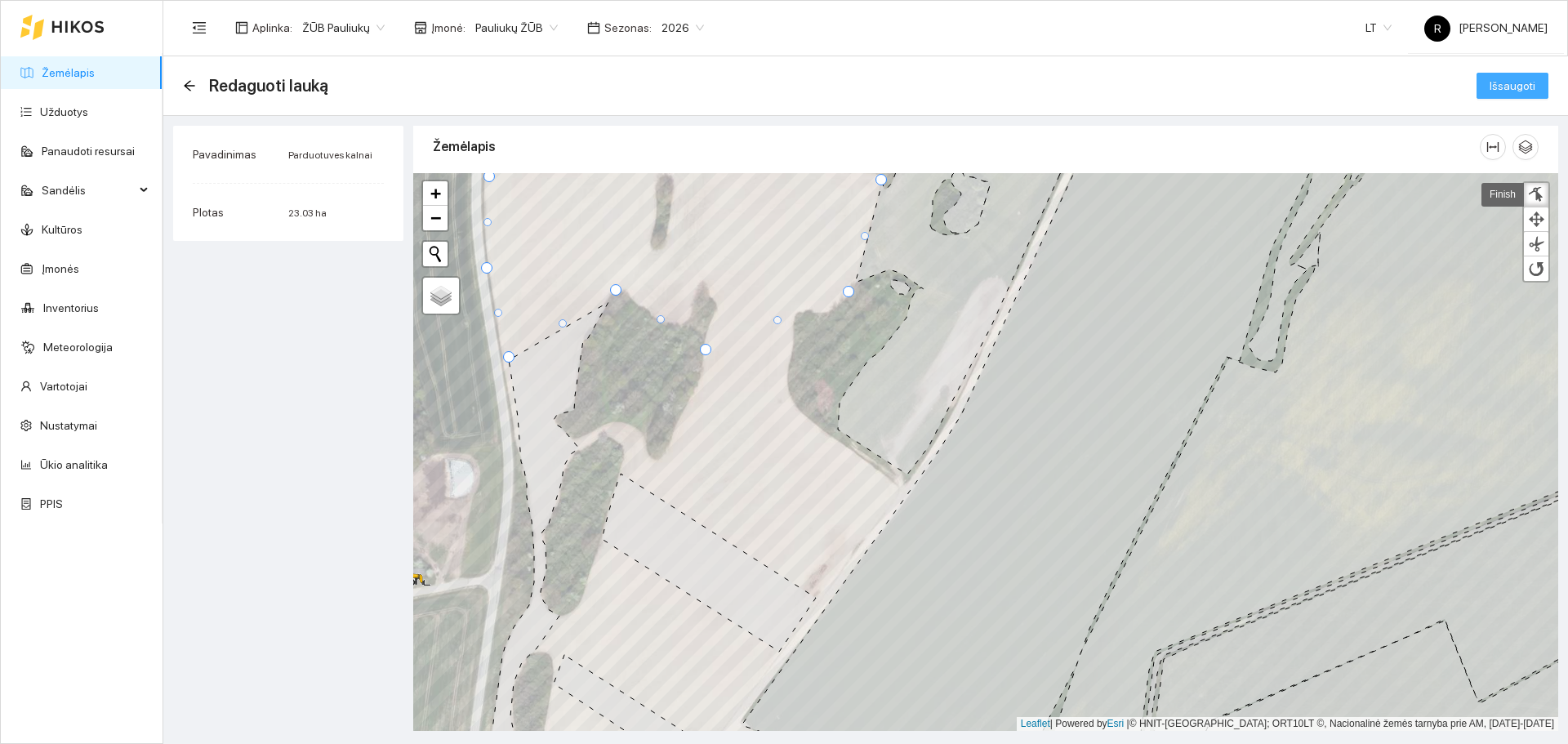
click at [1492, 83] on span "Išsaugoti" at bounding box center [1512, 86] width 46 height 18
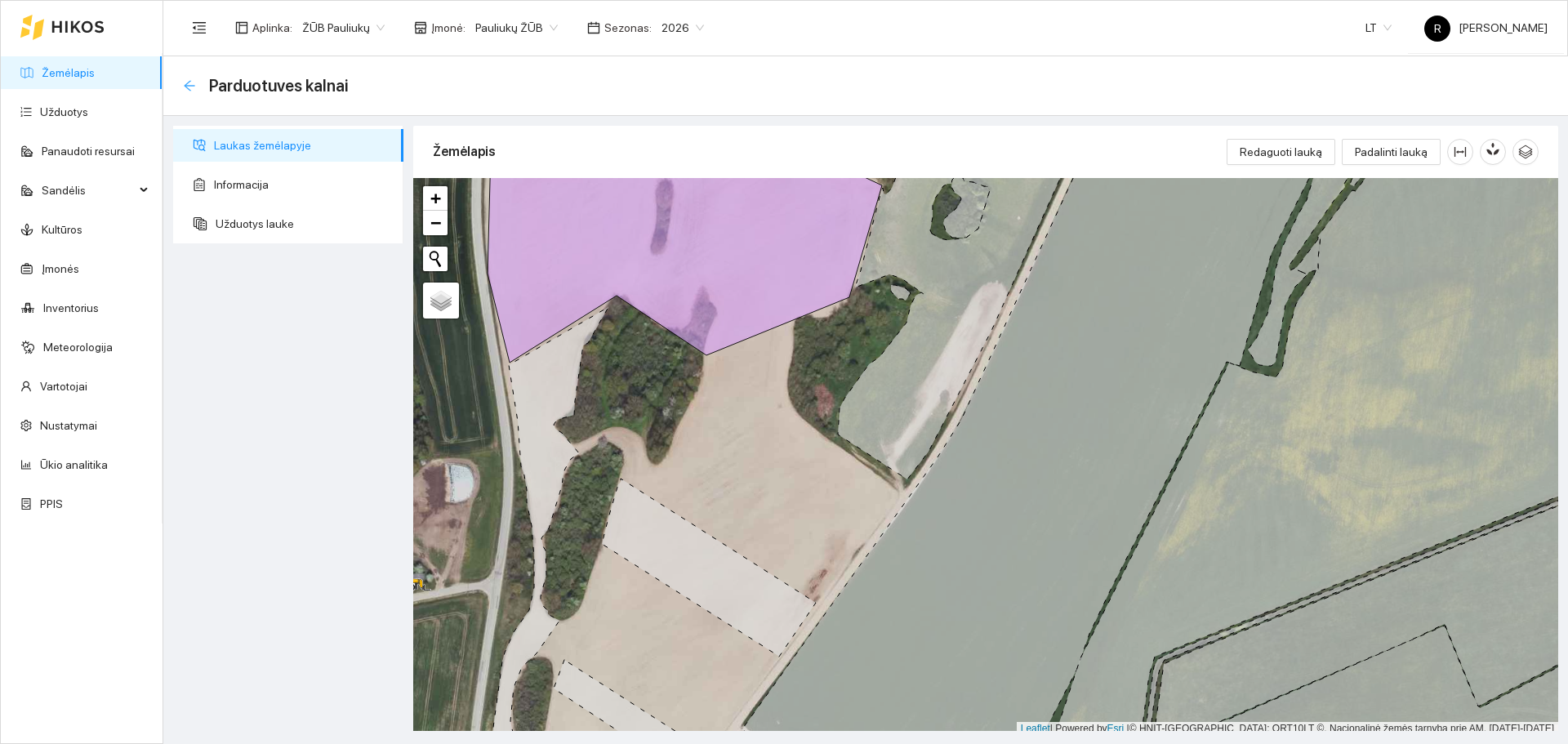
click at [187, 80] on icon "arrow-left" at bounding box center [189, 85] width 13 height 13
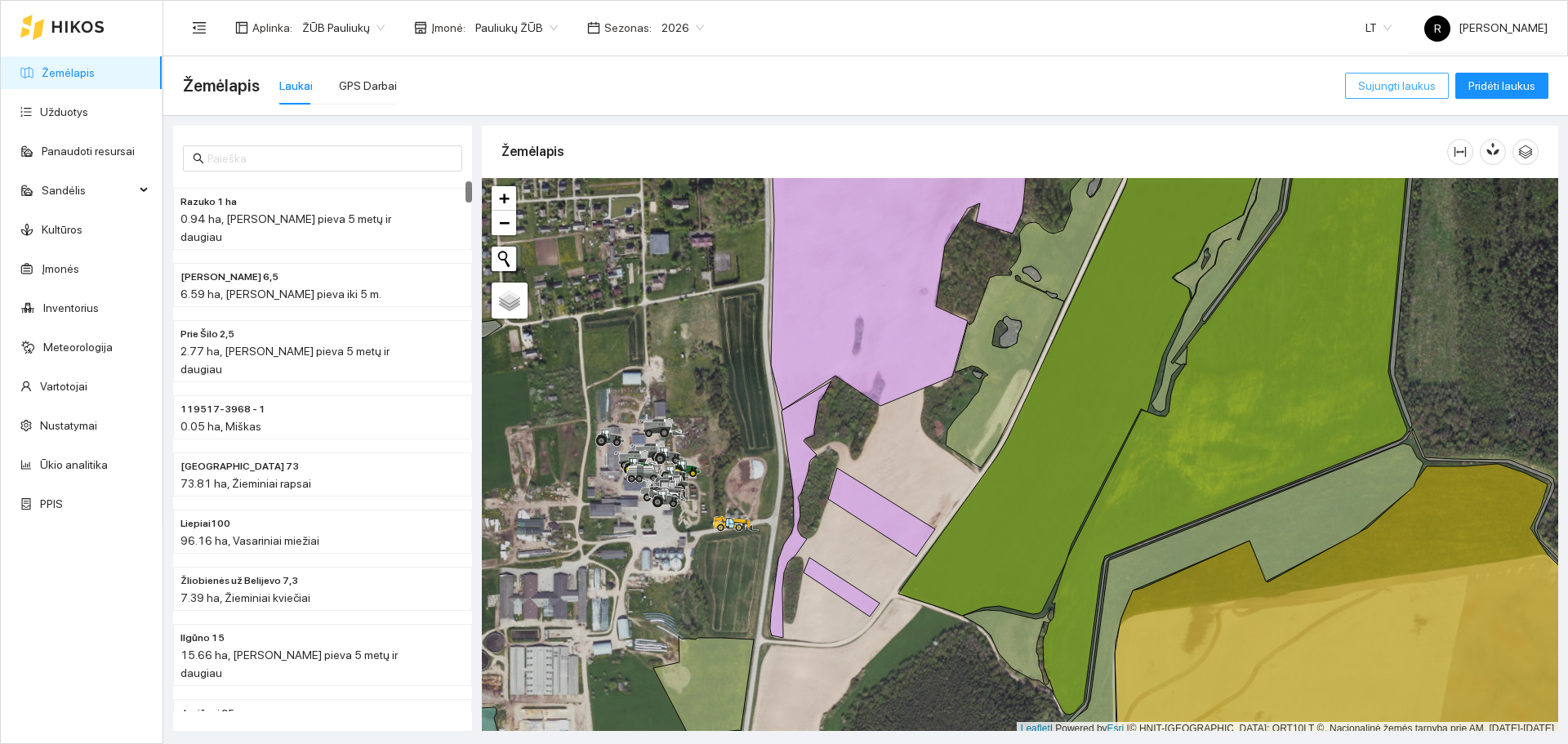
click at [1422, 89] on span "Sujungti laukus" at bounding box center [1396, 86] width 77 height 18
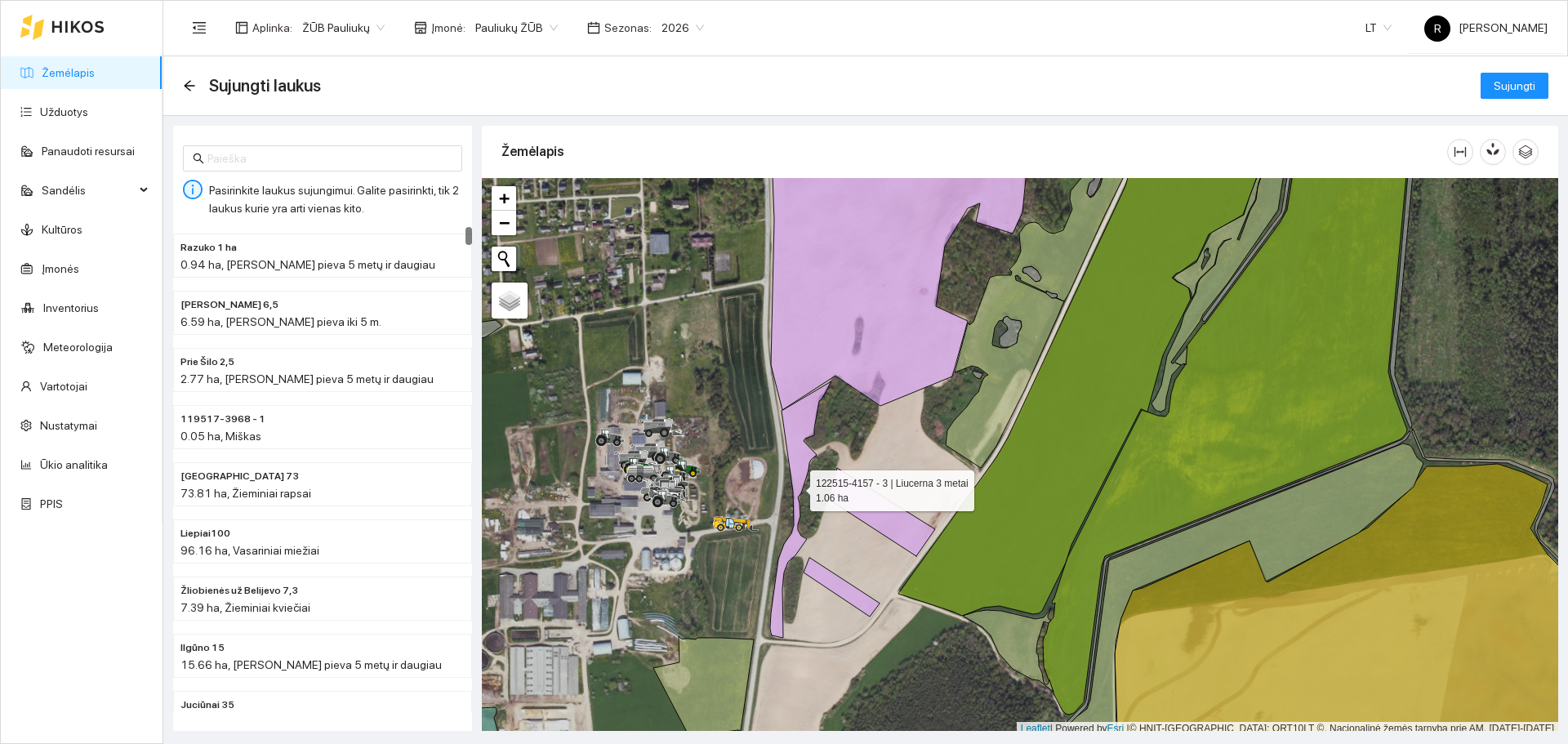
scroll to position [5, 0]
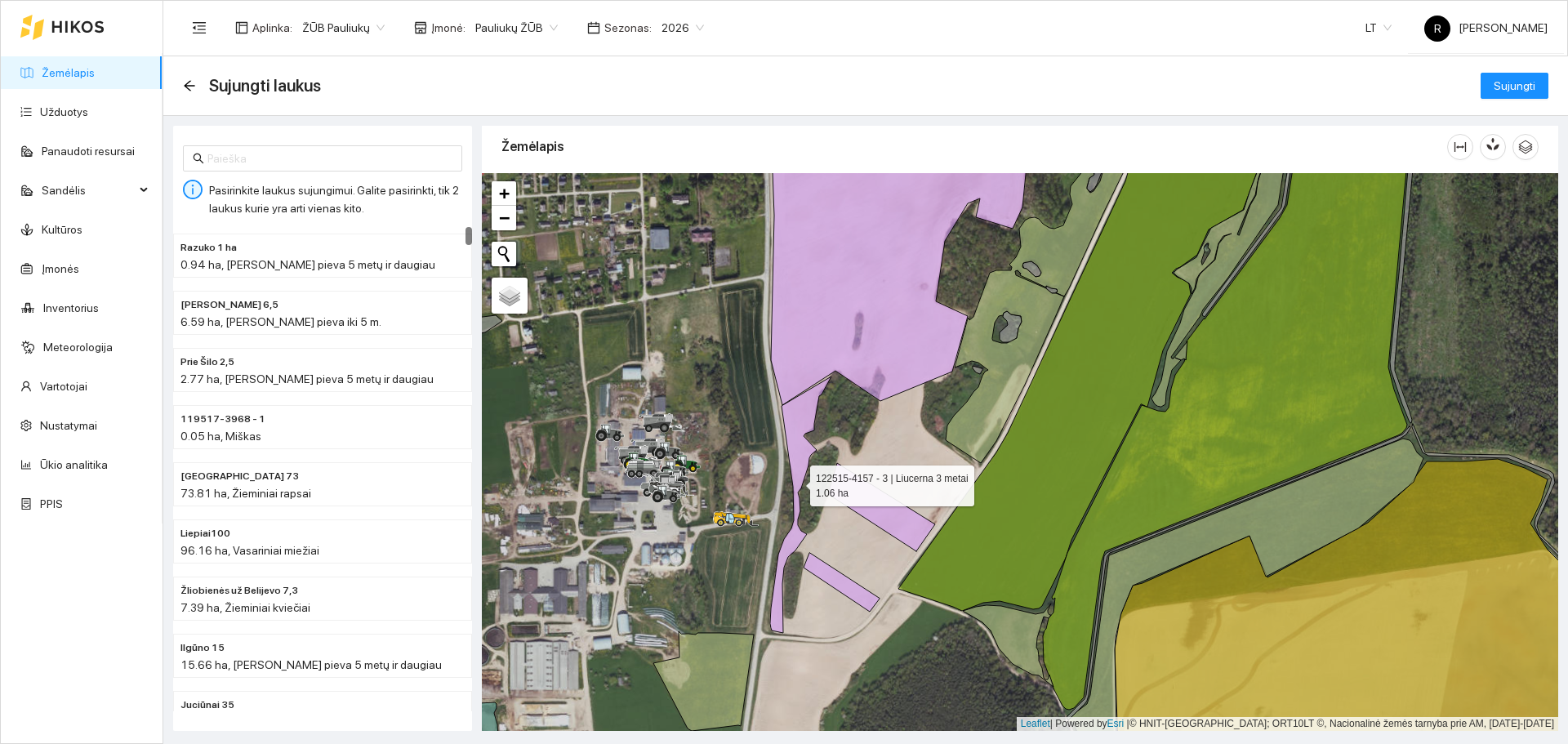
click at [798, 460] on icon at bounding box center [801, 505] width 61 height 256
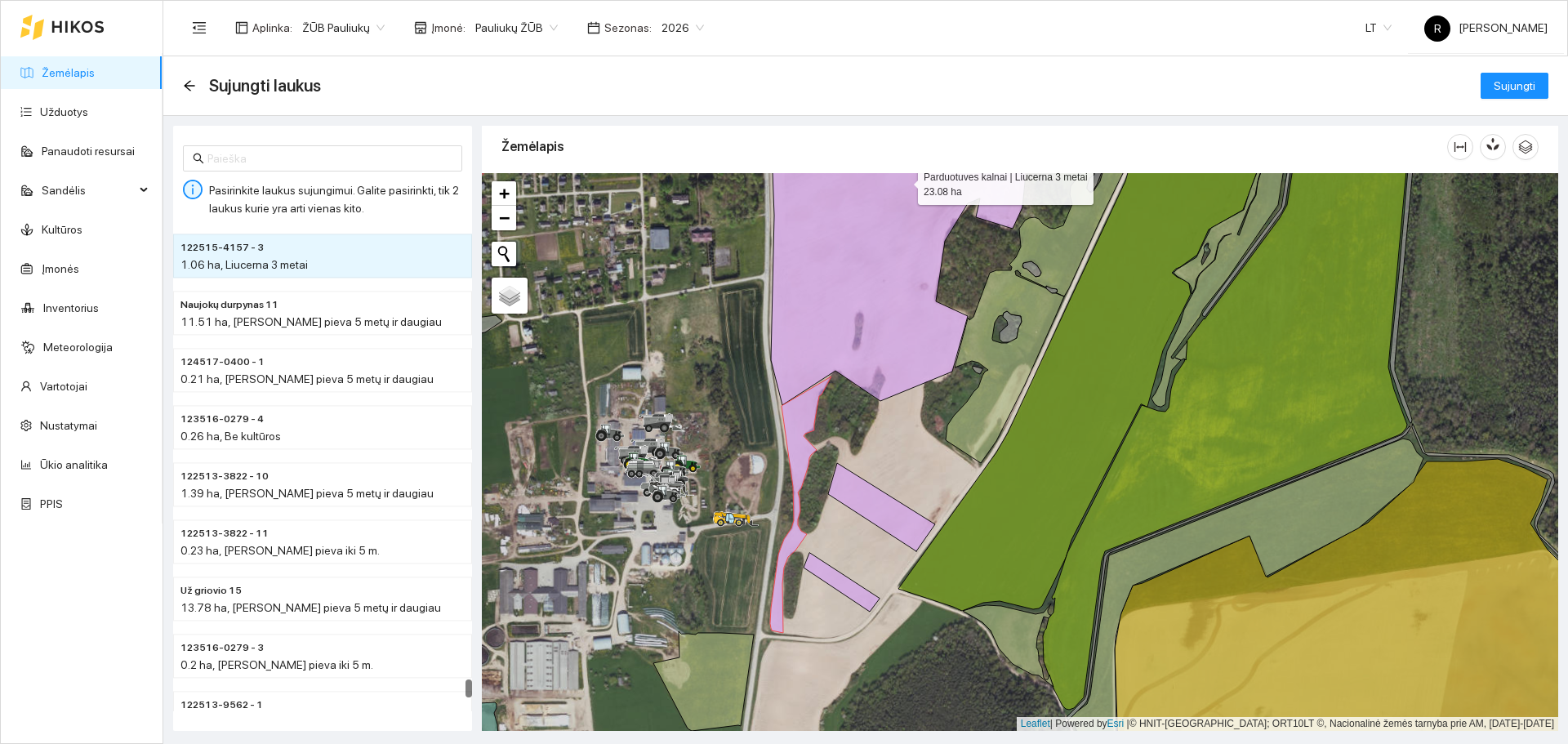
click at [799, 378] on icon at bounding box center [901, 261] width 277 height 288
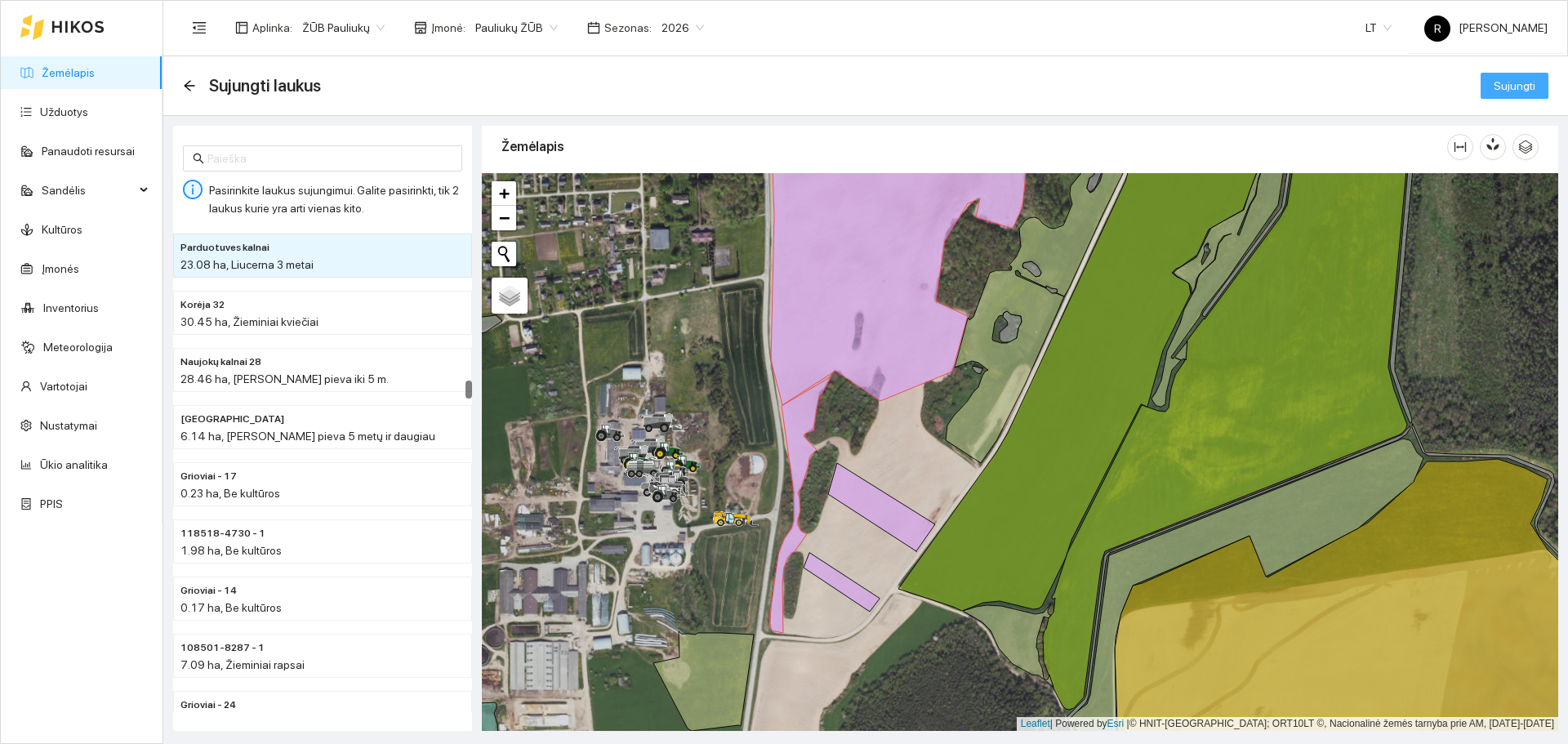
click at [1522, 76] on button "Sujungti" at bounding box center [1515, 86] width 68 height 26
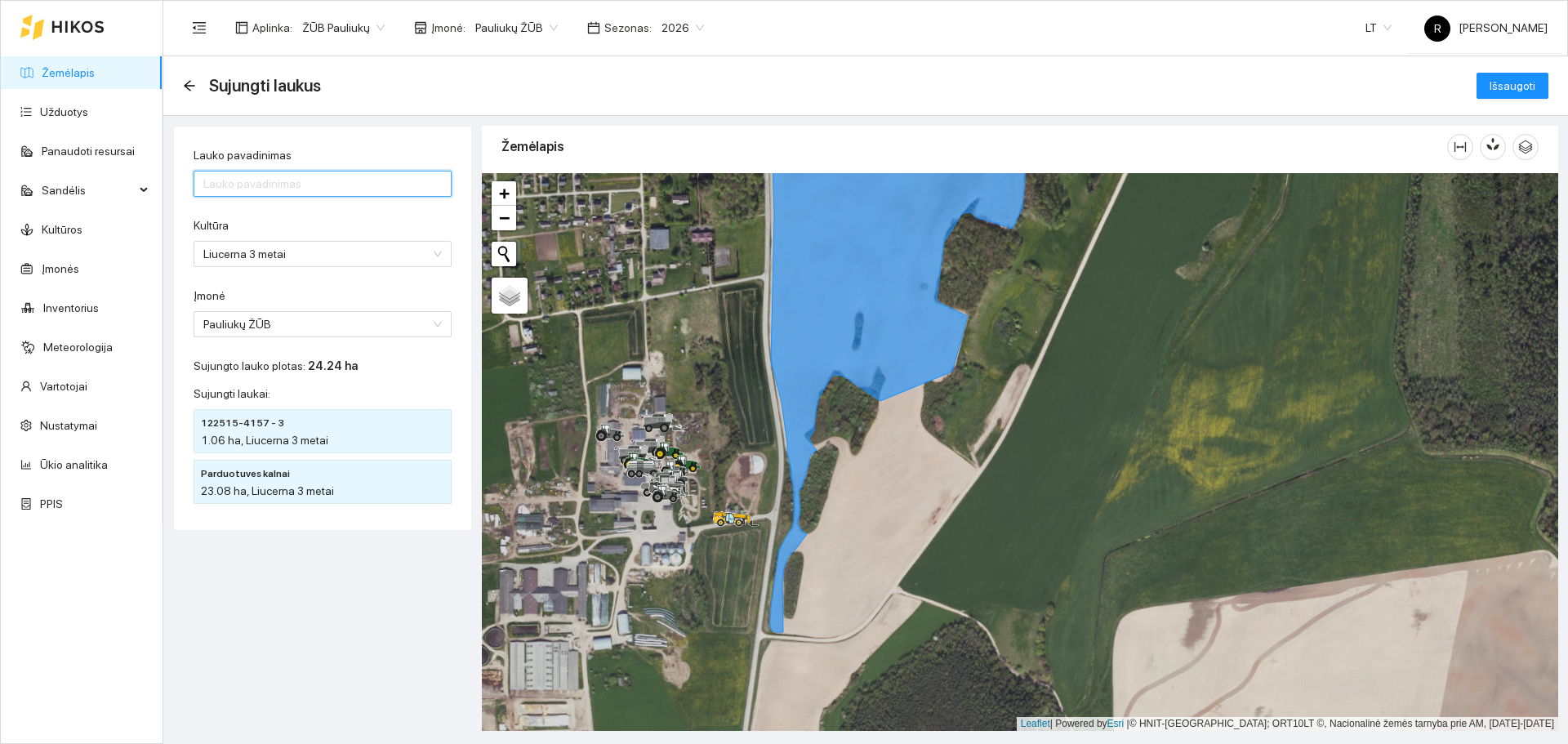
click at [305, 175] on input "Lauko pavadinimas" at bounding box center [322, 183] width 258 height 26
type input "Parduotuves kalnai"
click at [1476, 73] on button "Išsaugoti" at bounding box center [1512, 86] width 72 height 26
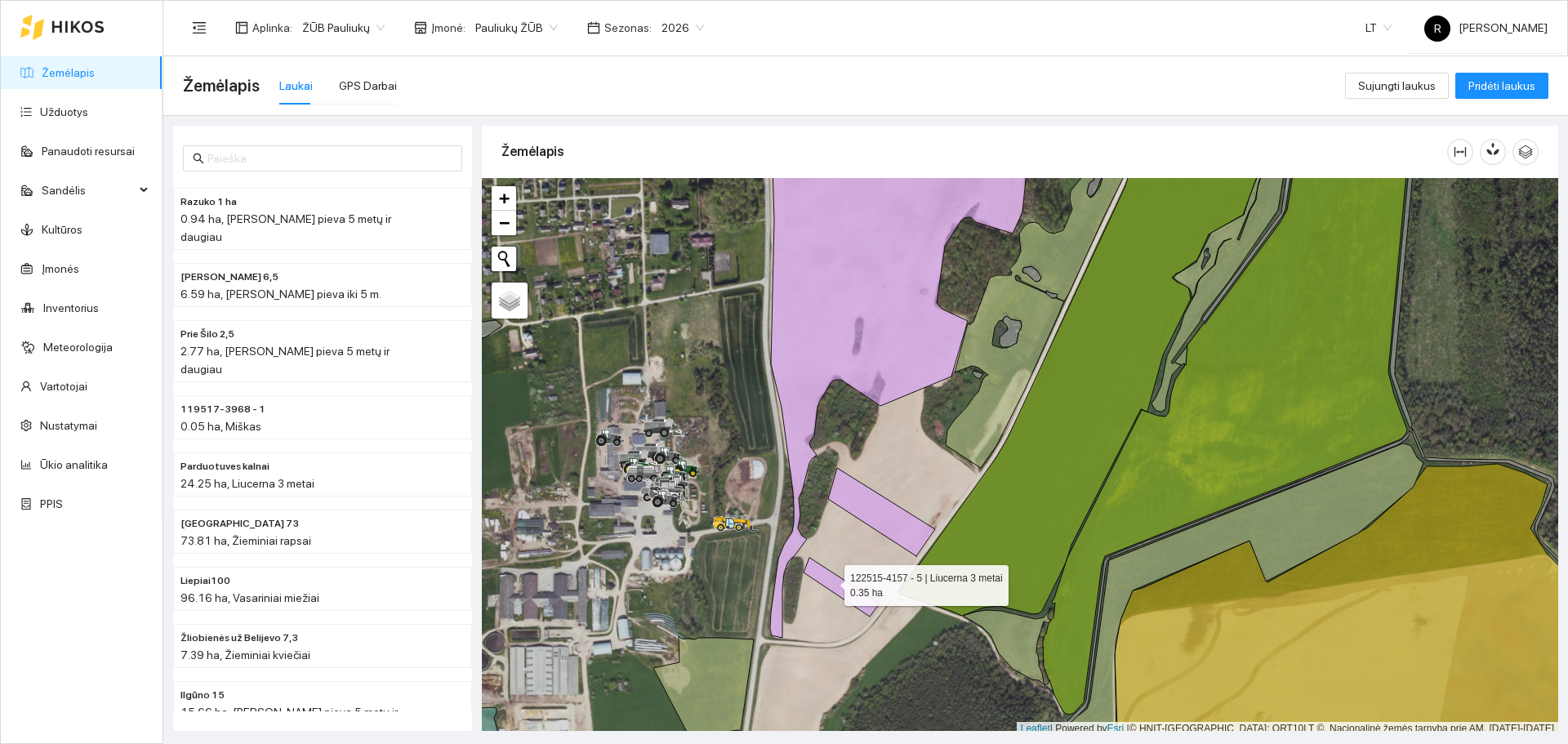
scroll to position [5, 0]
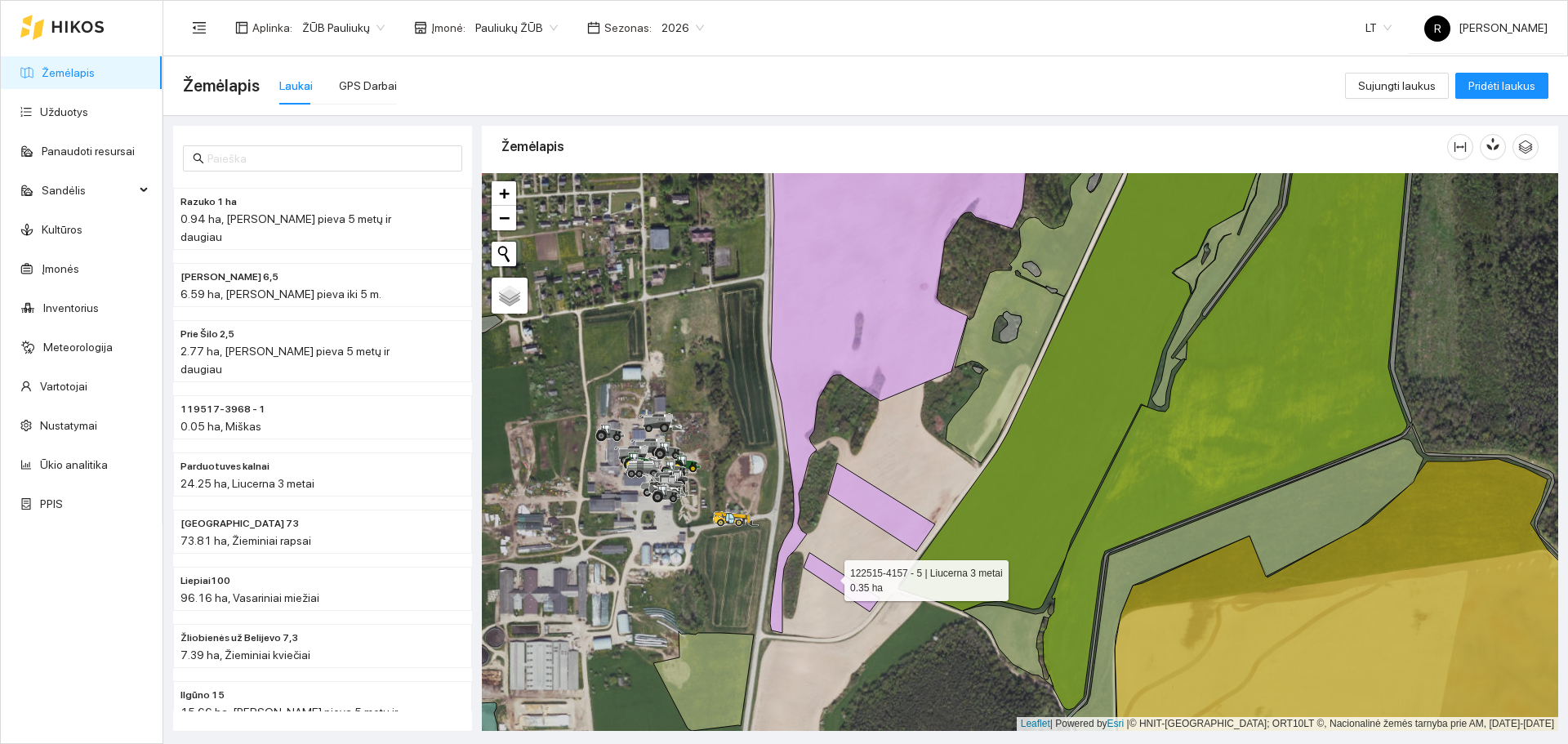
click at [829, 582] on icon at bounding box center [842, 582] width 76 height 59
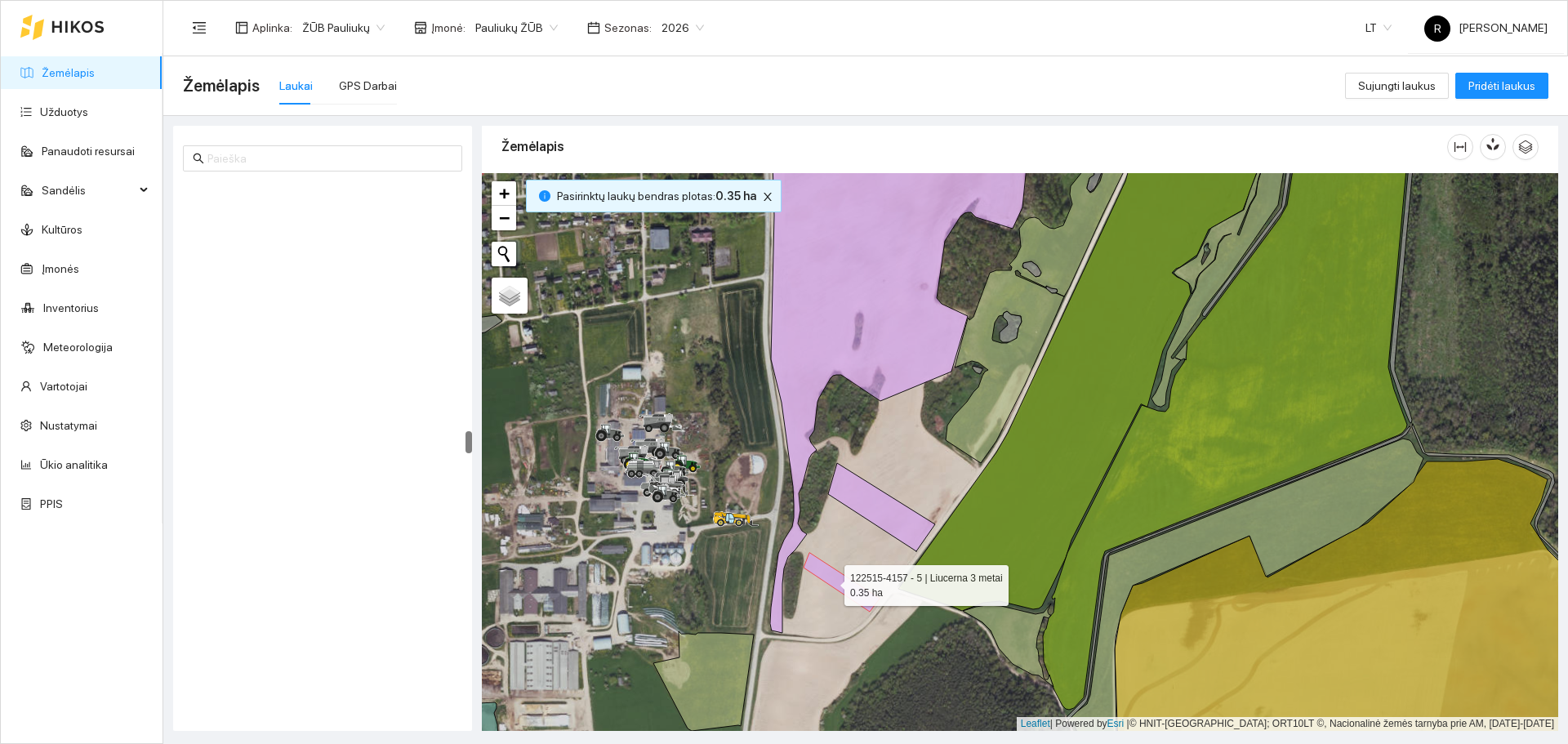
scroll to position [6007, 0]
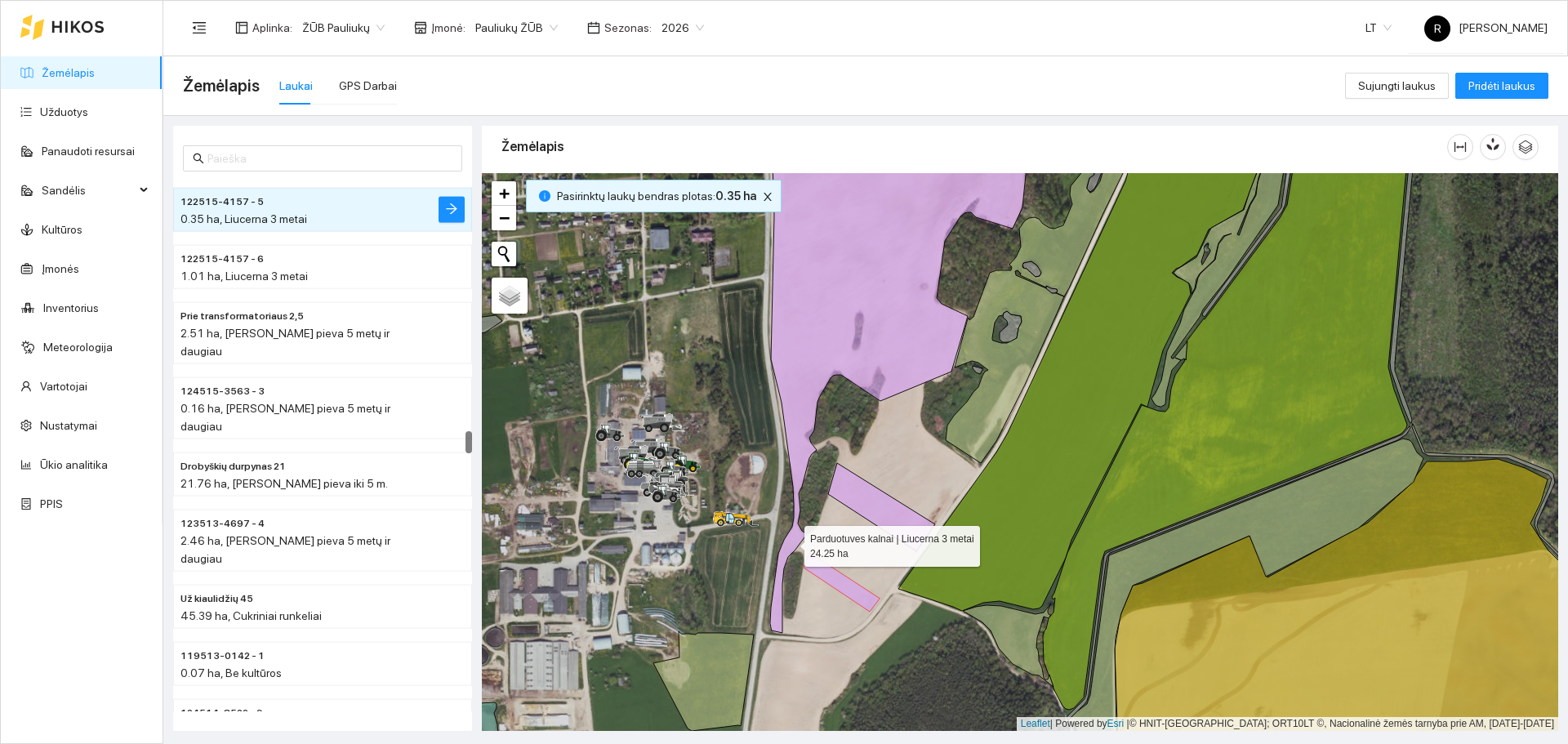
click at [790, 542] on icon at bounding box center [901, 374] width 279 height 517
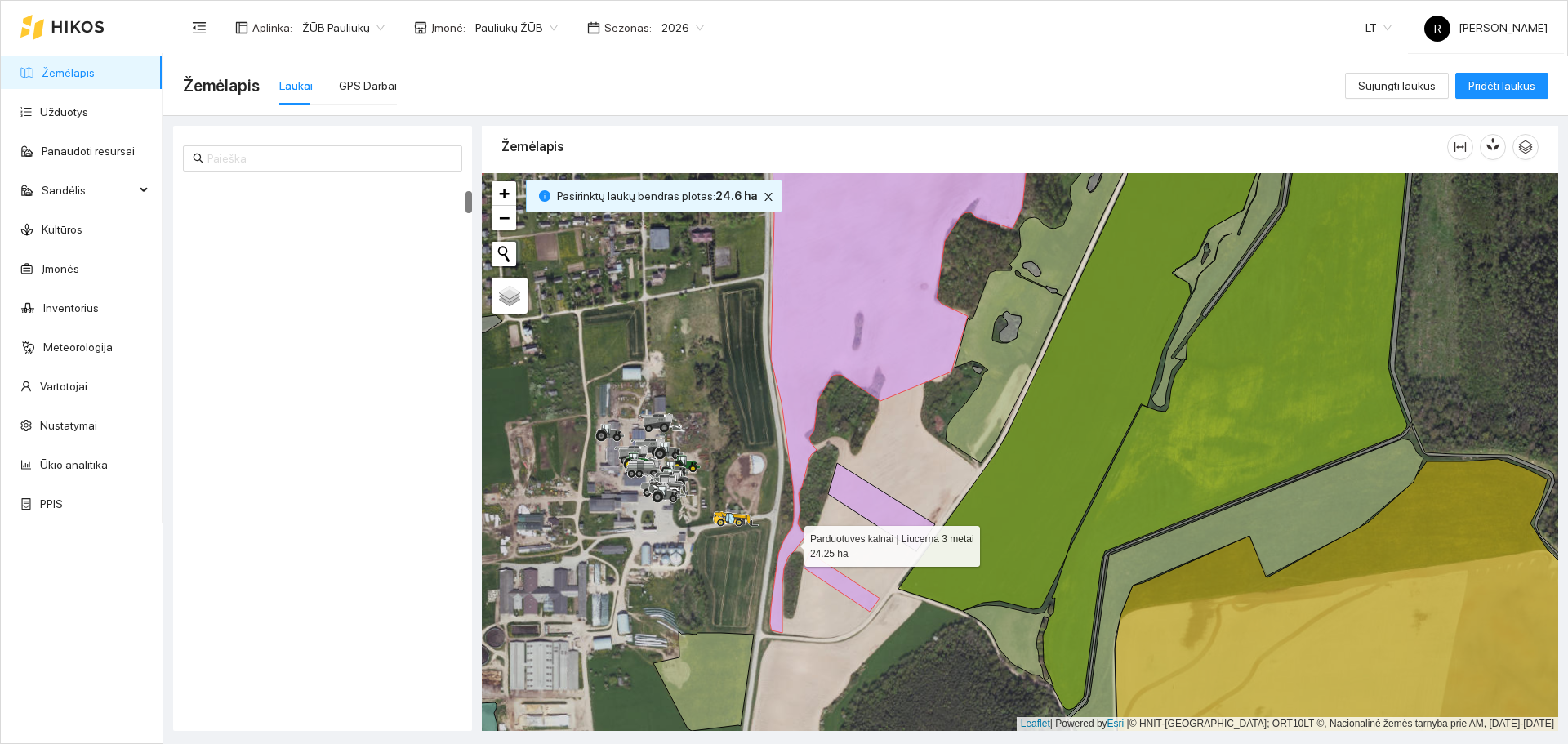
scroll to position [229, 0]
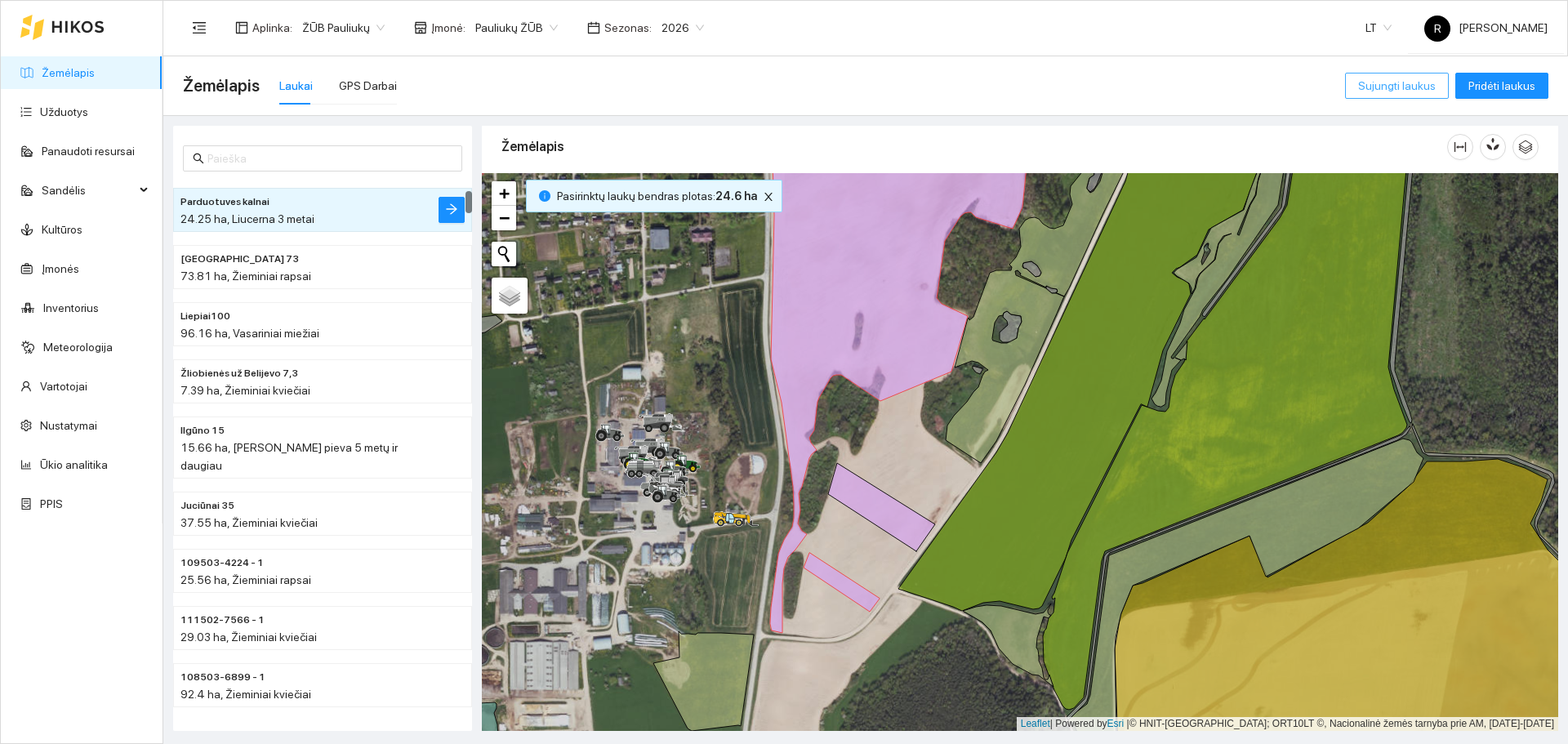
click at [1369, 79] on span "Sujungti laukus" at bounding box center [1396, 86] width 77 height 18
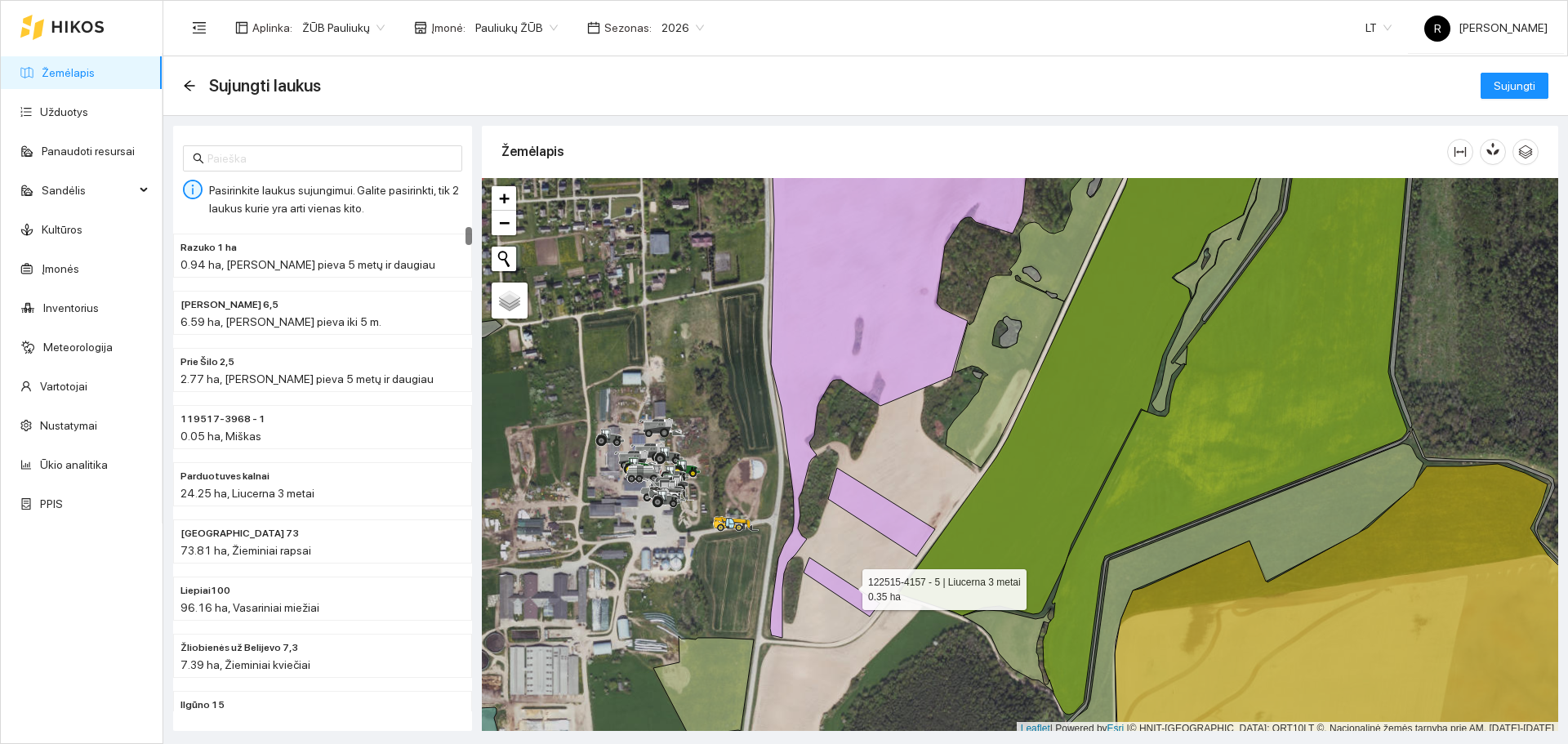
click at [848, 585] on icon at bounding box center [842, 587] width 76 height 59
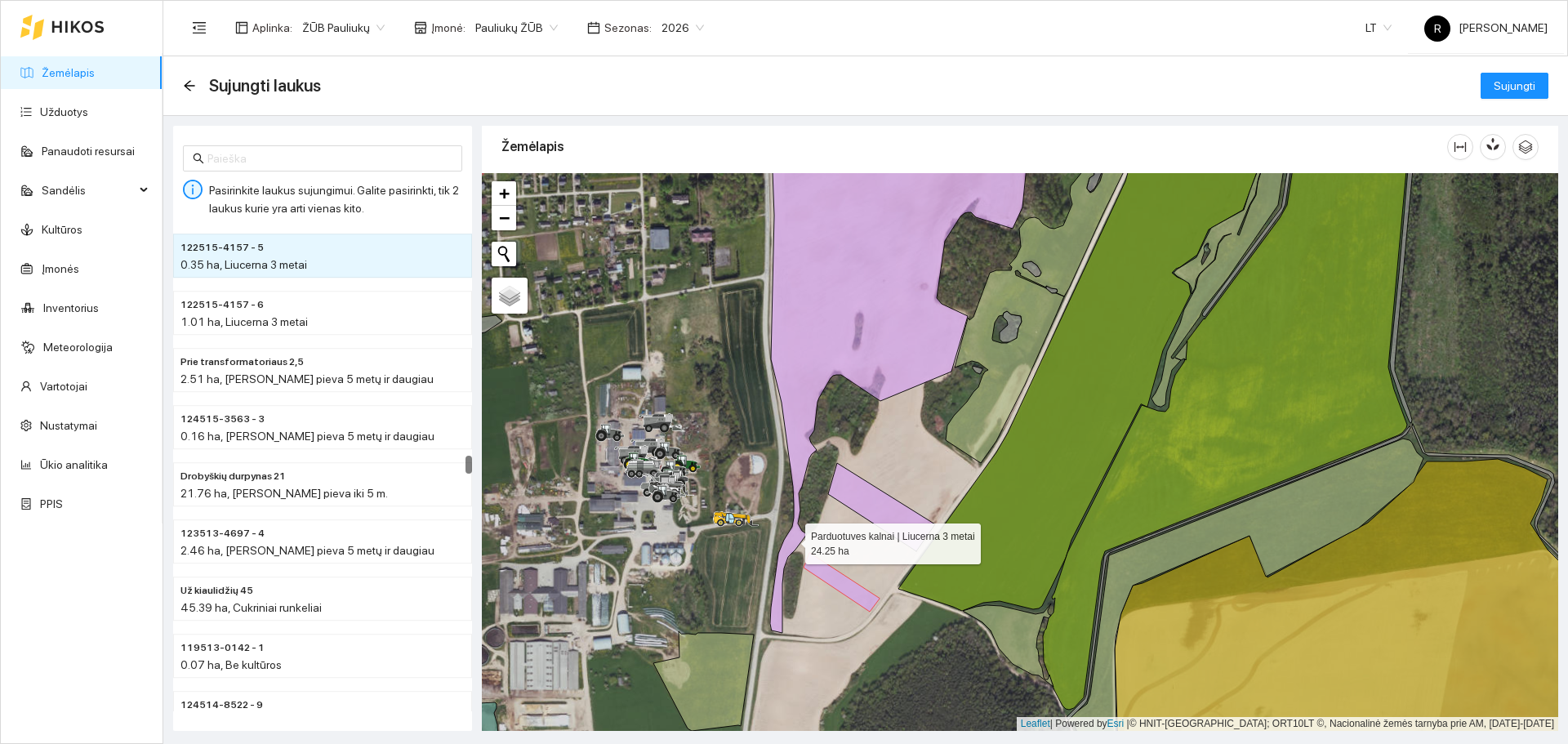
click at [790, 540] on icon at bounding box center [901, 375] width 277 height 517
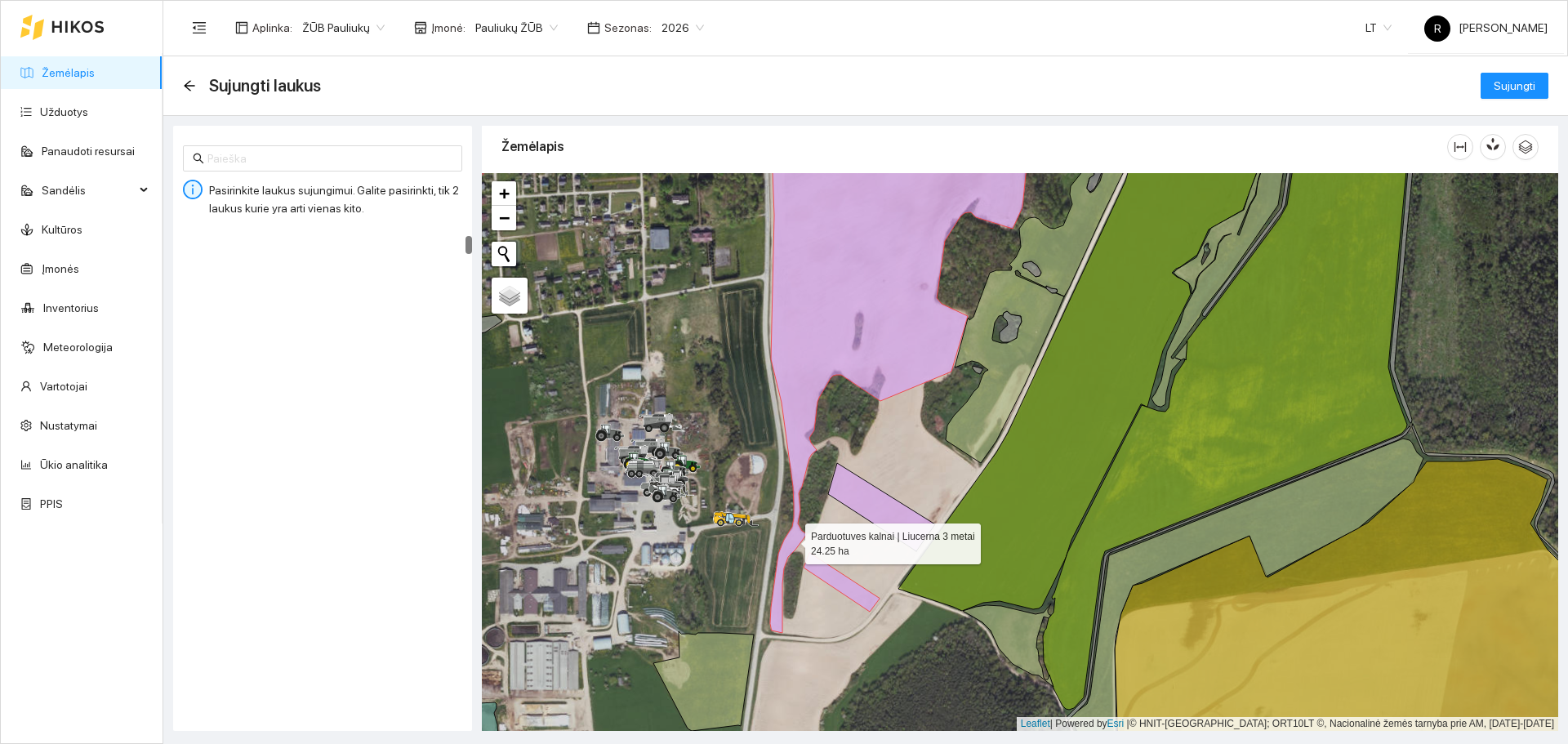
scroll to position [229, 0]
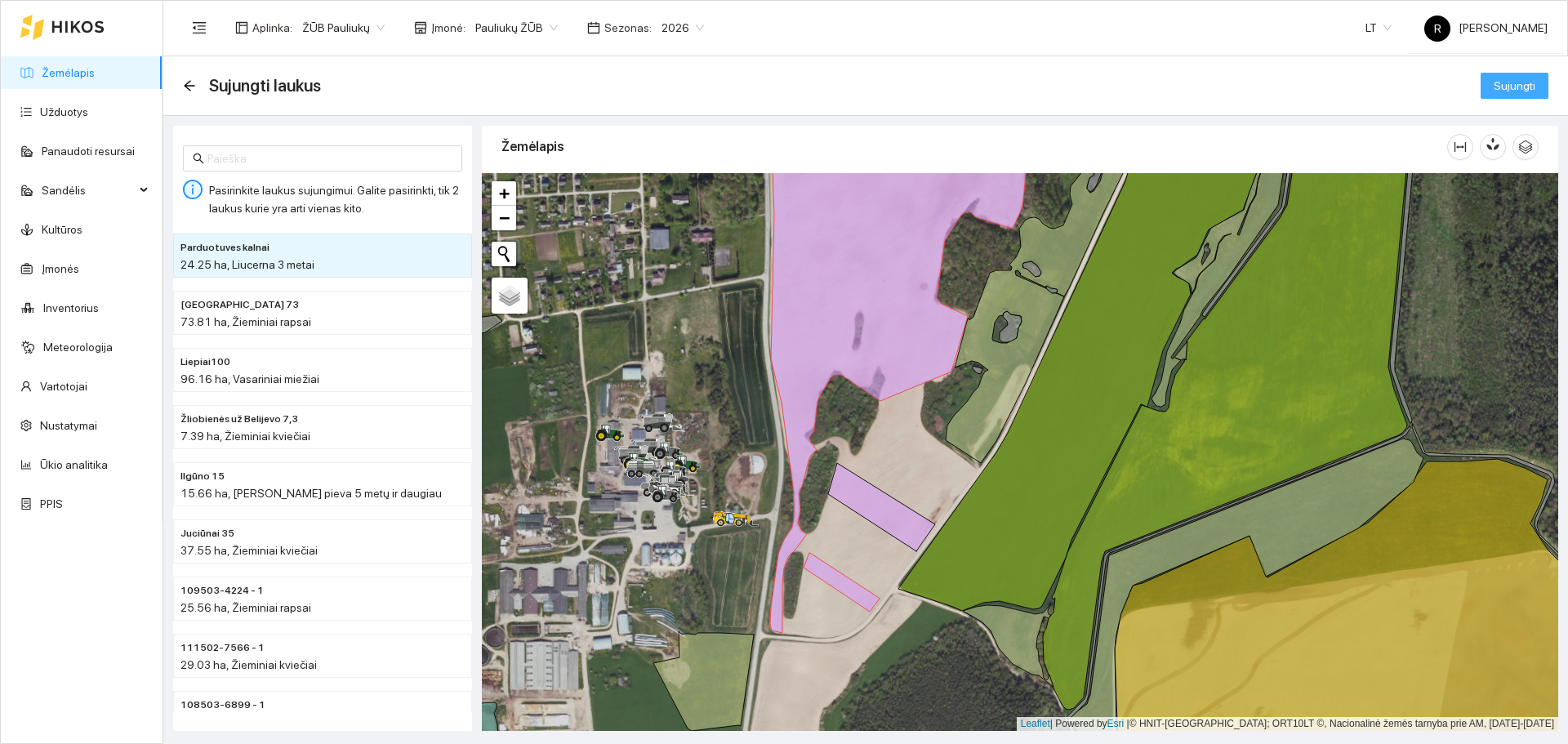
click at [1499, 95] on button "Sujungti" at bounding box center [1515, 86] width 68 height 26
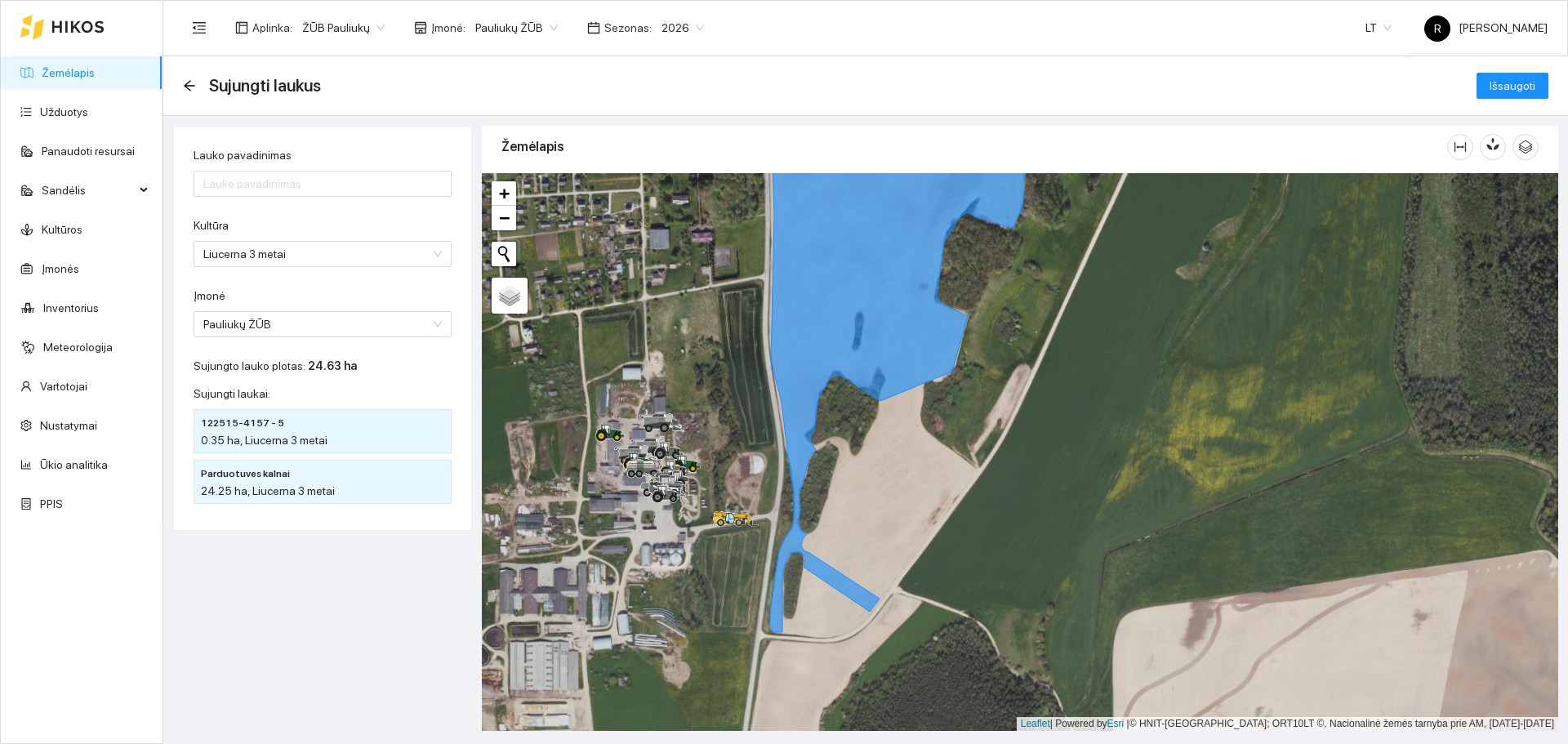
click at [308, 164] on div "Lauko pavadinimas" at bounding box center [322, 158] width 258 height 25
click at [304, 174] on input "Lauko pavadinimas" at bounding box center [322, 183] width 258 height 26
type input "Parf"
click at [1476, 73] on button "Išsaugoti" at bounding box center [1512, 86] width 72 height 26
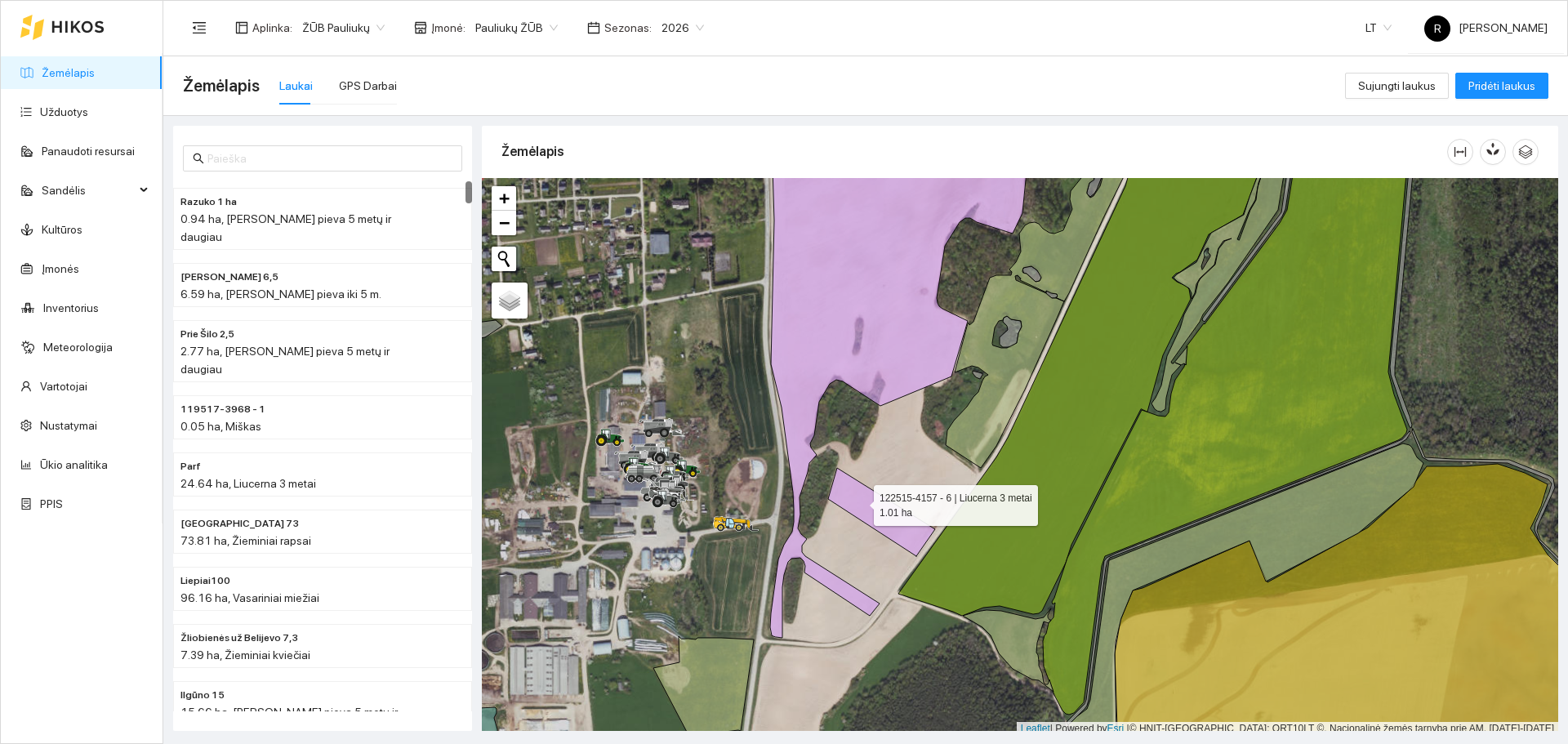
click at [859, 501] on icon at bounding box center [881, 512] width 107 height 88
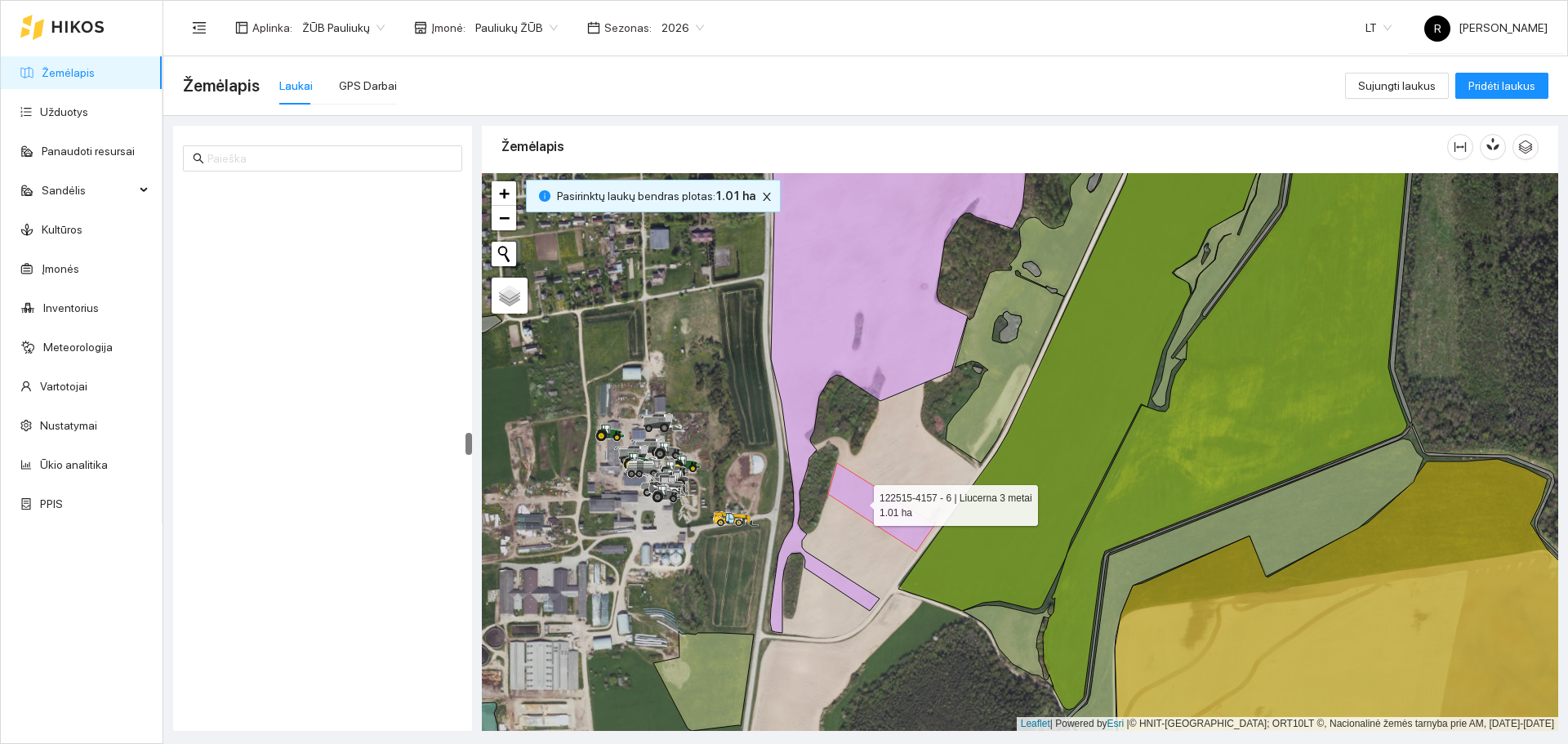
scroll to position [6006, 0]
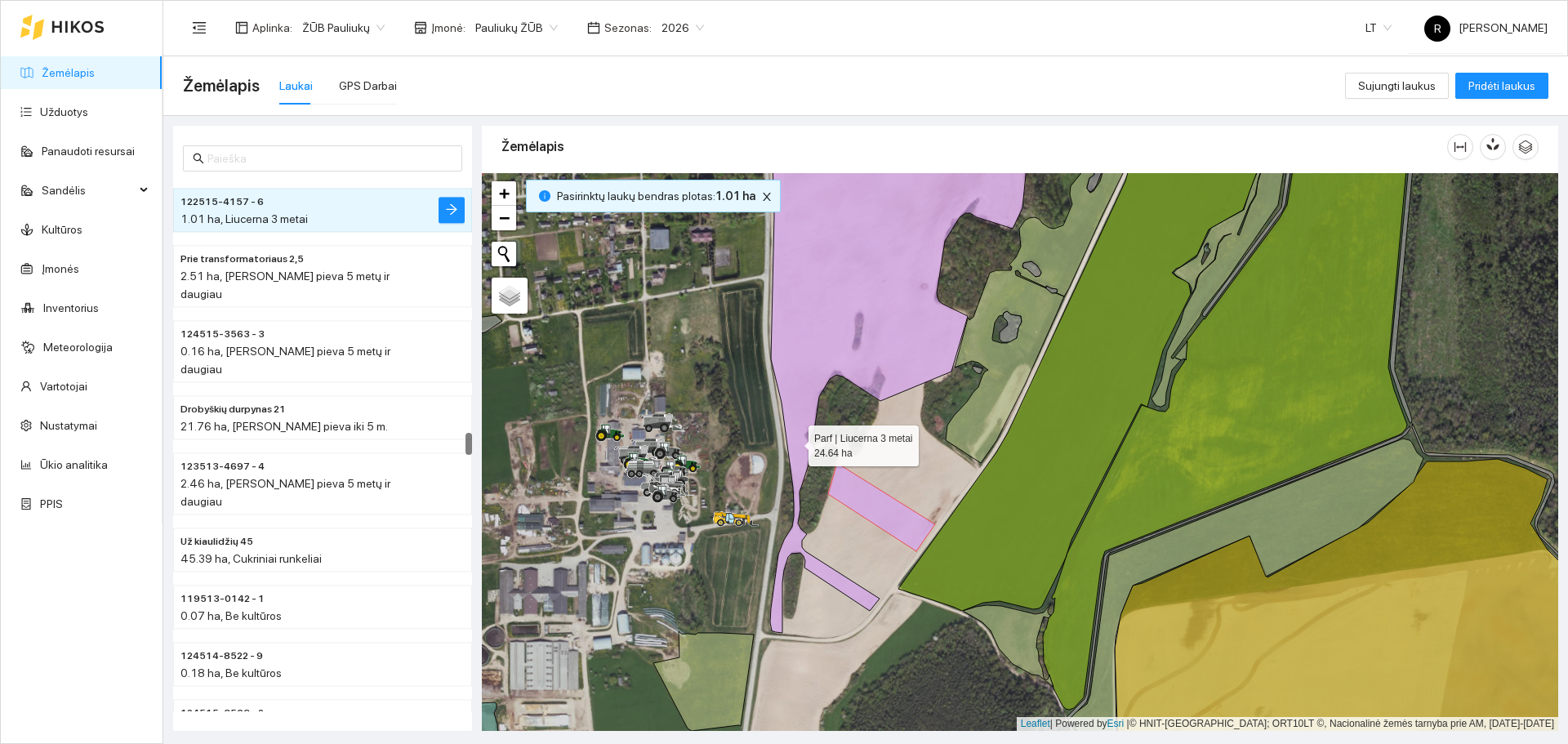
click at [794, 442] on icon at bounding box center [901, 374] width 279 height 517
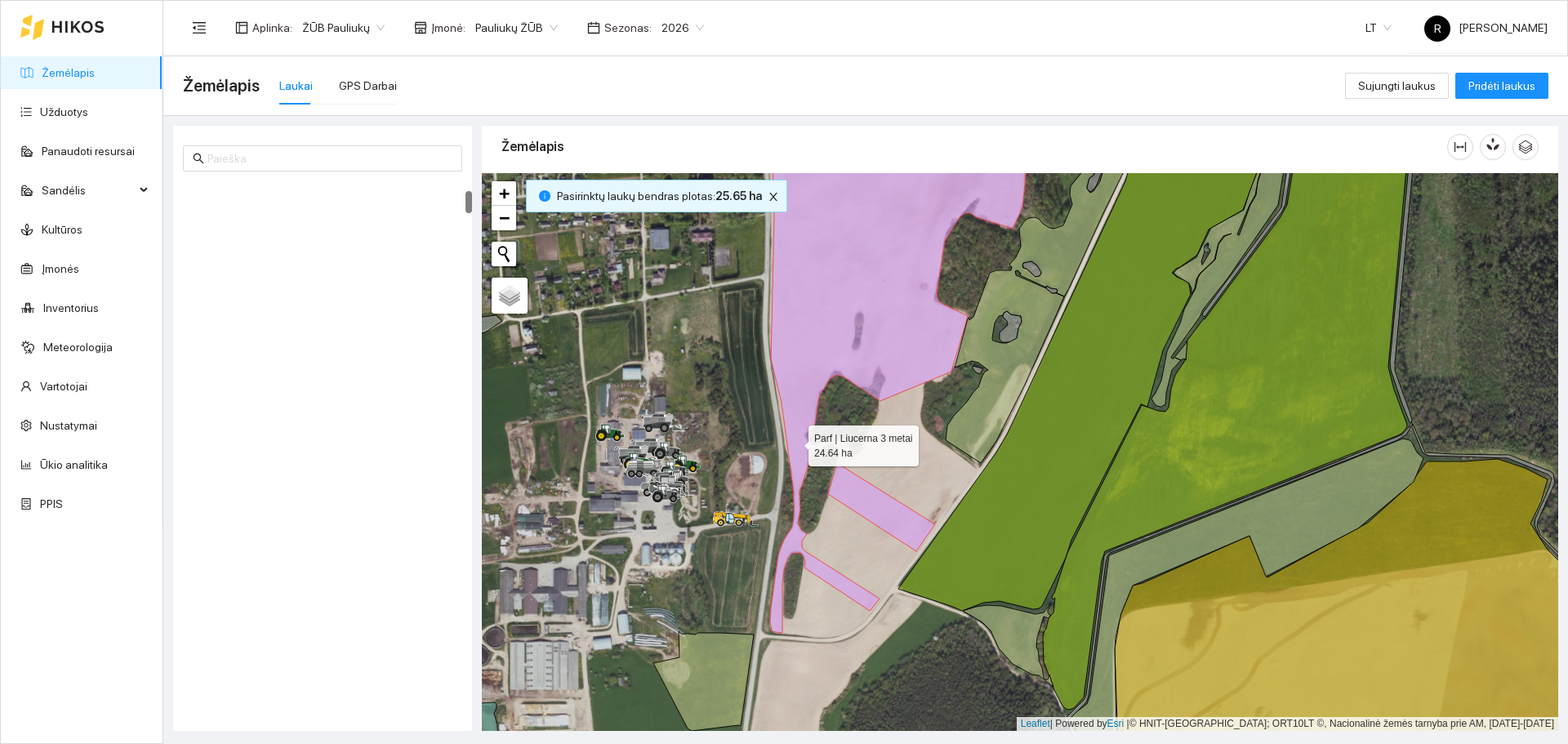
scroll to position [229, 0]
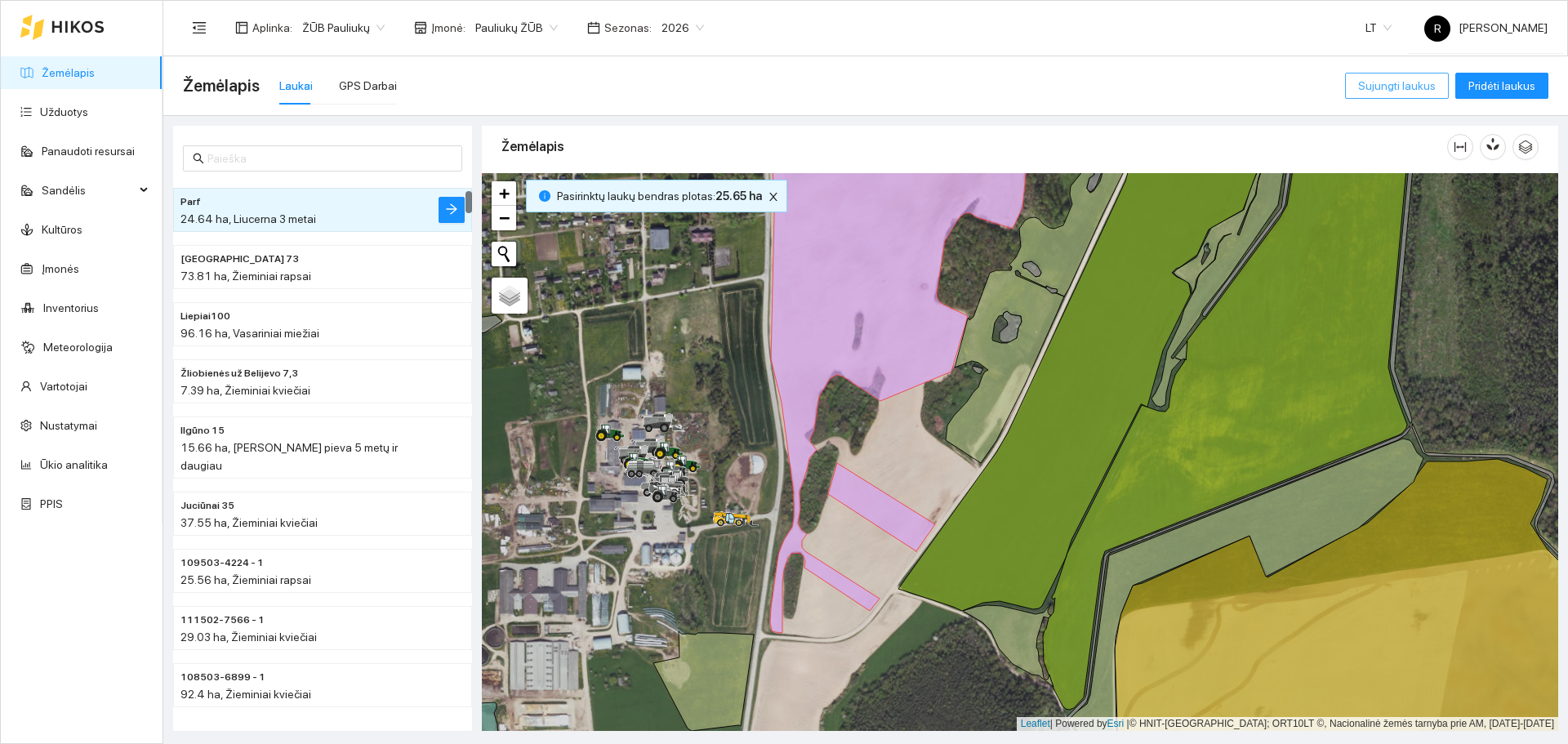
click at [1415, 81] on span "Sujungti laukus" at bounding box center [1396, 86] width 77 height 18
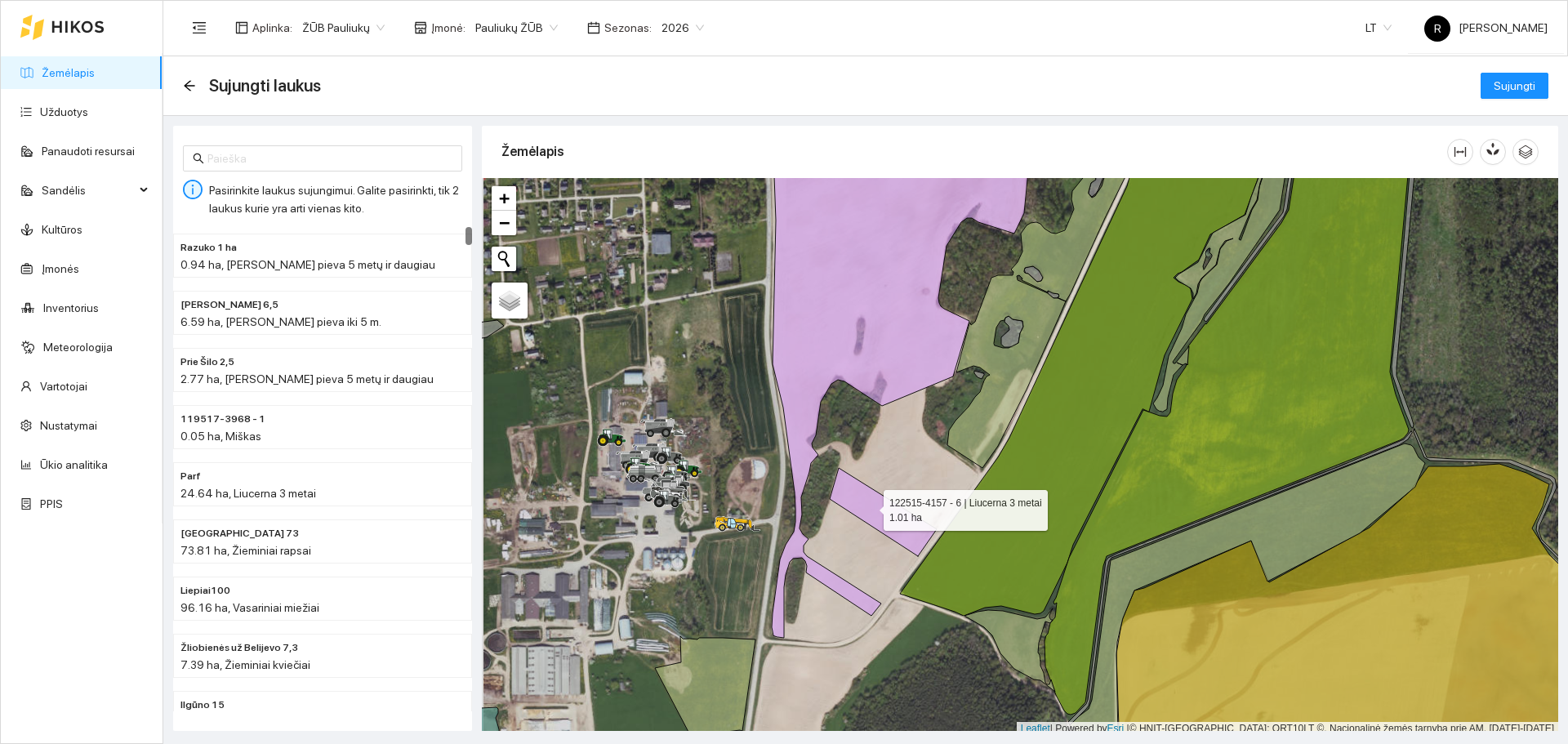
click at [868, 506] on icon at bounding box center [883, 512] width 107 height 88
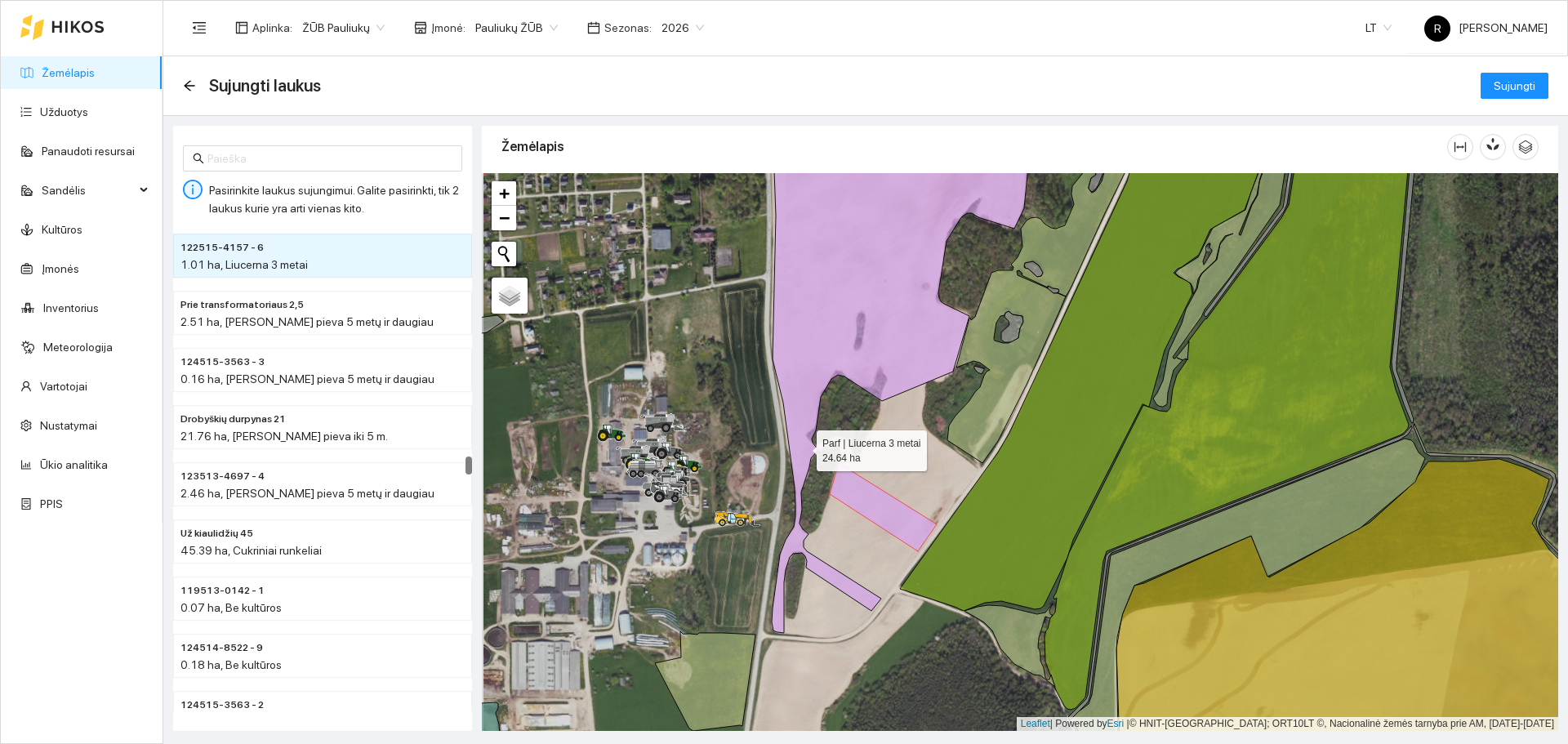
click at [802, 447] on icon at bounding box center [903, 375] width 277 height 517
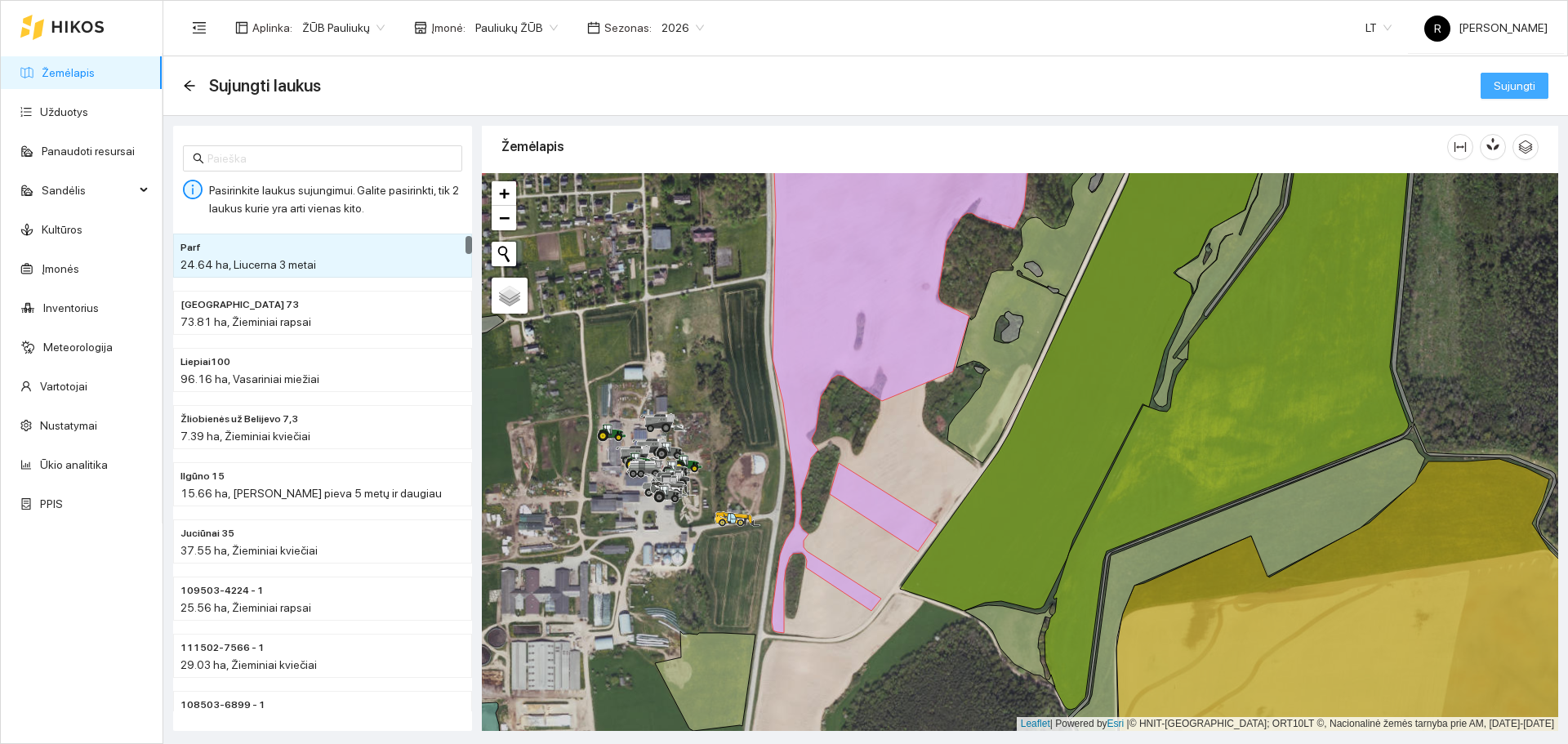
click at [1520, 74] on button "Sujungti" at bounding box center [1515, 86] width 68 height 26
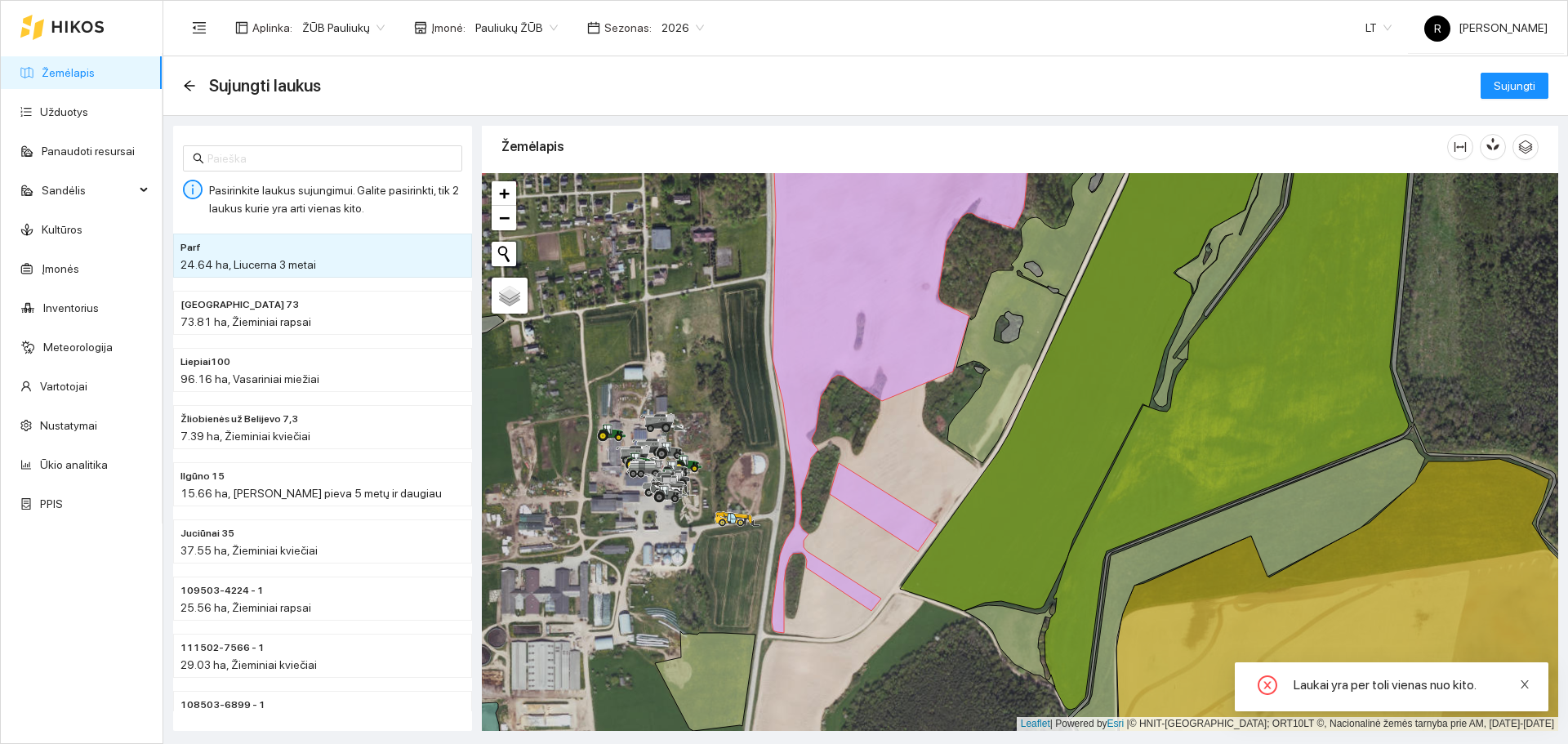
click at [1526, 675] on link at bounding box center [1524, 684] width 11 height 18
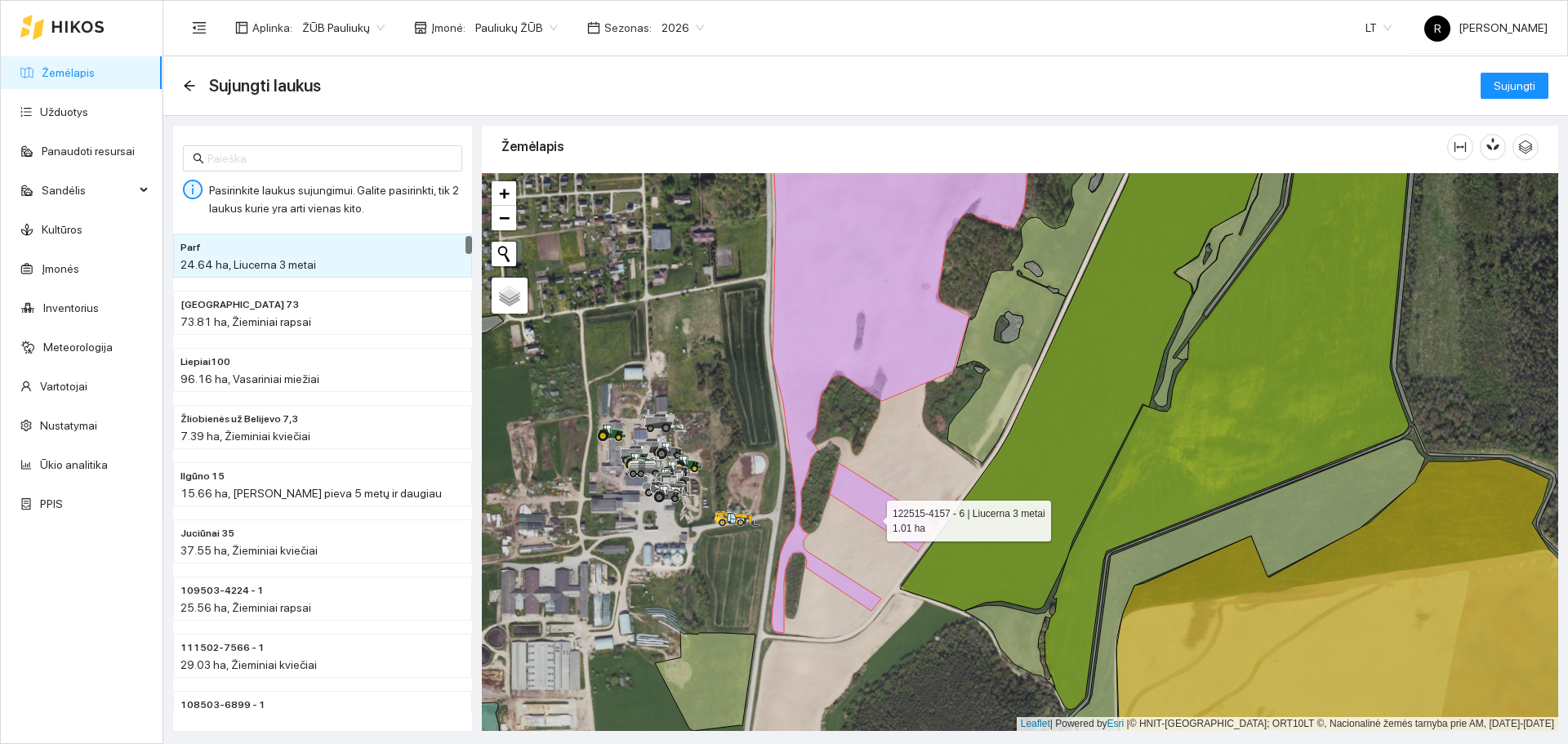
click at [872, 512] on icon at bounding box center [883, 507] width 107 height 88
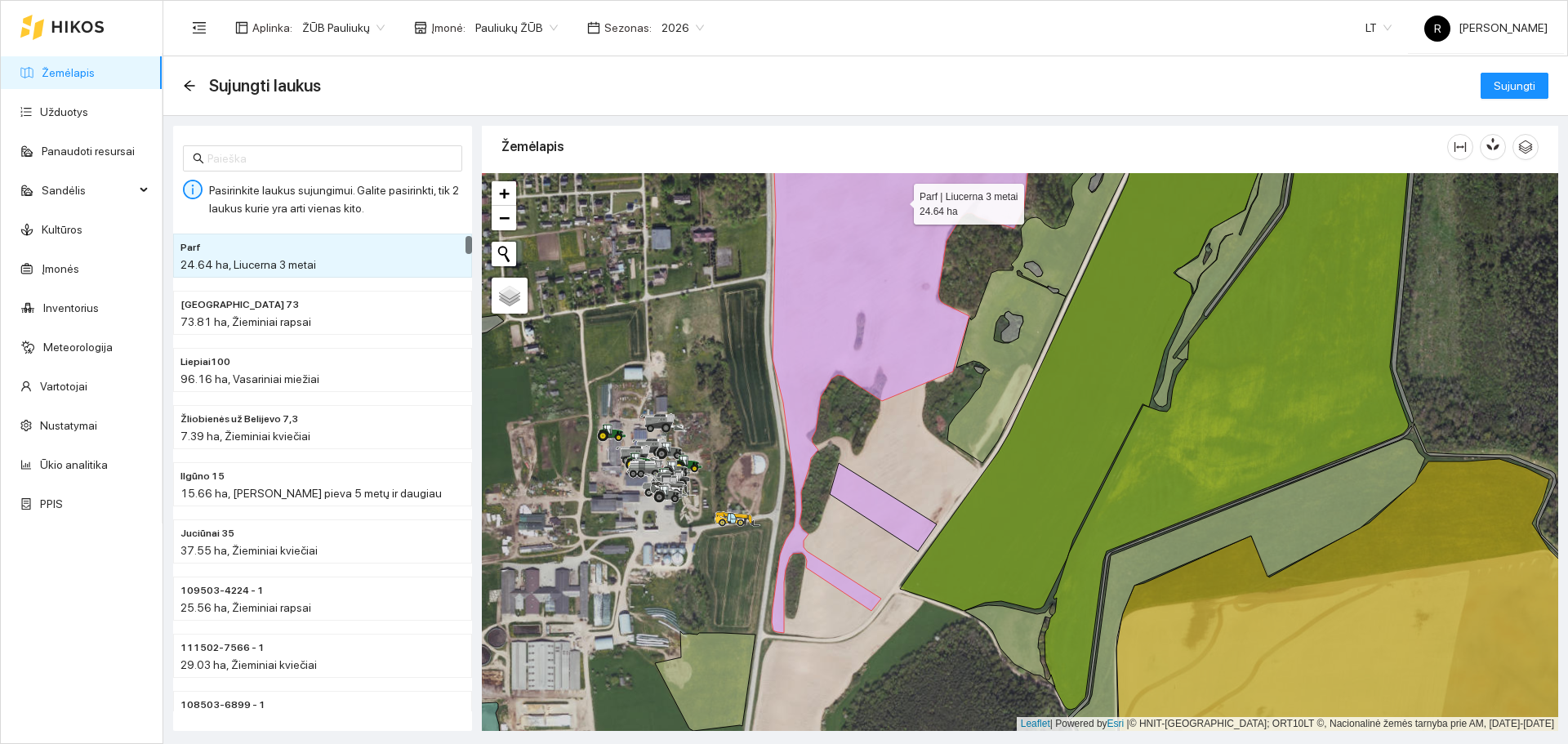
click at [874, 386] on icon at bounding box center [903, 375] width 277 height 517
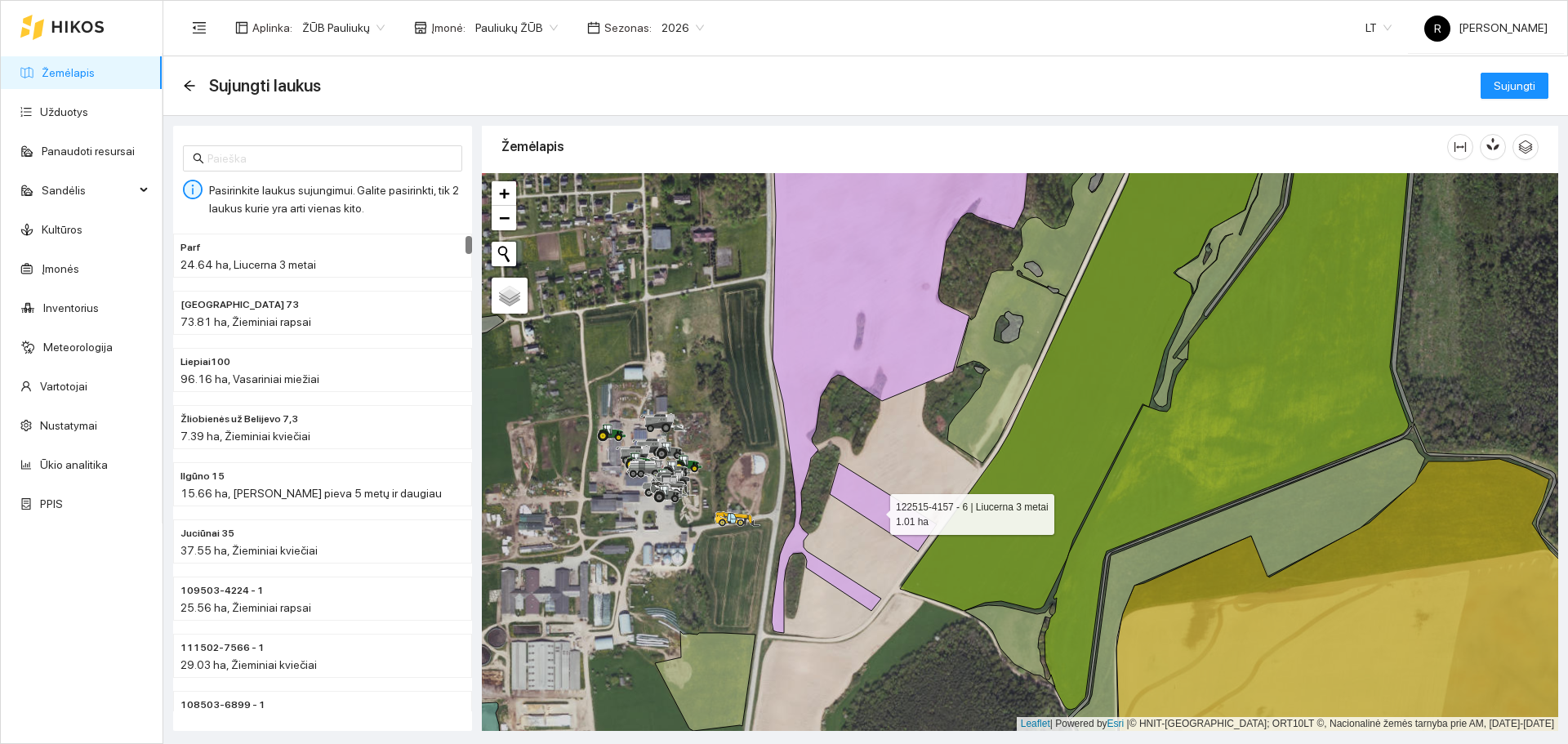
click at [875, 511] on icon at bounding box center [883, 507] width 107 height 88
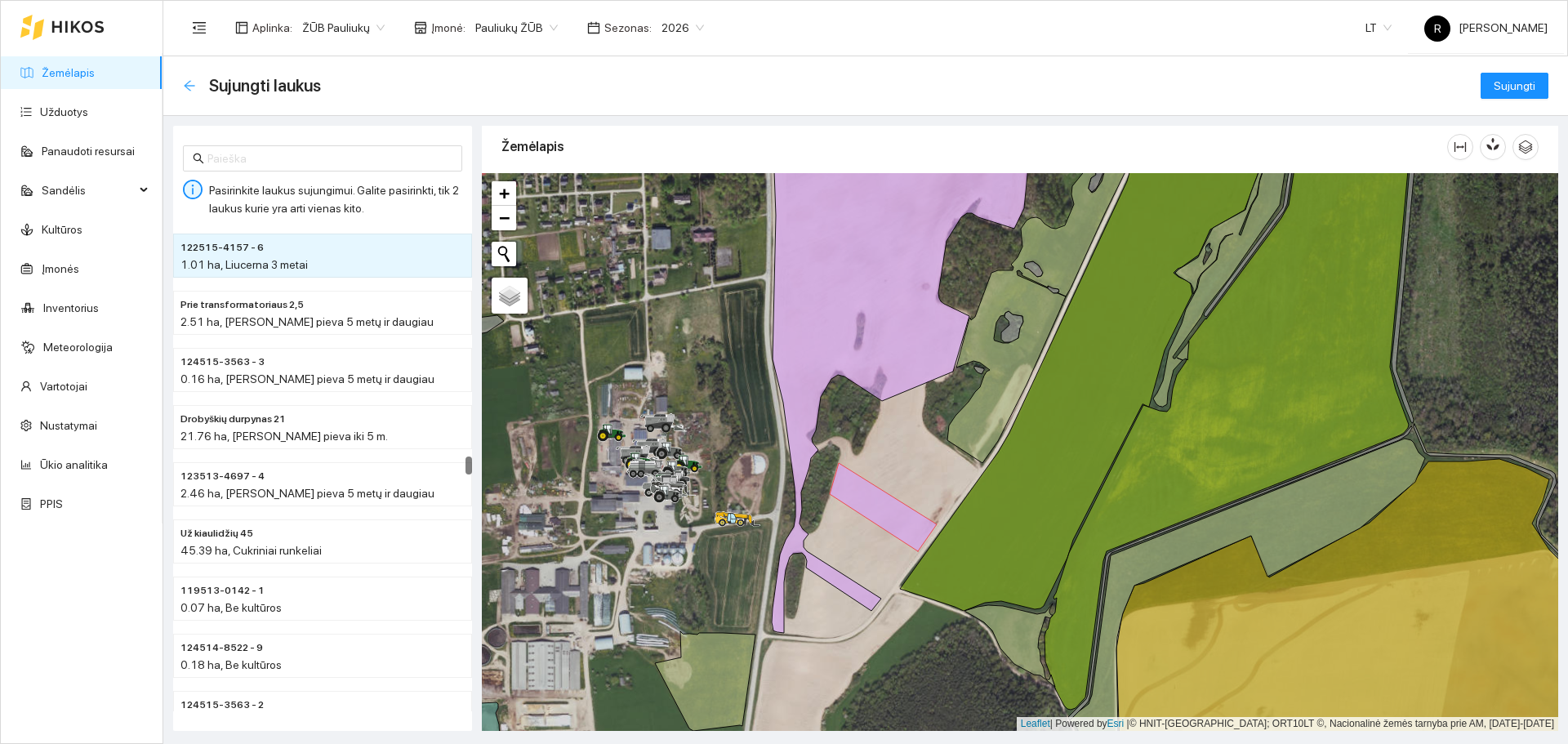
click at [190, 82] on icon "arrow-left" at bounding box center [189, 85] width 13 height 13
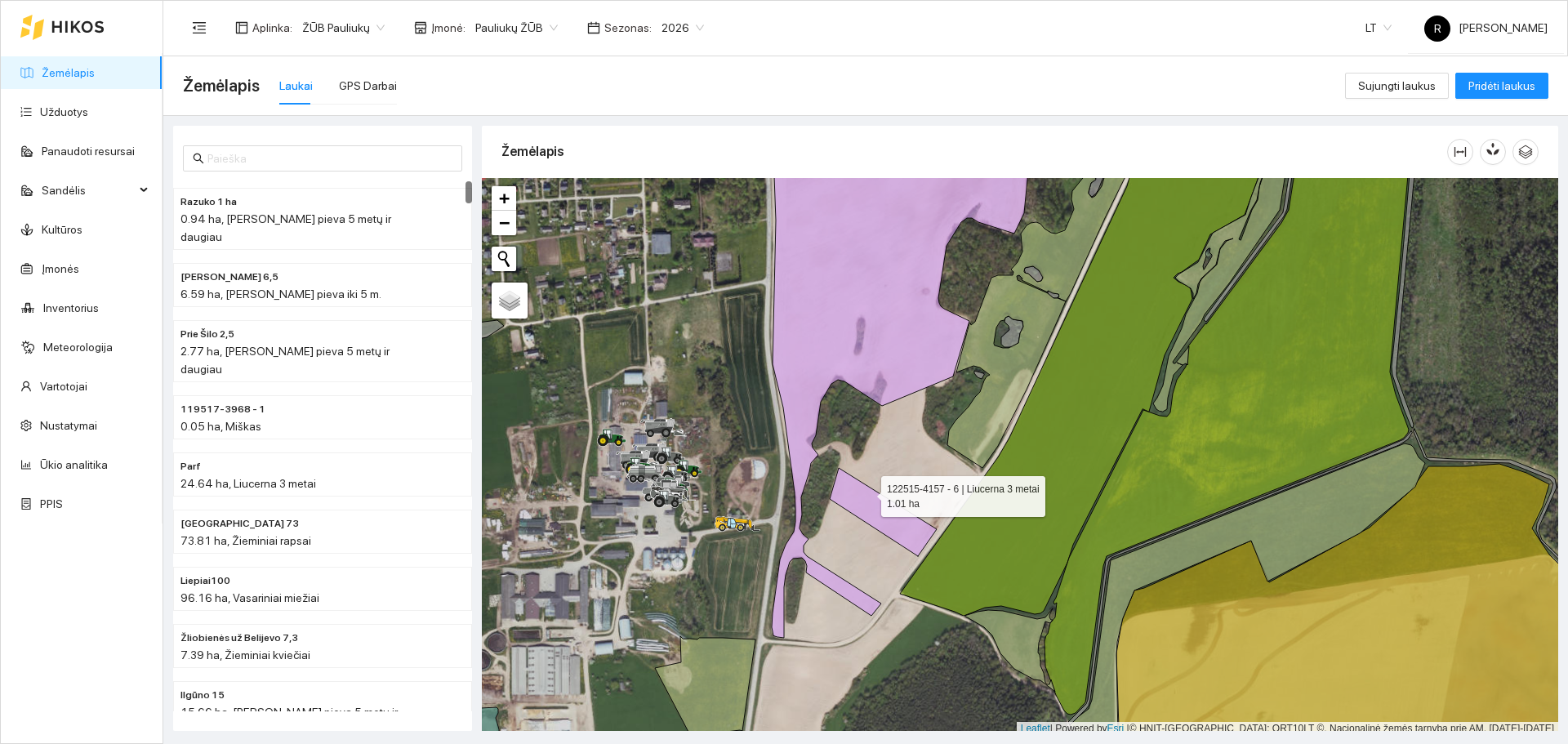
click at [867, 493] on icon at bounding box center [883, 512] width 107 height 88
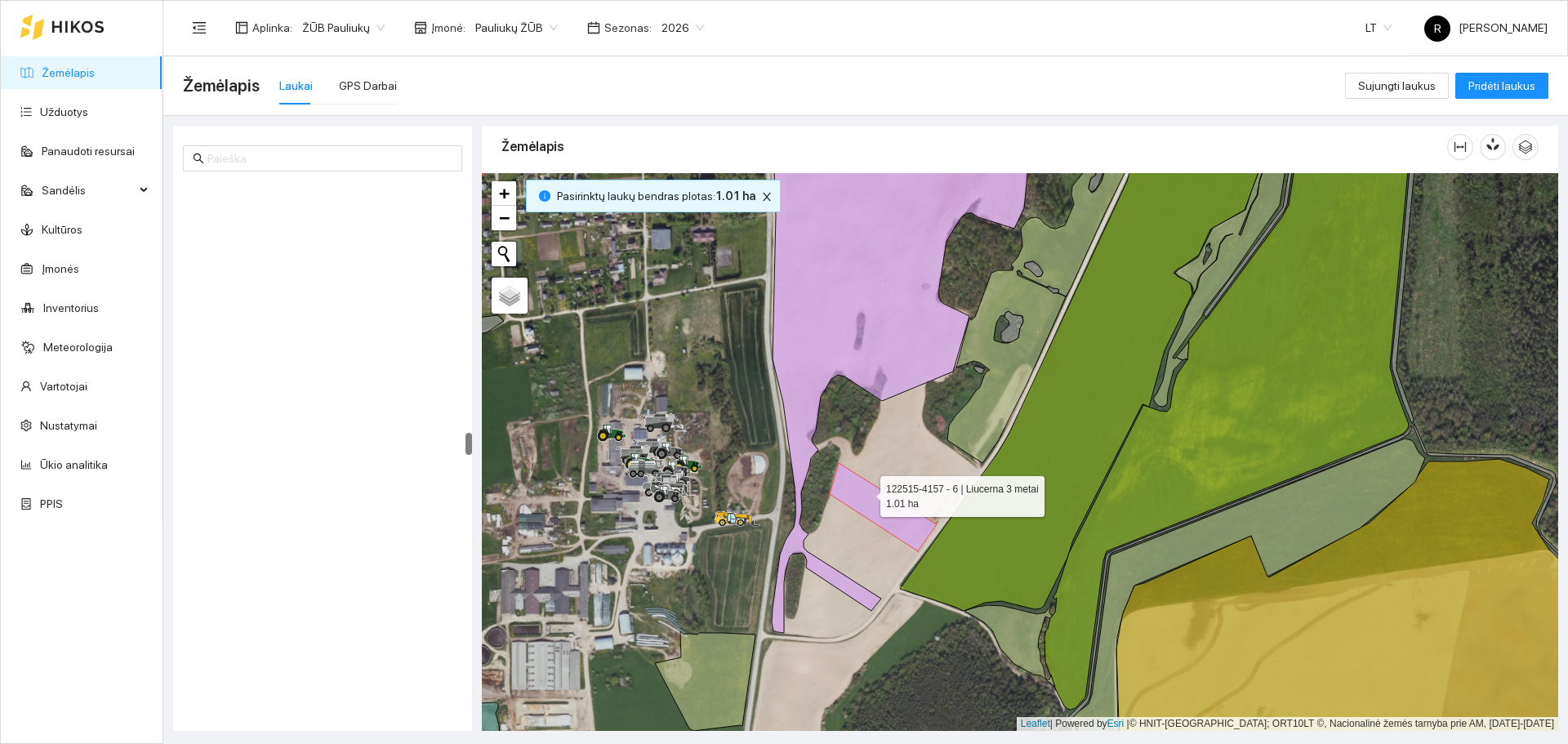
scroll to position [6006, 0]
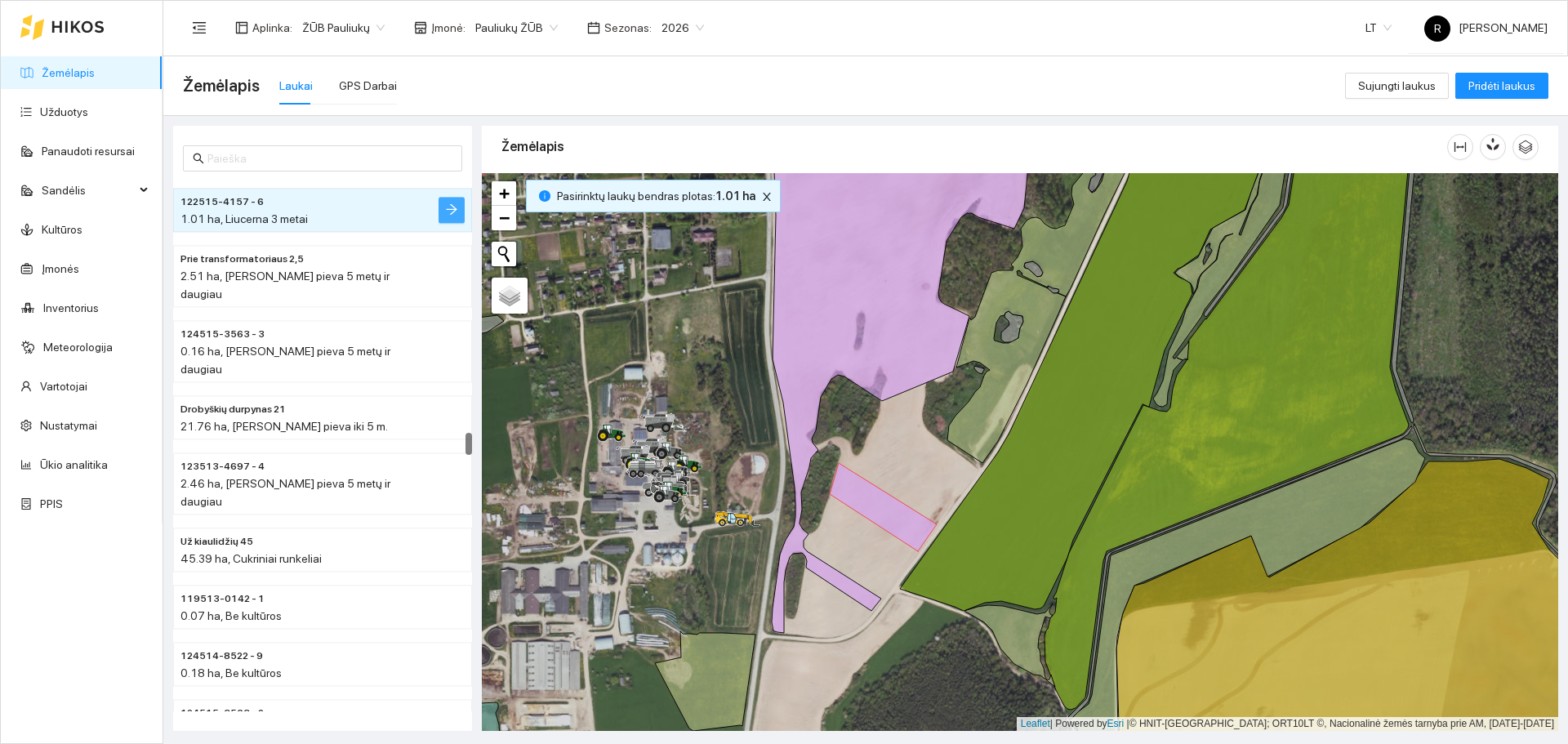
click at [453, 209] on icon "arrow-right" at bounding box center [451, 209] width 13 height 13
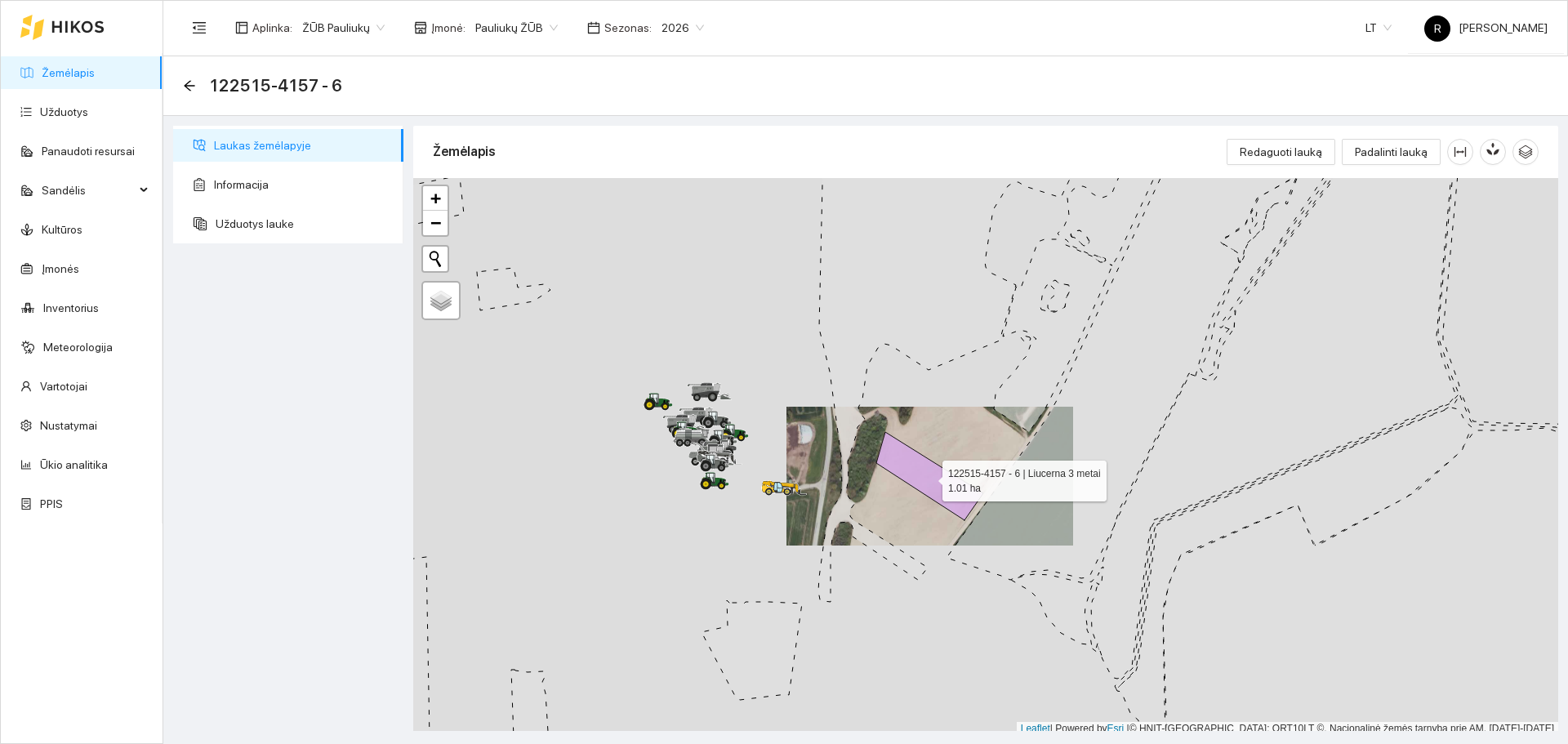
click at [939, 483] on icon at bounding box center [929, 476] width 107 height 88
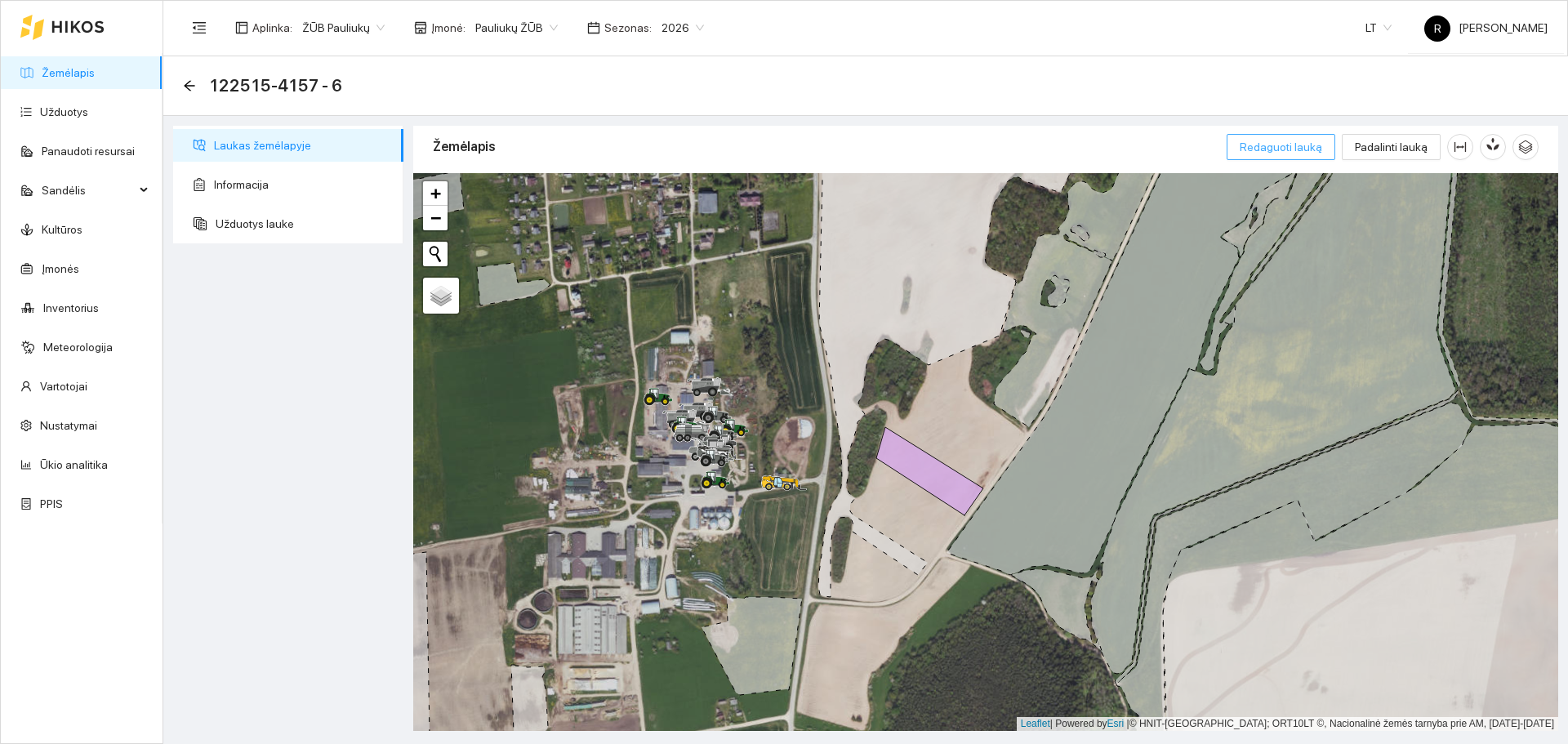
click at [1273, 148] on span "Redaguoti lauką" at bounding box center [1281, 147] width 82 height 18
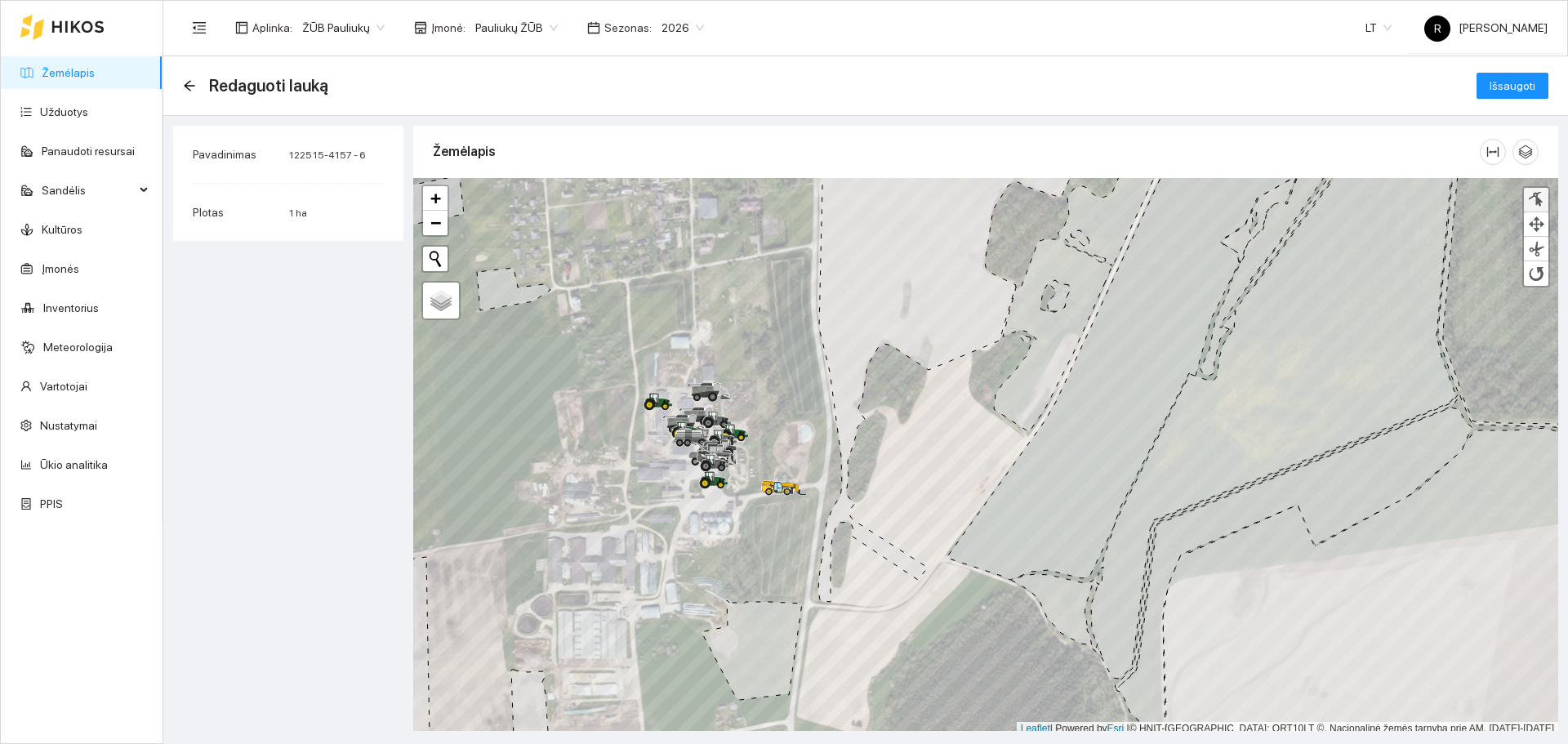
click at [1539, 192] on div at bounding box center [1536, 199] width 16 height 15
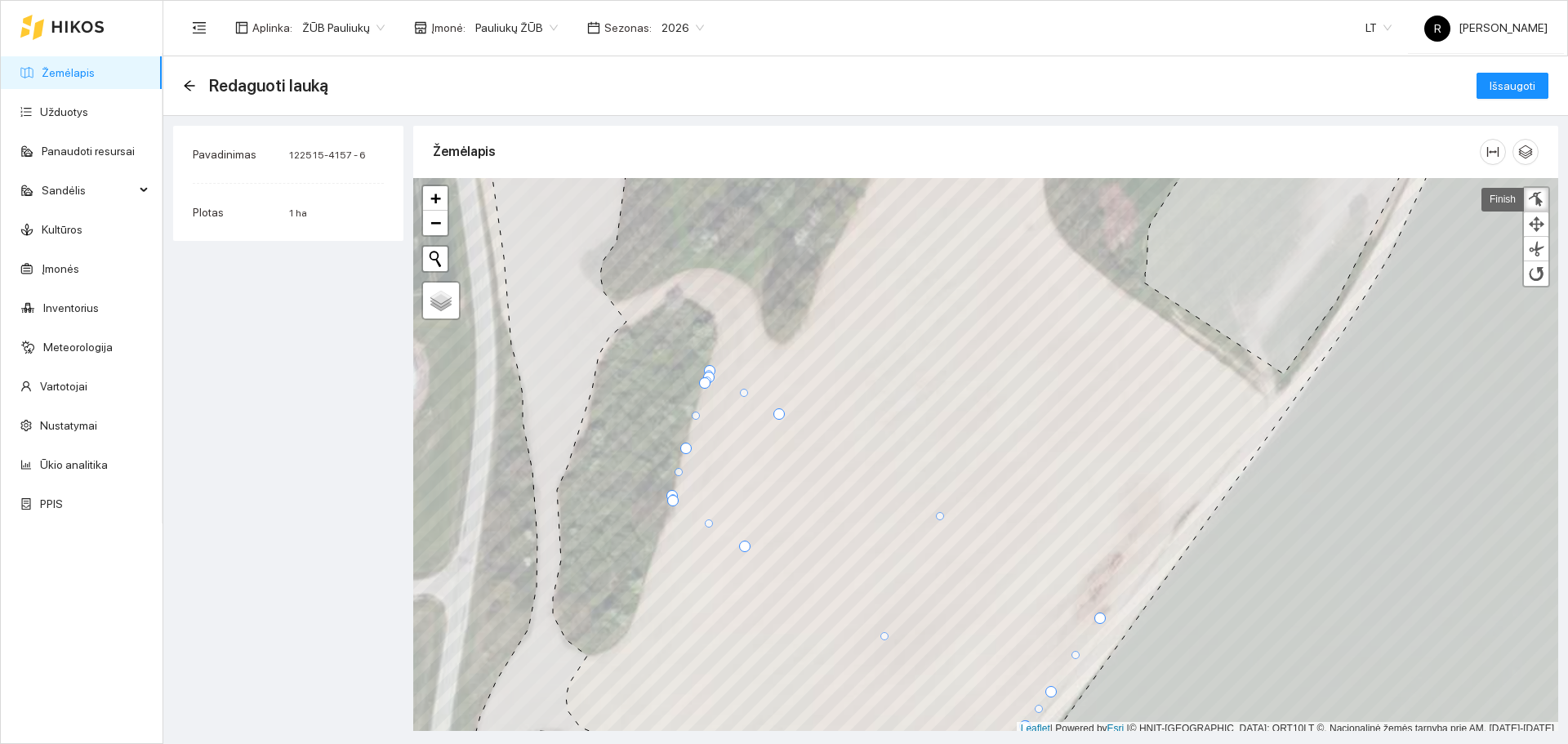
scroll to position [5, 0]
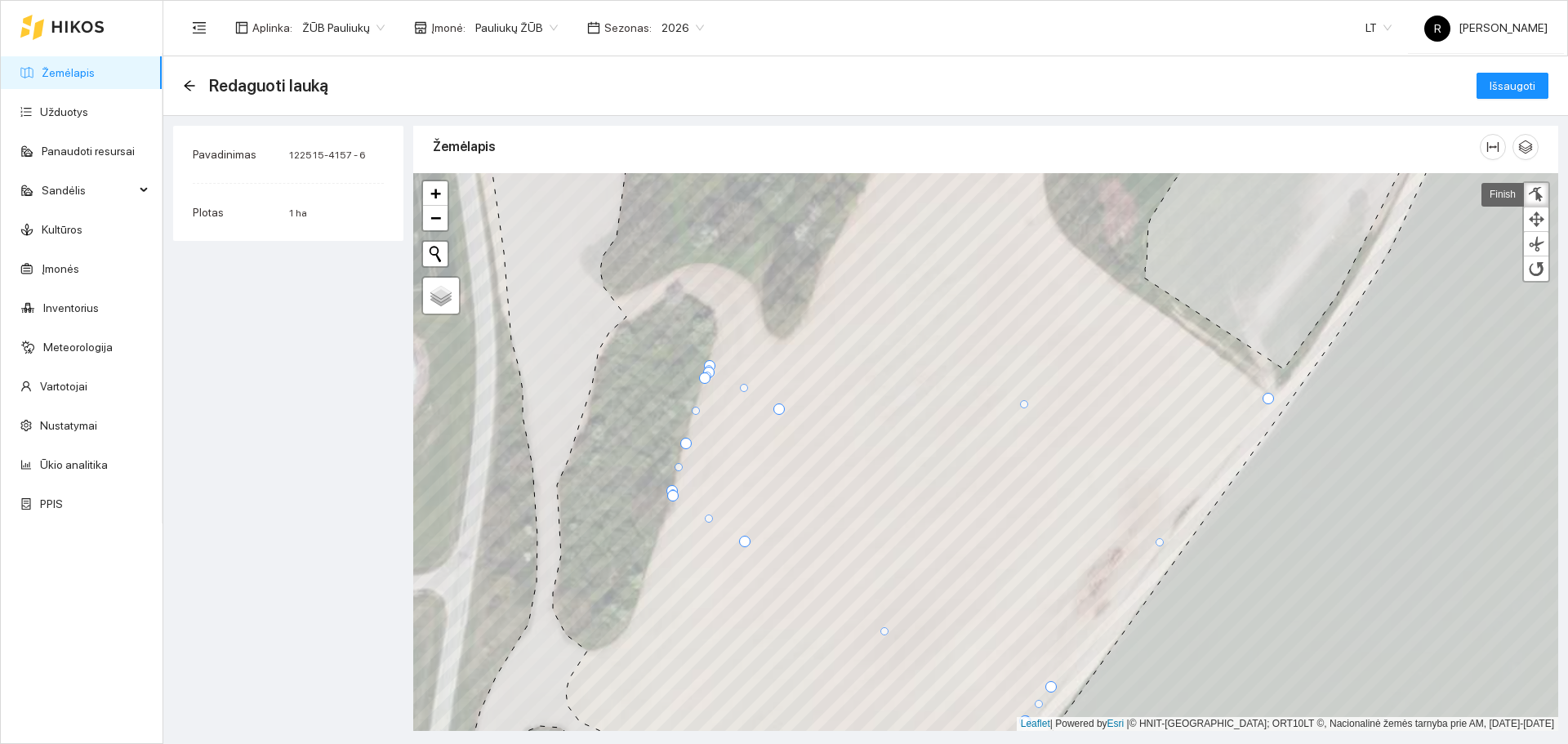
drag, startPoint x: 1098, startPoint y: 618, endPoint x: 1266, endPoint y: 403, distance: 272.9
click at [1266, 403] on div at bounding box center [1268, 398] width 11 height 11
drag, startPoint x: 778, startPoint y: 414, endPoint x: 858, endPoint y: 217, distance: 212.6
click at [852, 232] on div at bounding box center [846, 237] width 11 height 11
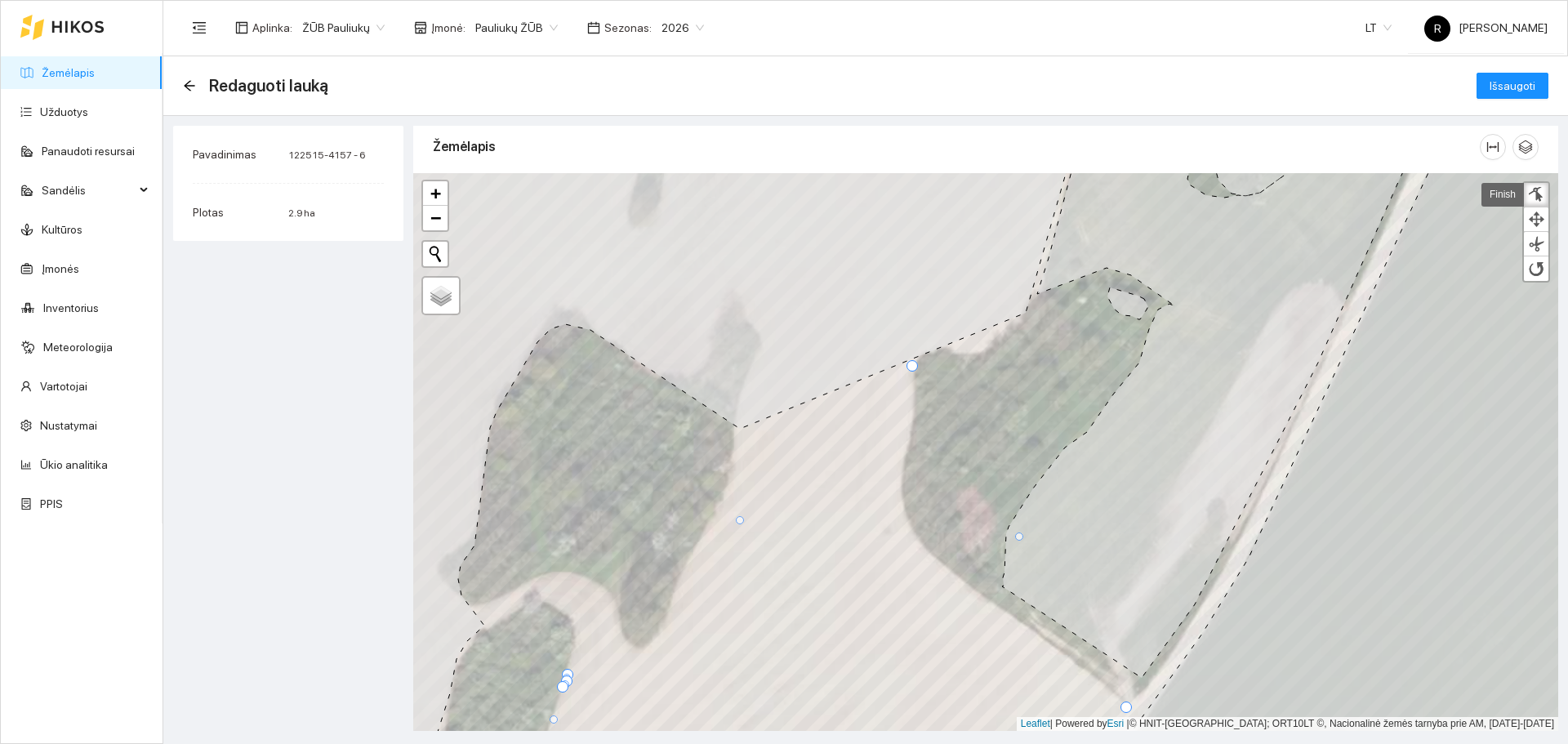
drag, startPoint x: 714, startPoint y: 523, endPoint x: 908, endPoint y: 367, distance: 248.9
click at [908, 367] on div at bounding box center [912, 366] width 11 height 11
drag, startPoint x: 1017, startPoint y: 535, endPoint x: 924, endPoint y: 557, distance: 95.6
click at [924, 558] on div at bounding box center [927, 560] width 8 height 8
click at [892, 461] on div at bounding box center [896, 462] width 8 height 8
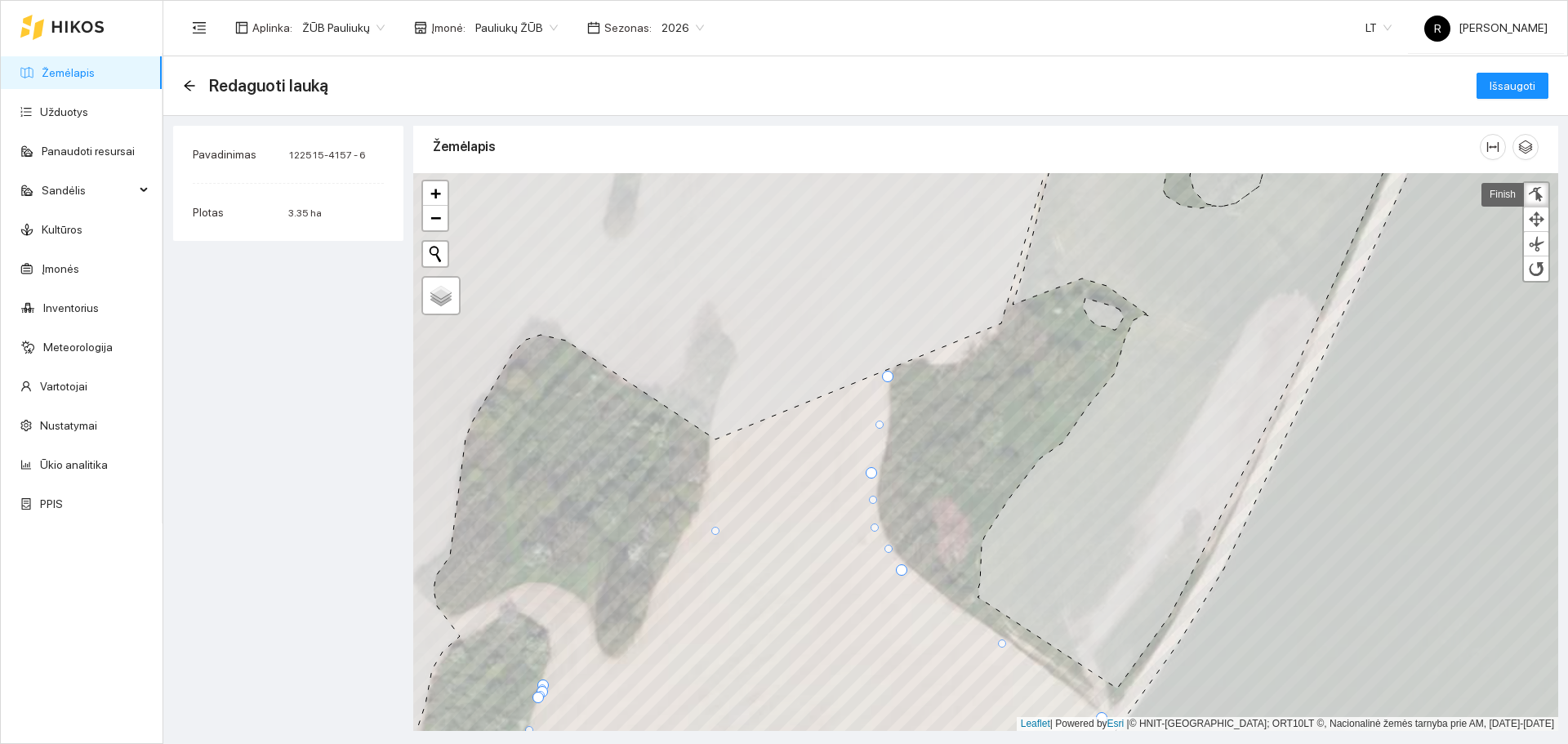
drag, startPoint x: 885, startPoint y: 517, endPoint x: 873, endPoint y: 524, distance: 13.9
click at [873, 524] on div at bounding box center [874, 528] width 8 height 8
drag, startPoint x: 717, startPoint y: 530, endPoint x: 718, endPoint y: 439, distance: 91.0
click at [718, 439] on div at bounding box center [717, 440] width 8 height 8
drag, startPoint x: 628, startPoint y: 562, endPoint x: 665, endPoint y: 575, distance: 39.2
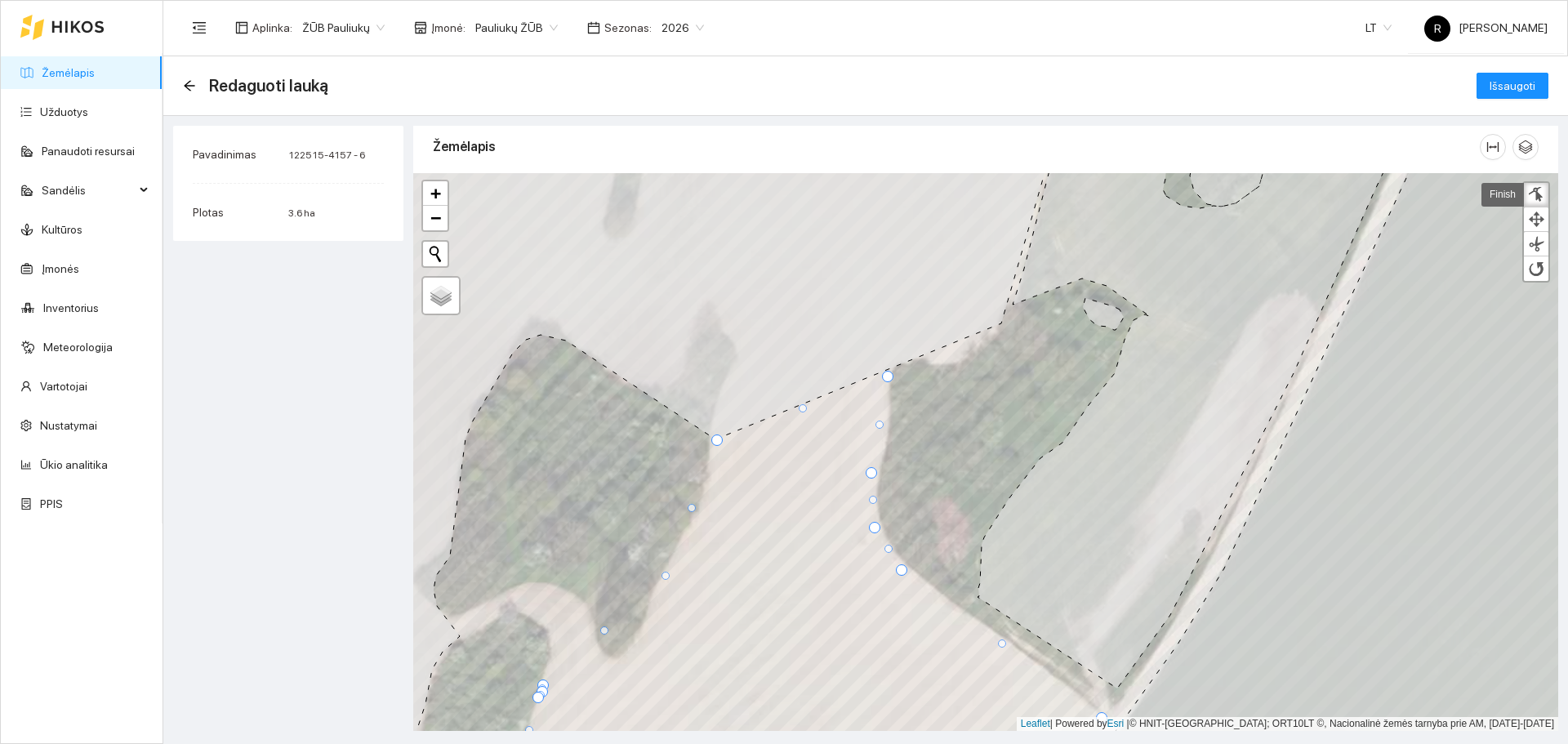
click at [665, 575] on div at bounding box center [666, 576] width 8 height 8
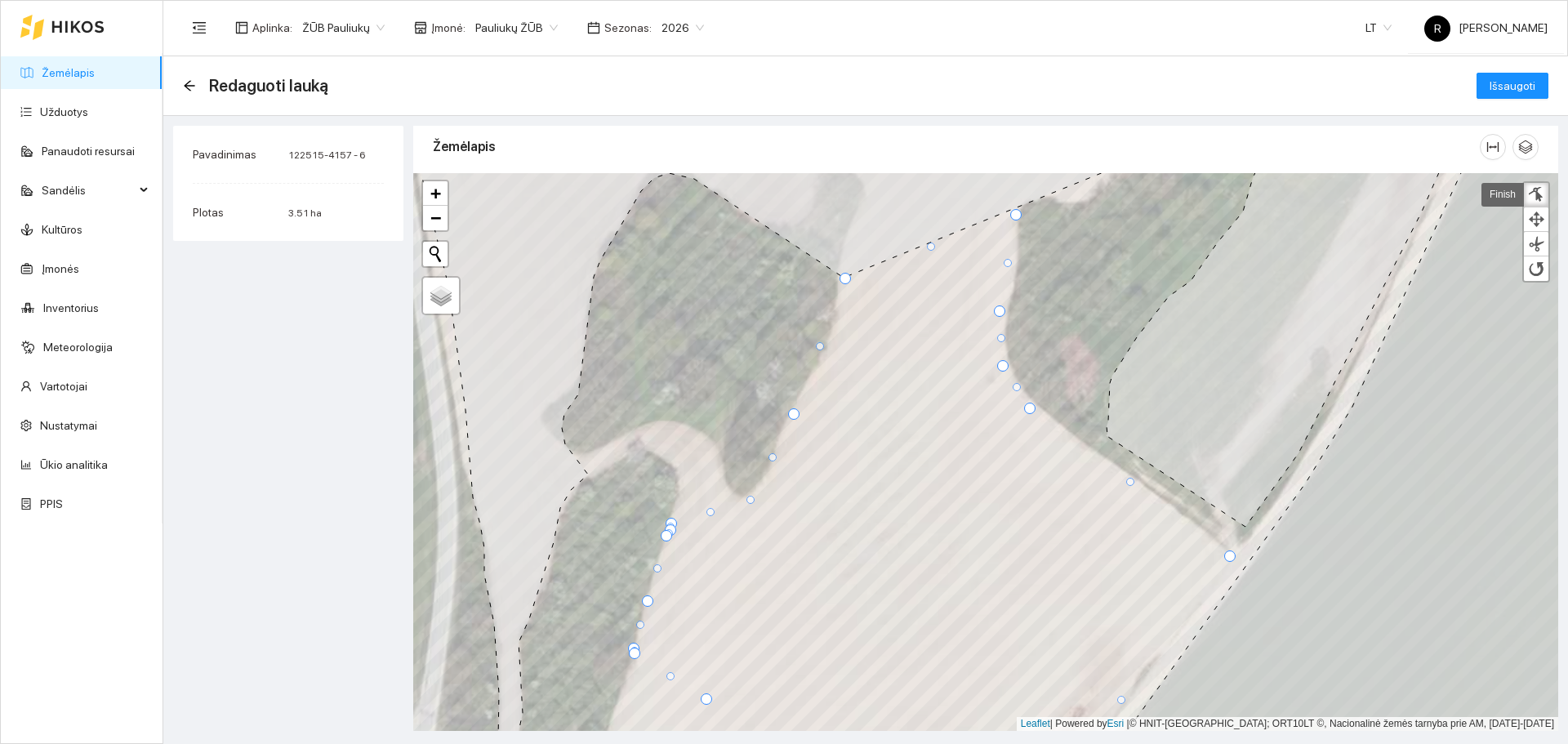
drag, startPoint x: 729, startPoint y: 470, endPoint x: 747, endPoint y: 501, distance: 35.8
click at [747, 501] on div at bounding box center [751, 500] width 8 height 8
drag, startPoint x: 667, startPoint y: 520, endPoint x: 659, endPoint y: 418, distance: 102.3
click at [657, 418] on div at bounding box center [661, 421] width 11 height 11
drag, startPoint x: 706, startPoint y: 462, endPoint x: 709, endPoint y: 438, distance: 24.2
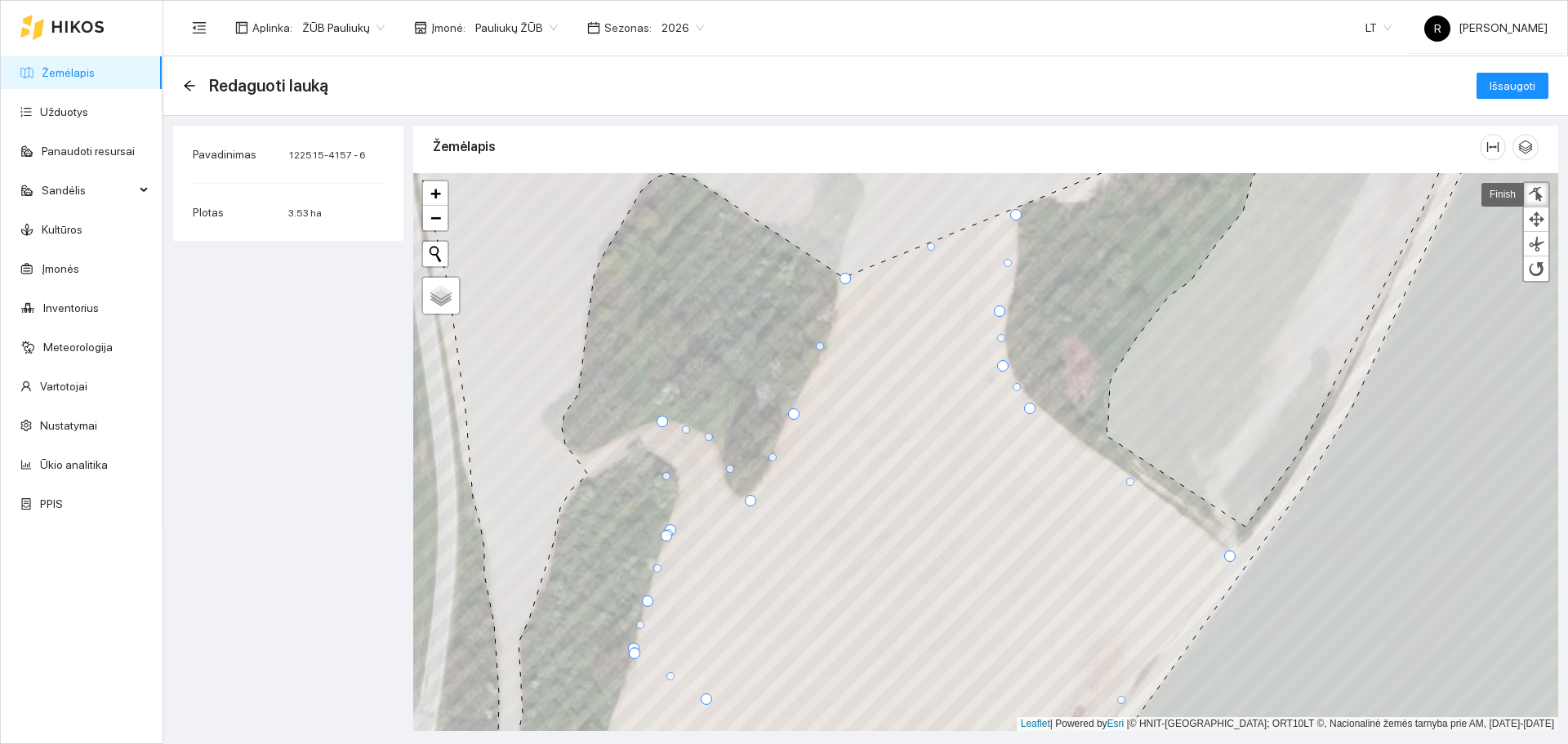
click at [709, 438] on div at bounding box center [709, 437] width 8 height 8
drag, startPoint x: 728, startPoint y: 466, endPoint x: 721, endPoint y: 485, distance: 20.2
click at [721, 485] on div at bounding box center [723, 486] width 8 height 8
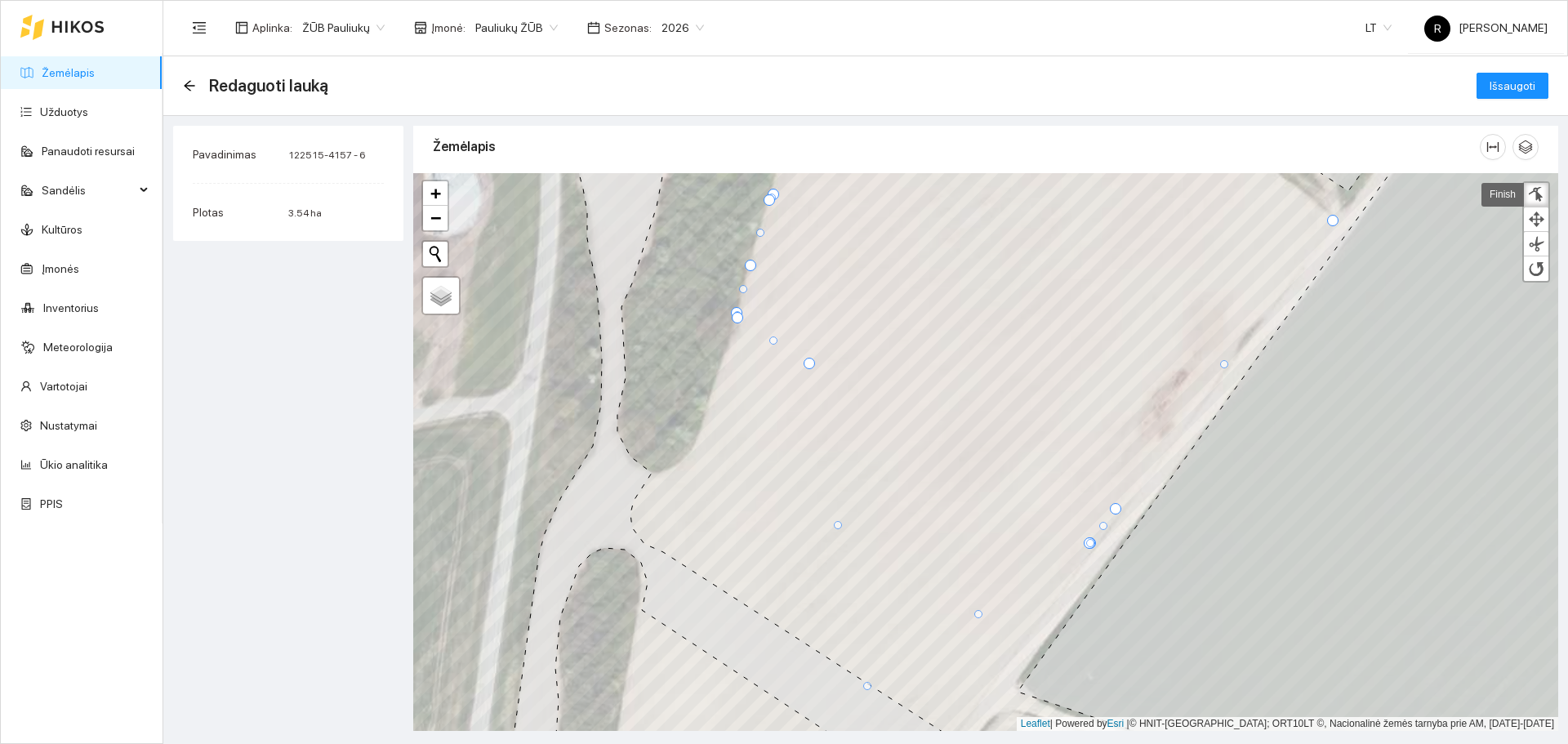
drag, startPoint x: 945, startPoint y: 456, endPoint x: 863, endPoint y: 682, distance: 240.4
click at [863, 682] on div at bounding box center [868, 686] width 8 height 8
drag, startPoint x: 979, startPoint y: 612, endPoint x: 951, endPoint y: 733, distance: 124.2
click at [951, 733] on main "Redaguoti lauką Išsaugoti Pavadinimas 122515-4157 - 6 Plotas 4.23 ha Žemėlapis" at bounding box center [866, 400] width 1404 height 688
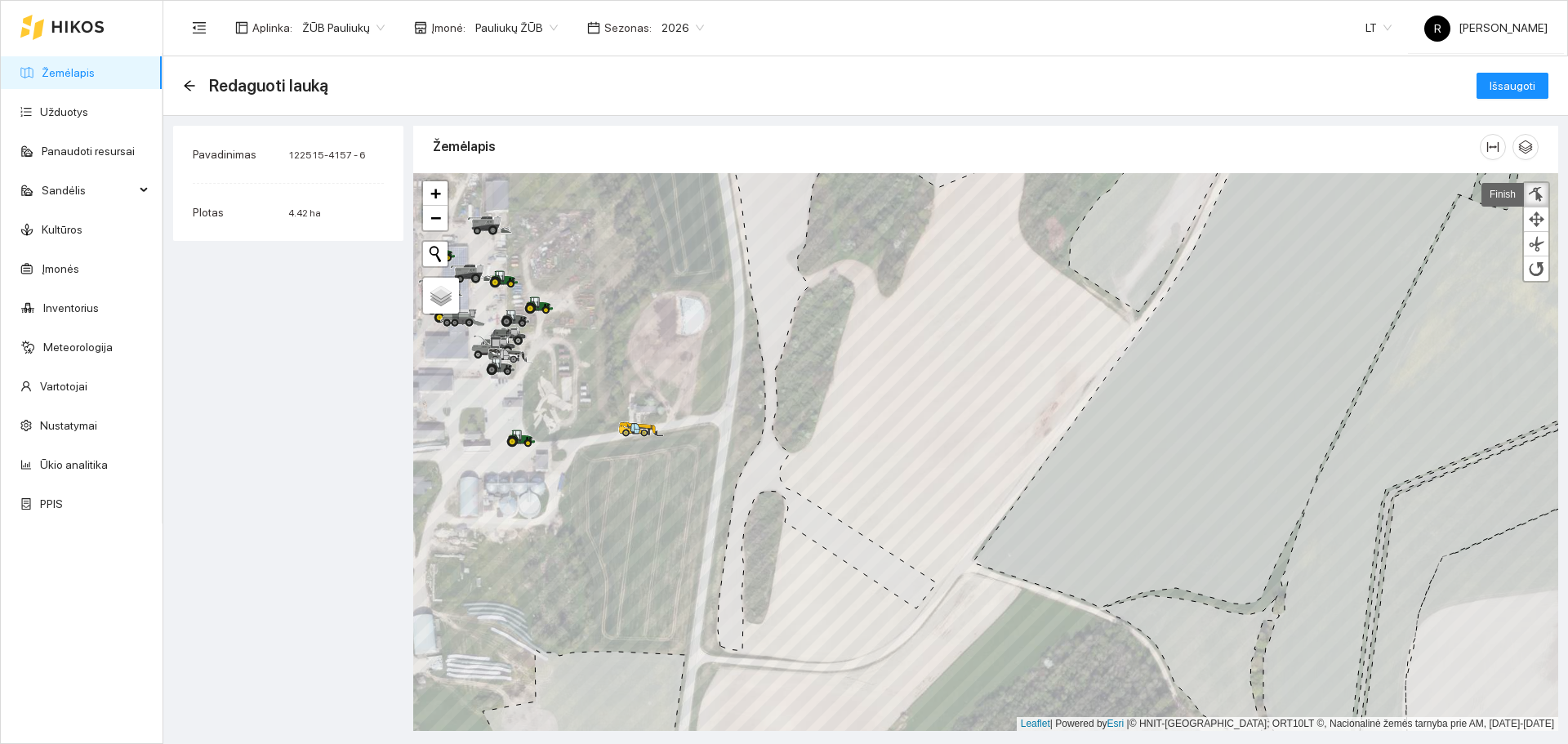
click at [1538, 189] on div at bounding box center [1536, 195] width 16 height 15
drag, startPoint x: 868, startPoint y: 401, endPoint x: 790, endPoint y: 466, distance: 101.5
click at [790, 466] on div at bounding box center [790, 462] width 11 height 11
click at [1531, 92] on span "Išsaugoti" at bounding box center [1512, 86] width 46 height 18
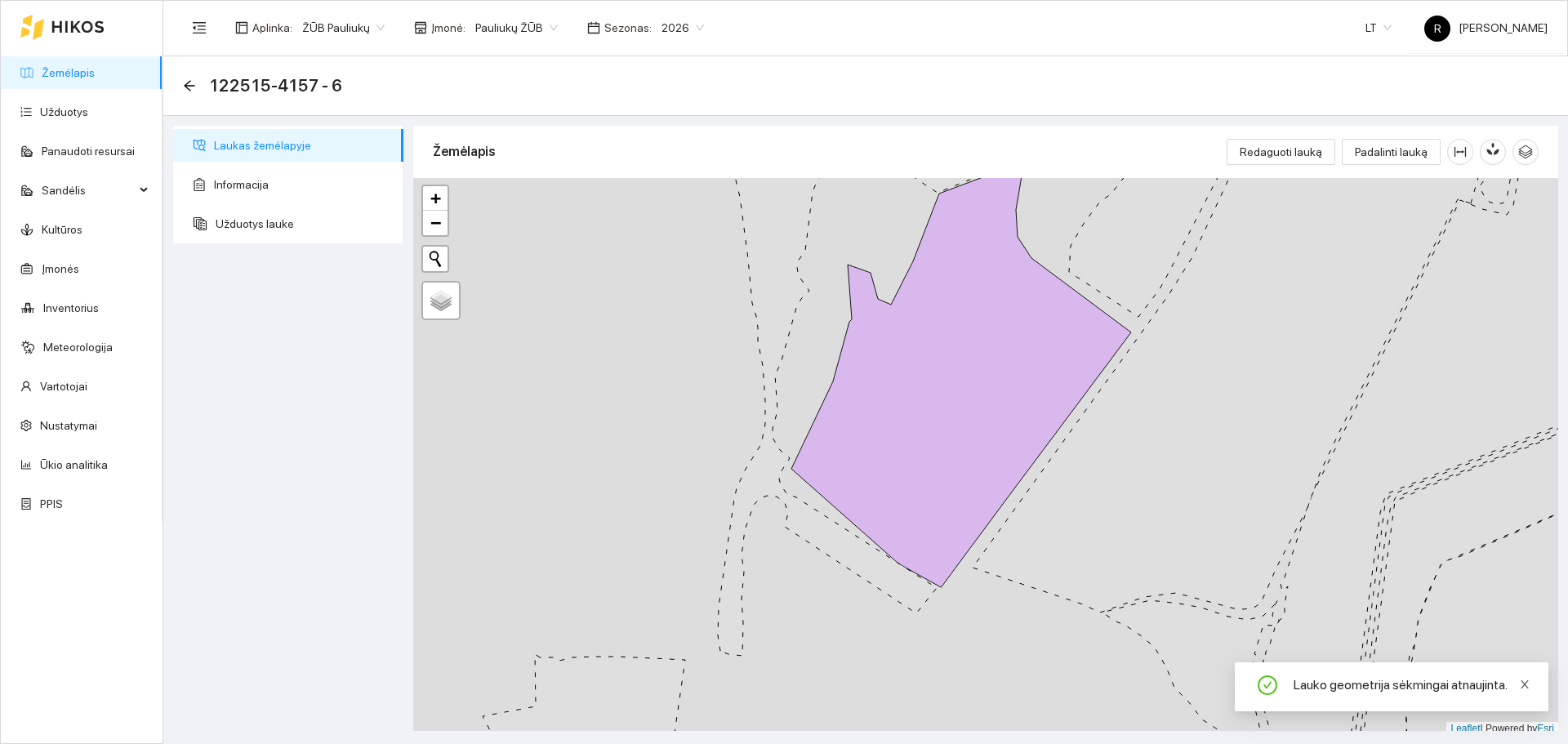
click at [1526, 682] on icon "close" at bounding box center [1524, 684] width 11 height 11
